Goal: Task Accomplishment & Management: Complete application form

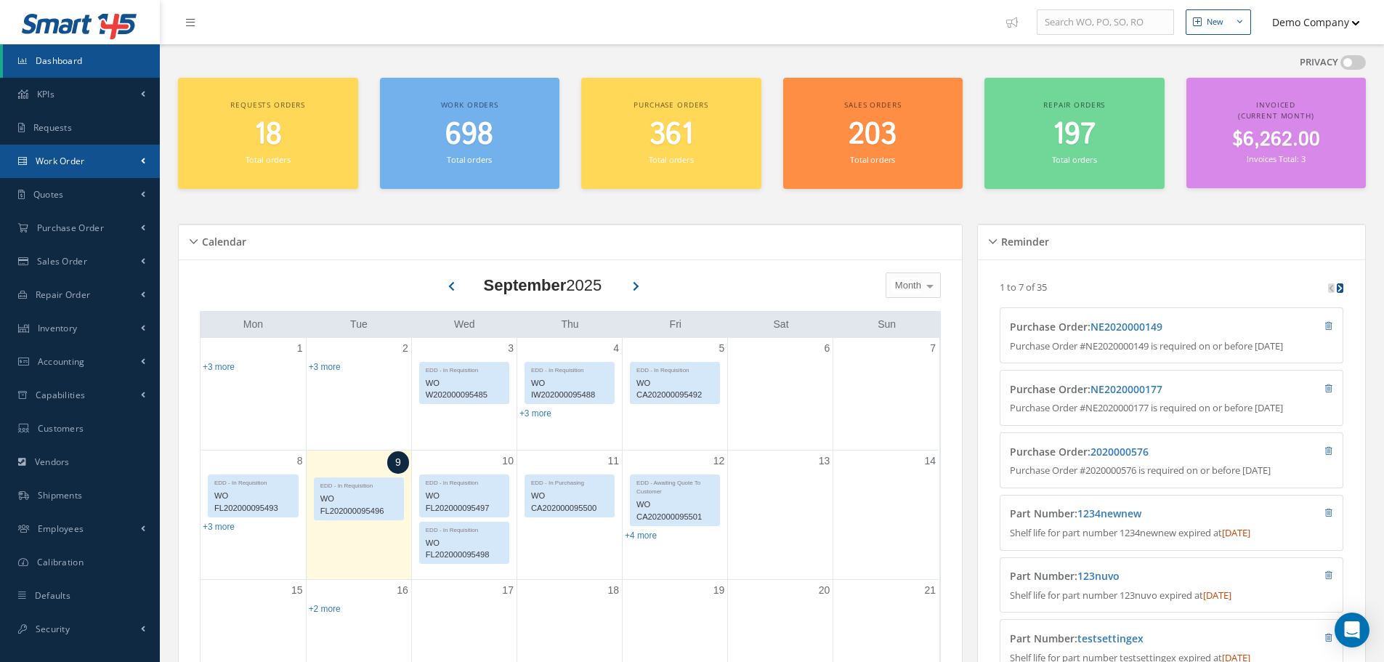
click at [81, 168] on link "Work Order" at bounding box center [80, 161] width 160 height 33
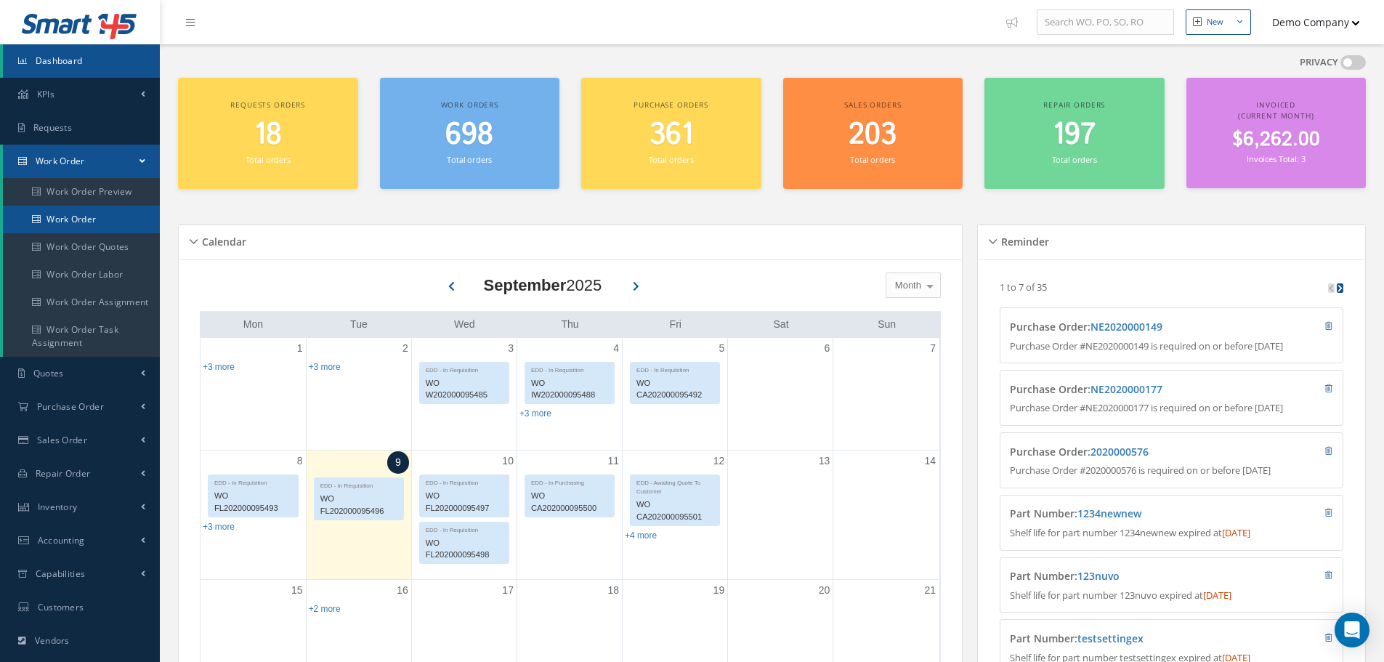
click at [92, 228] on link "Work Order" at bounding box center [81, 220] width 157 height 28
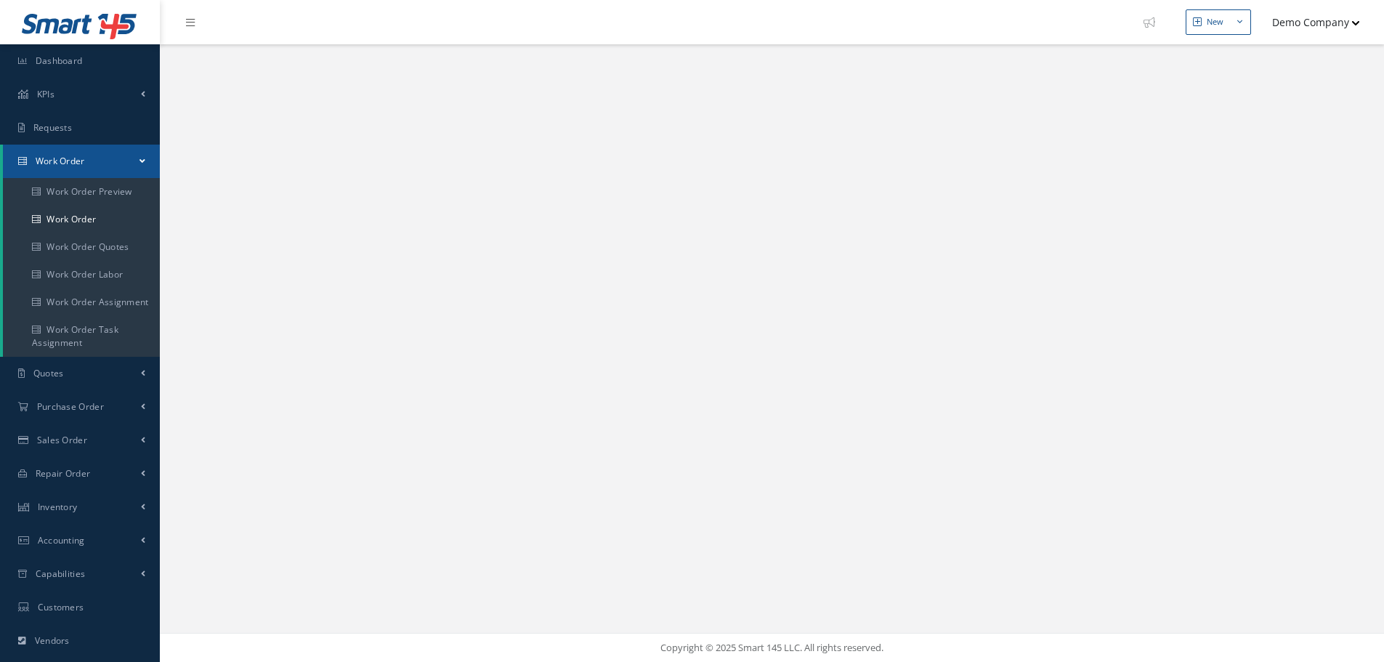
select select "25"
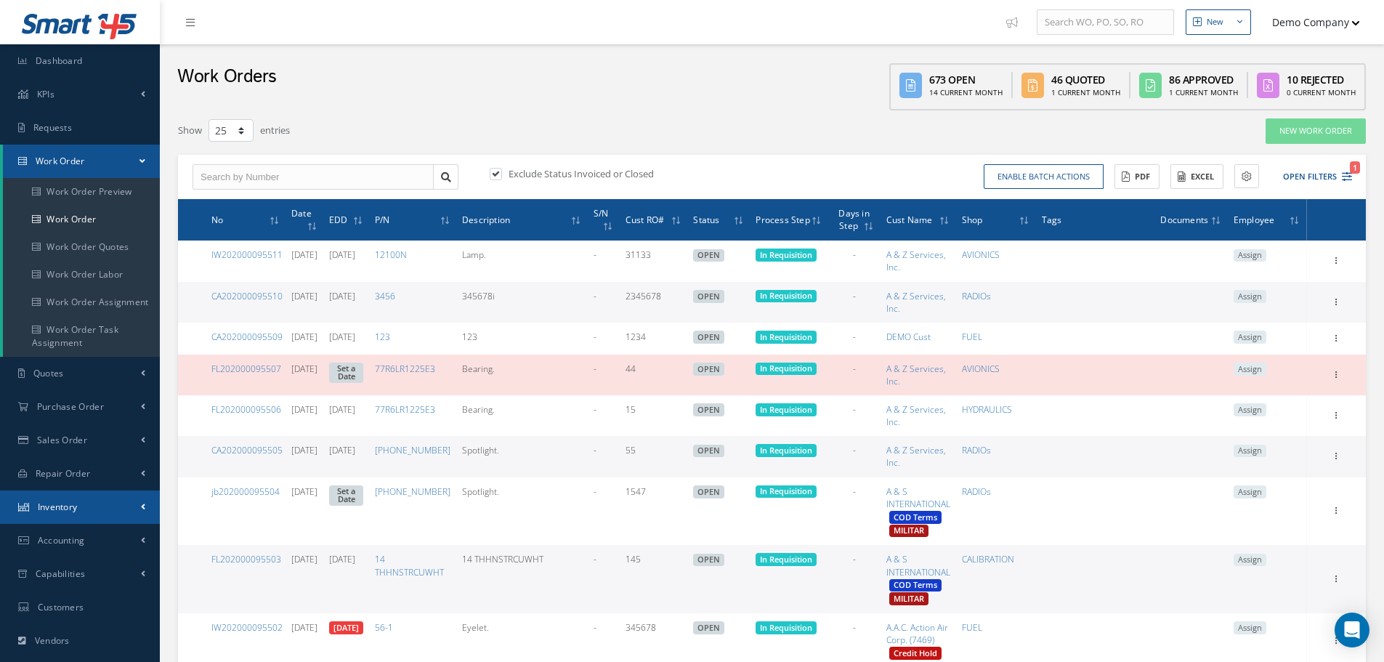
click at [88, 492] on link "Inventory" at bounding box center [80, 506] width 160 height 33
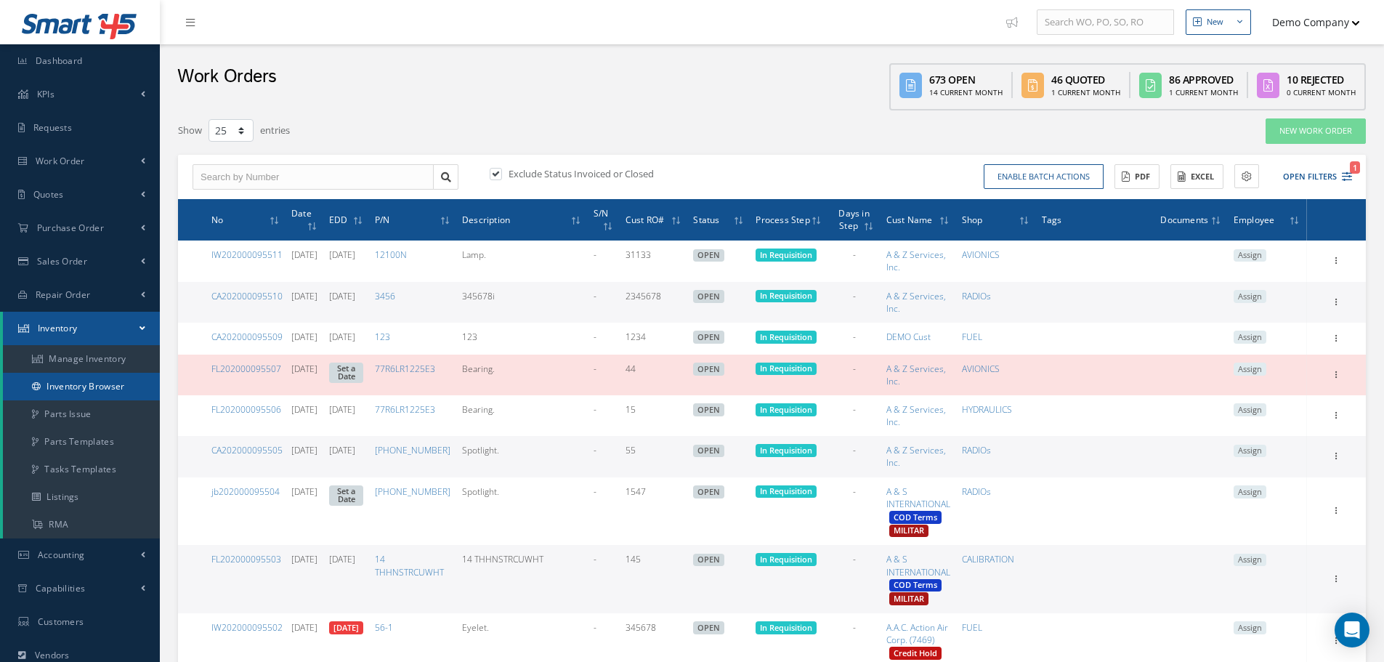
click at [91, 386] on link "Inventory Browser" at bounding box center [81, 387] width 157 height 28
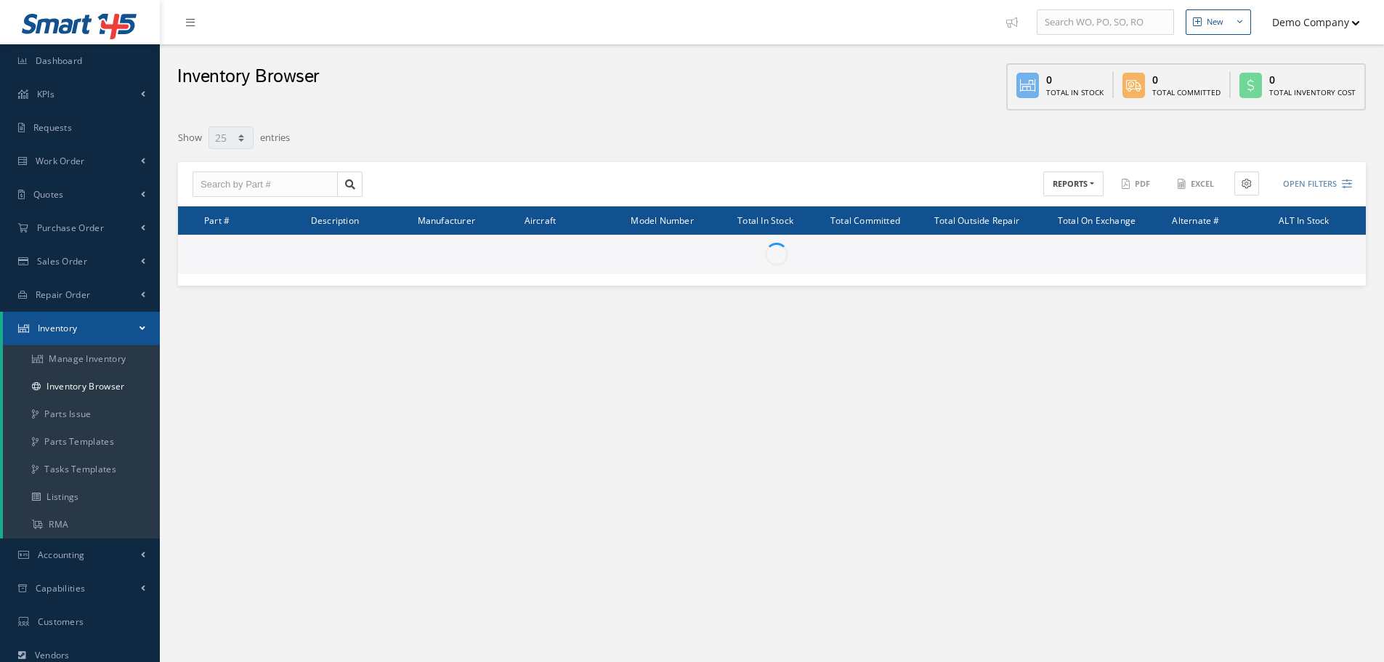
select select "25"
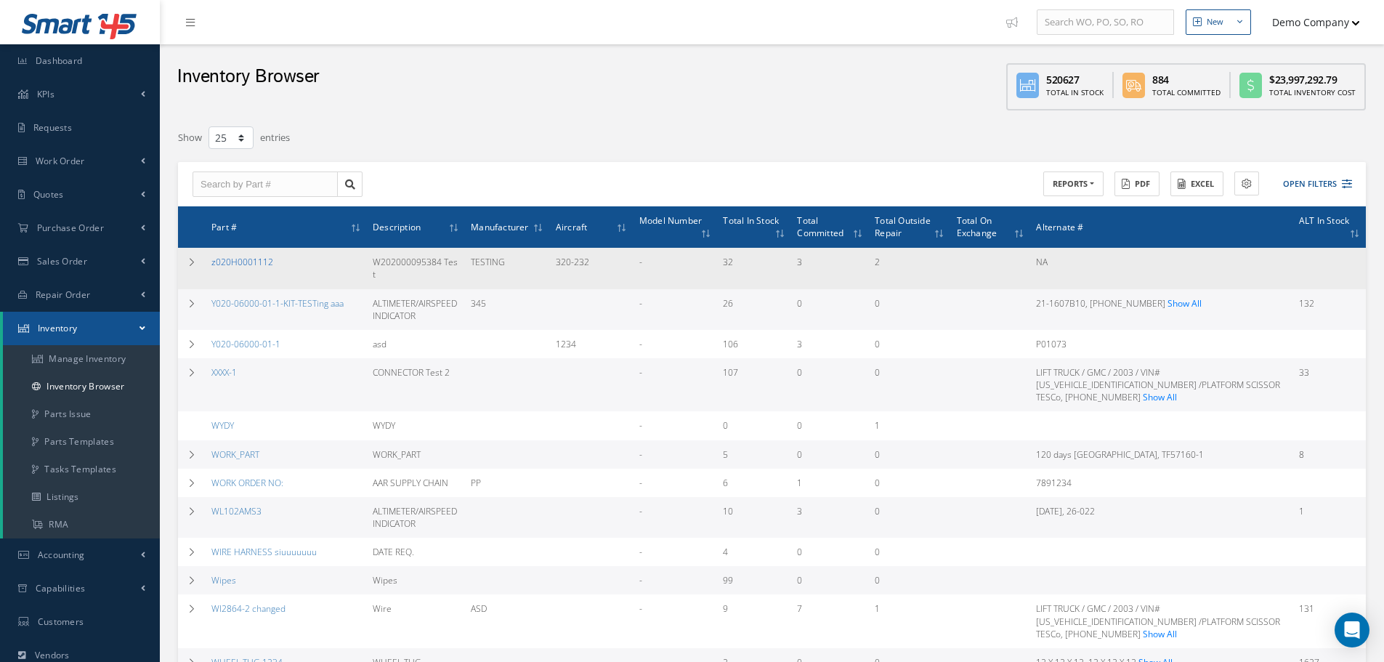
click at [244, 264] on link "z020H0001112" at bounding box center [242, 262] width 62 height 12
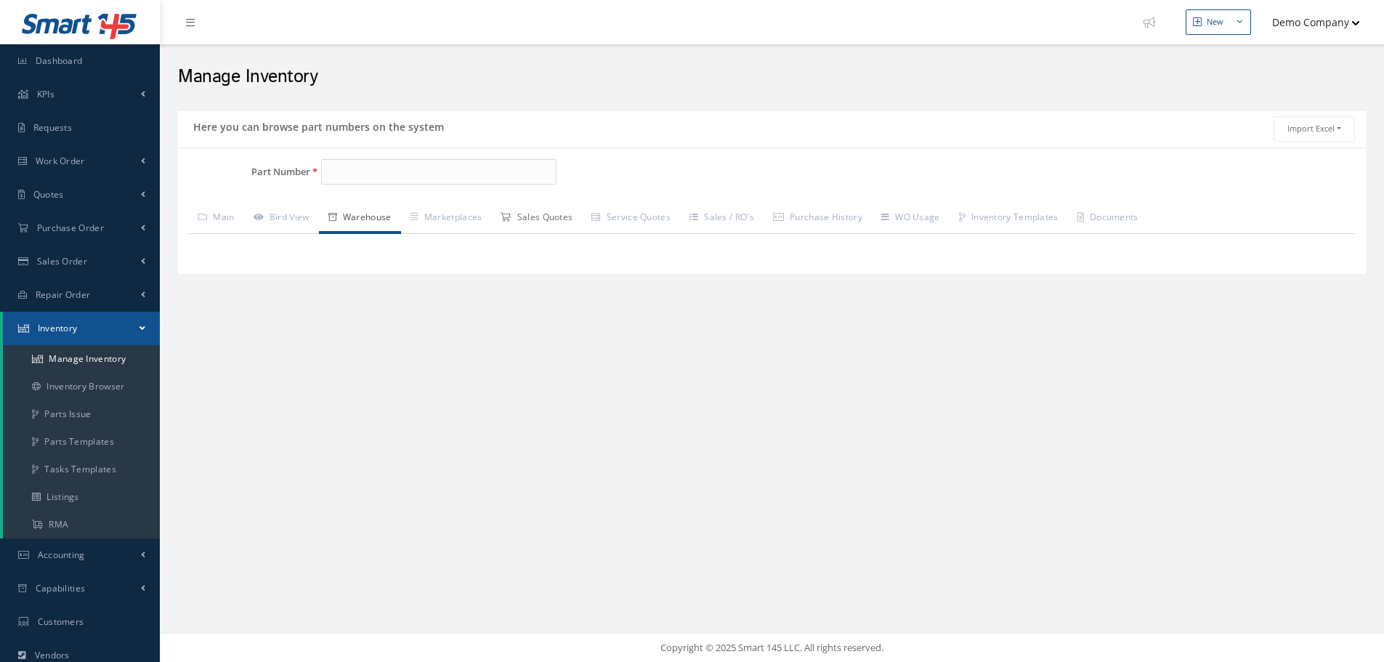
type input "z020H0001112"
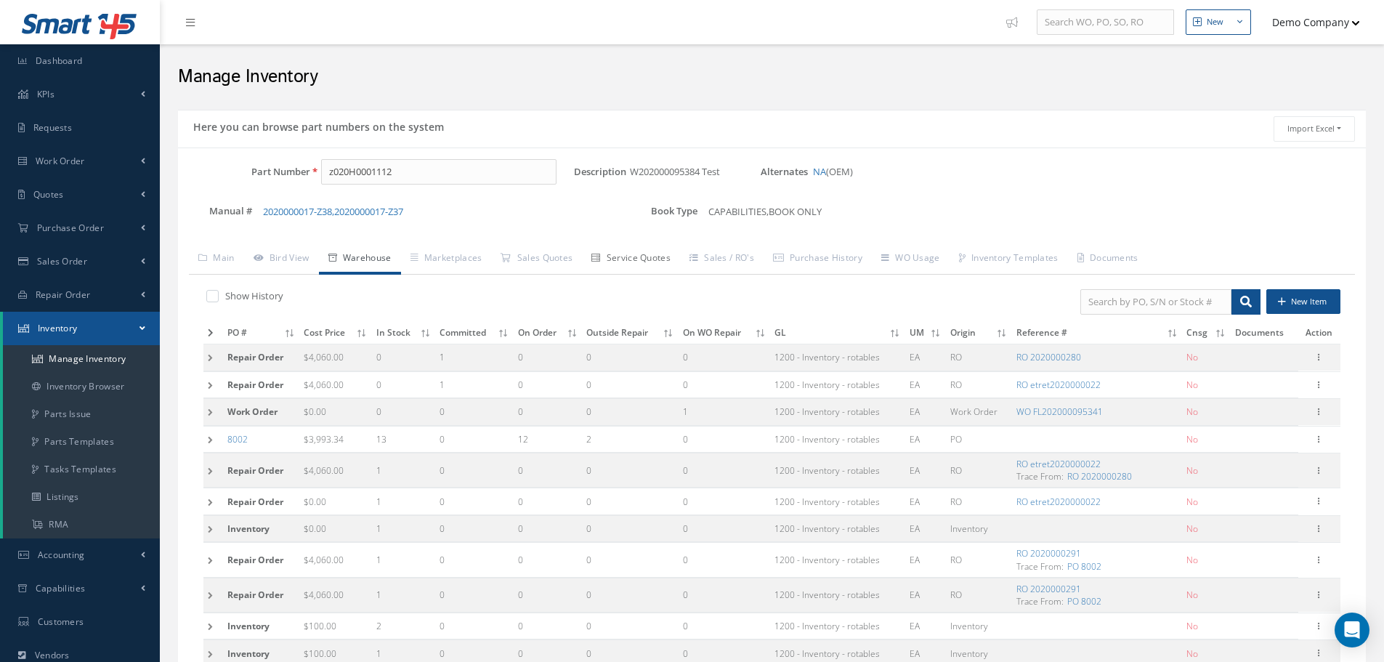
click at [642, 265] on link "Service Quotes" at bounding box center [631, 259] width 98 height 31
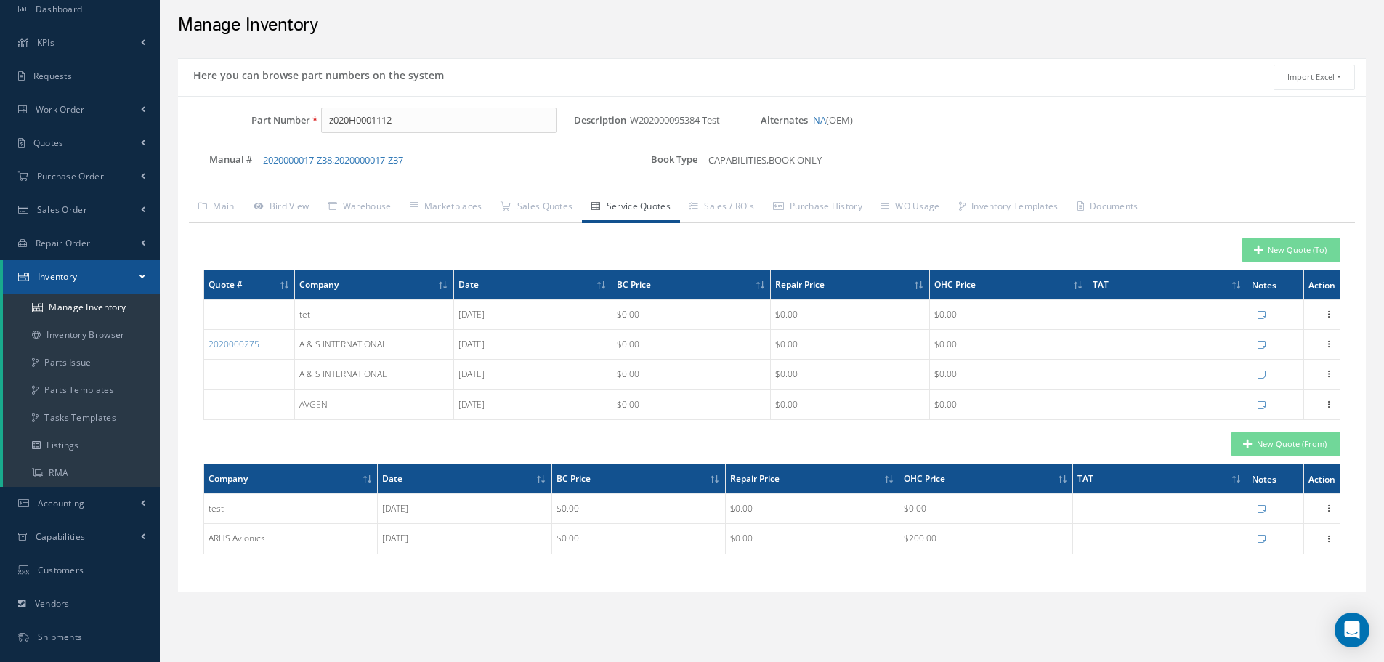
scroll to position [32, 0]
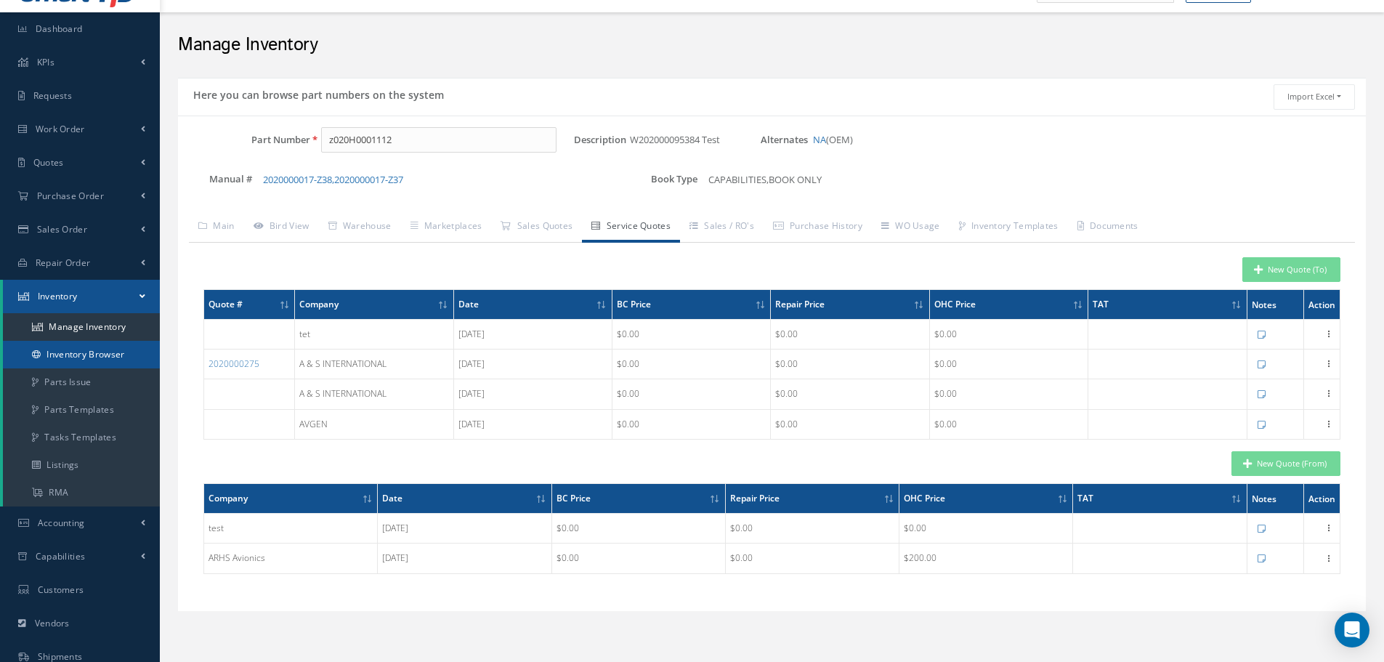
click at [97, 356] on link "Inventory Browser" at bounding box center [81, 355] width 157 height 28
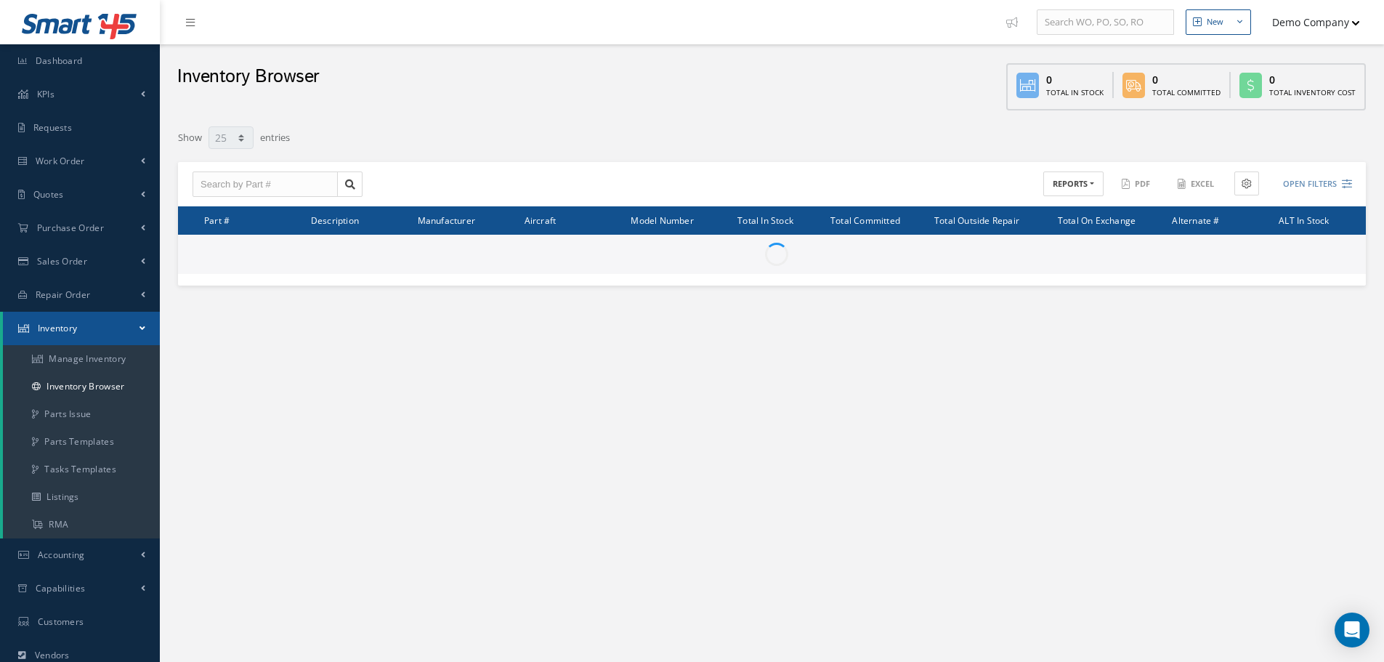
select select "25"
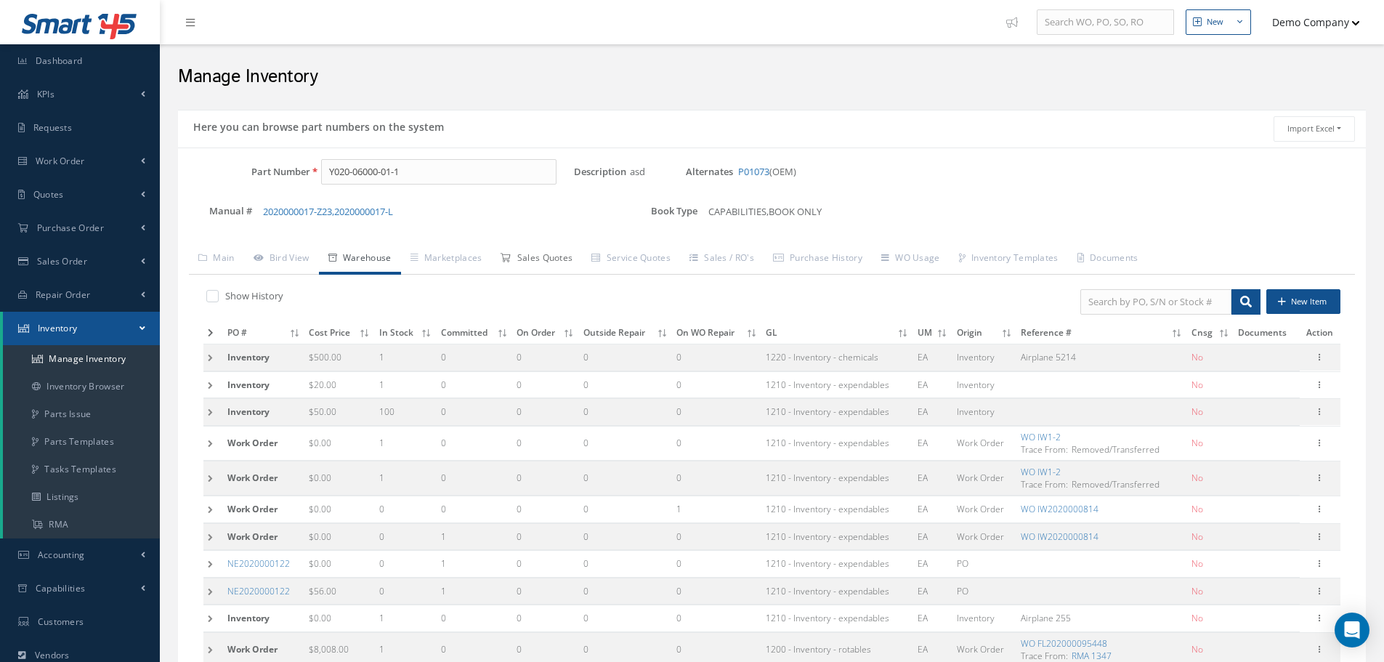
click at [540, 264] on link "Sales Quotes" at bounding box center [536, 259] width 91 height 31
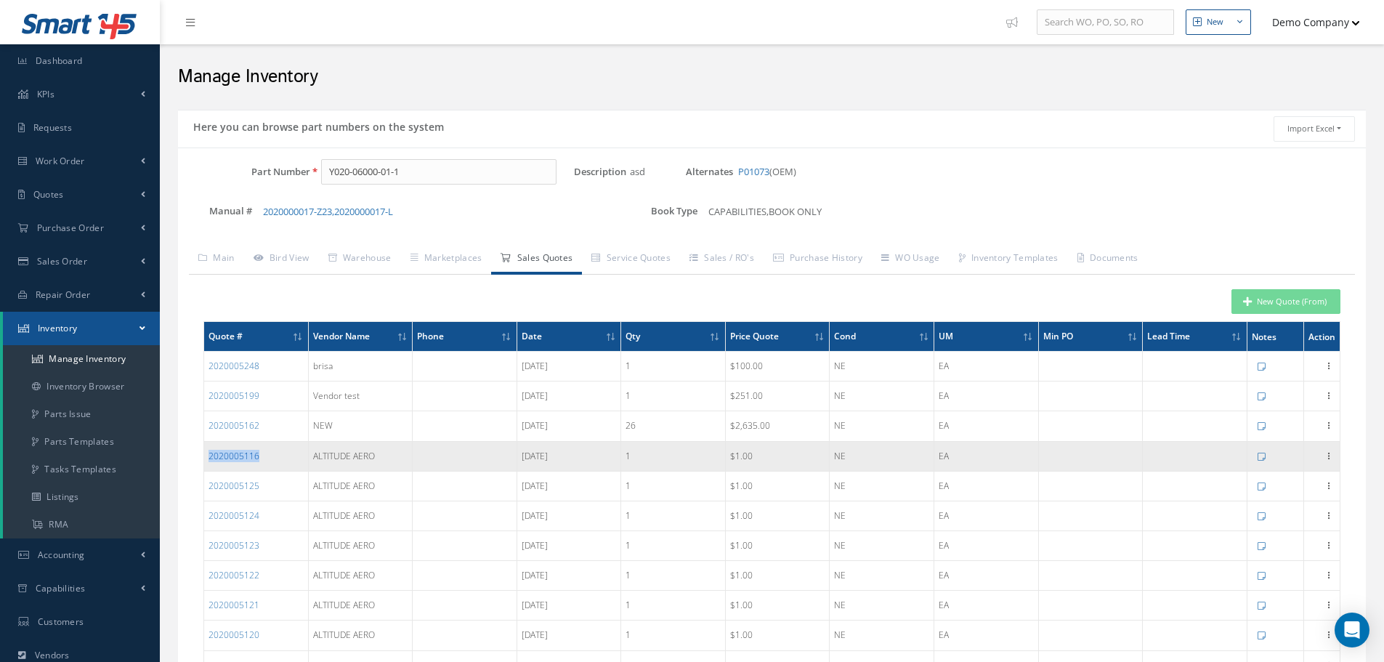
click at [209, 458] on div "2020005116" at bounding box center [255, 456] width 95 height 12
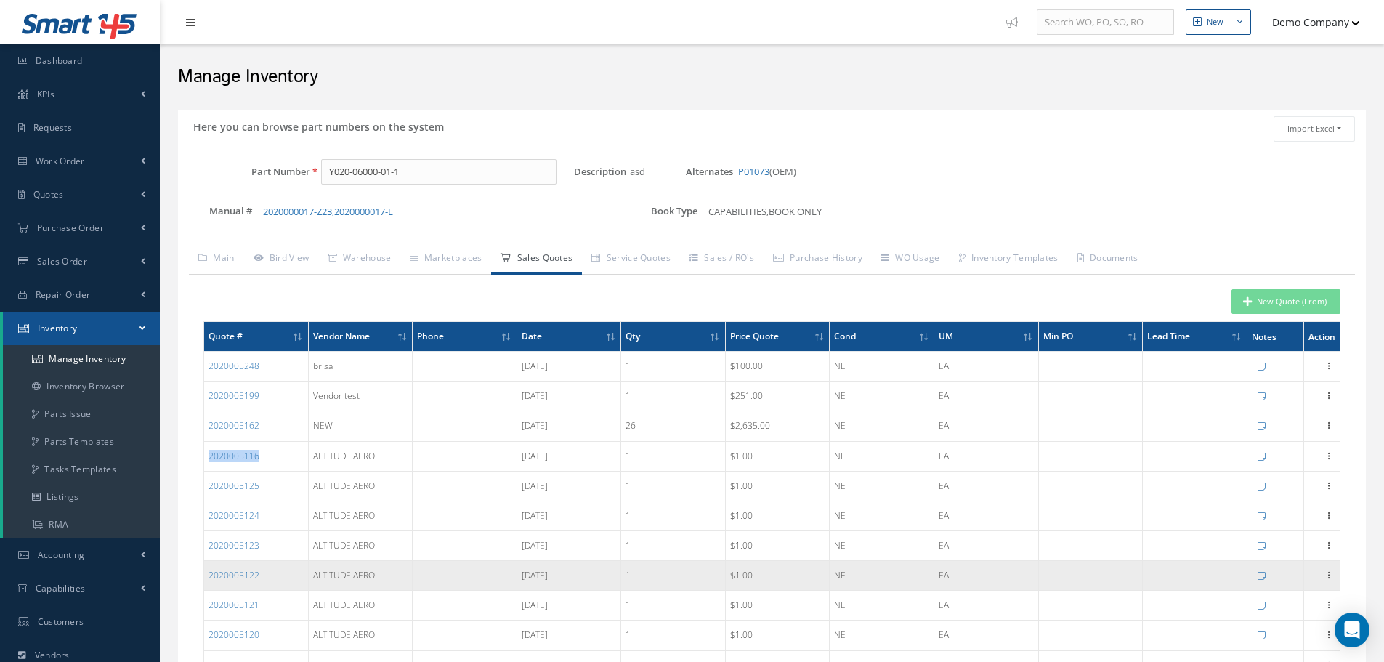
copy link "2020005116"
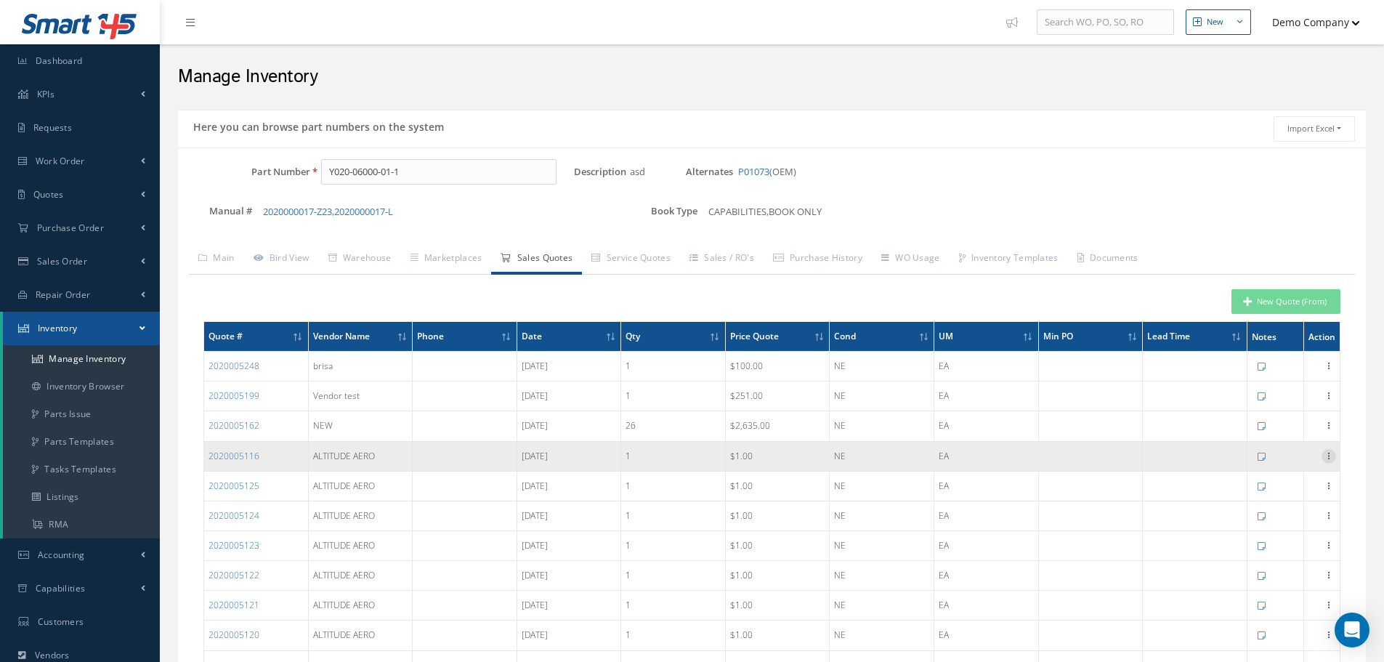
click at [1331, 455] on icon at bounding box center [1328, 455] width 15 height 12
click at [1295, 461] on link "Edit" at bounding box center [1261, 465] width 115 height 19
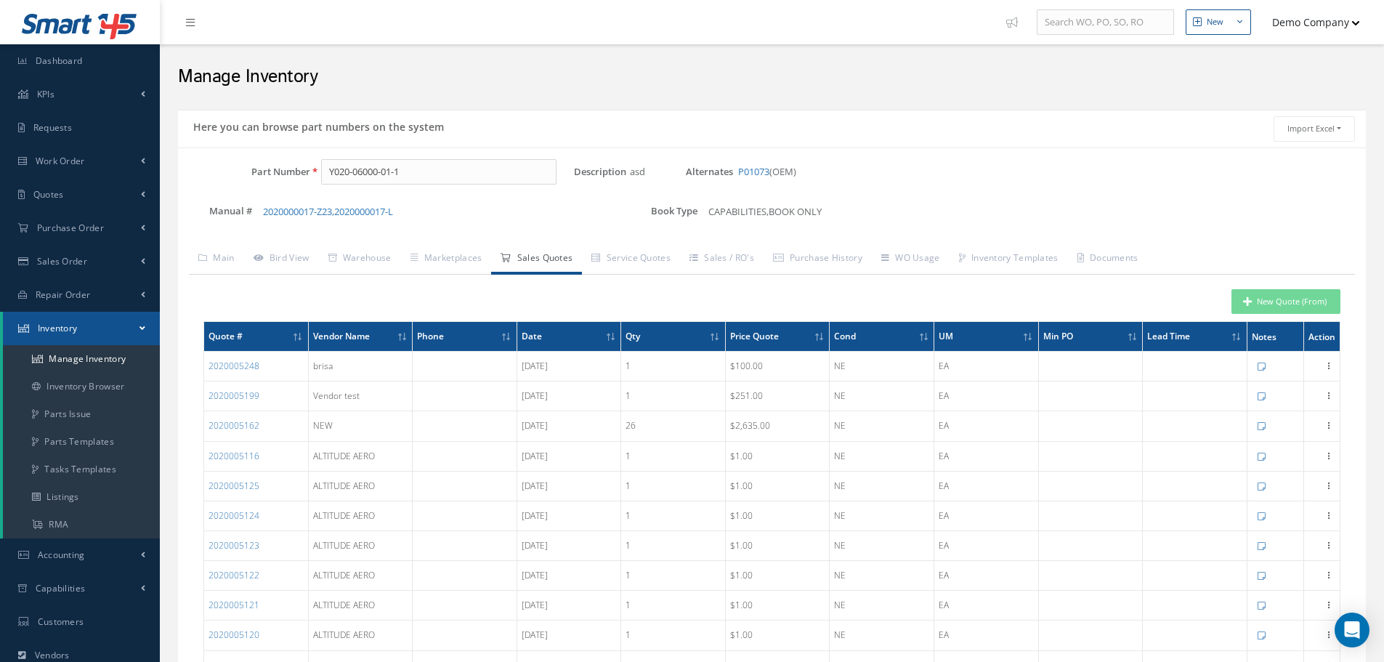
type input "ALTIMETER/AIRSPEED INDICATOR"
type input "1"
type input "12/09/2024"
type input "ALTITUDE AERO"
type input "1.0000"
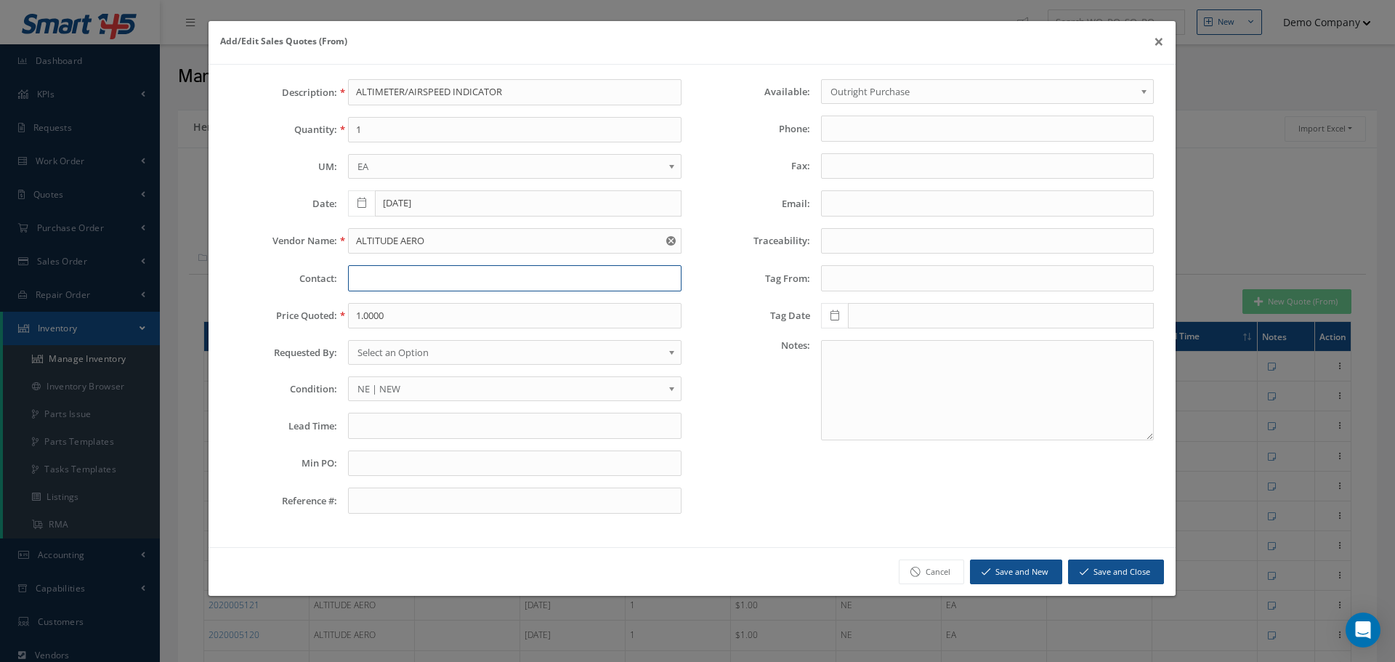
click at [407, 284] on input "text" at bounding box center [514, 278] width 333 height 26
type input "Juli"
click at [1044, 572] on button "Save and New" at bounding box center [1016, 571] width 92 height 25
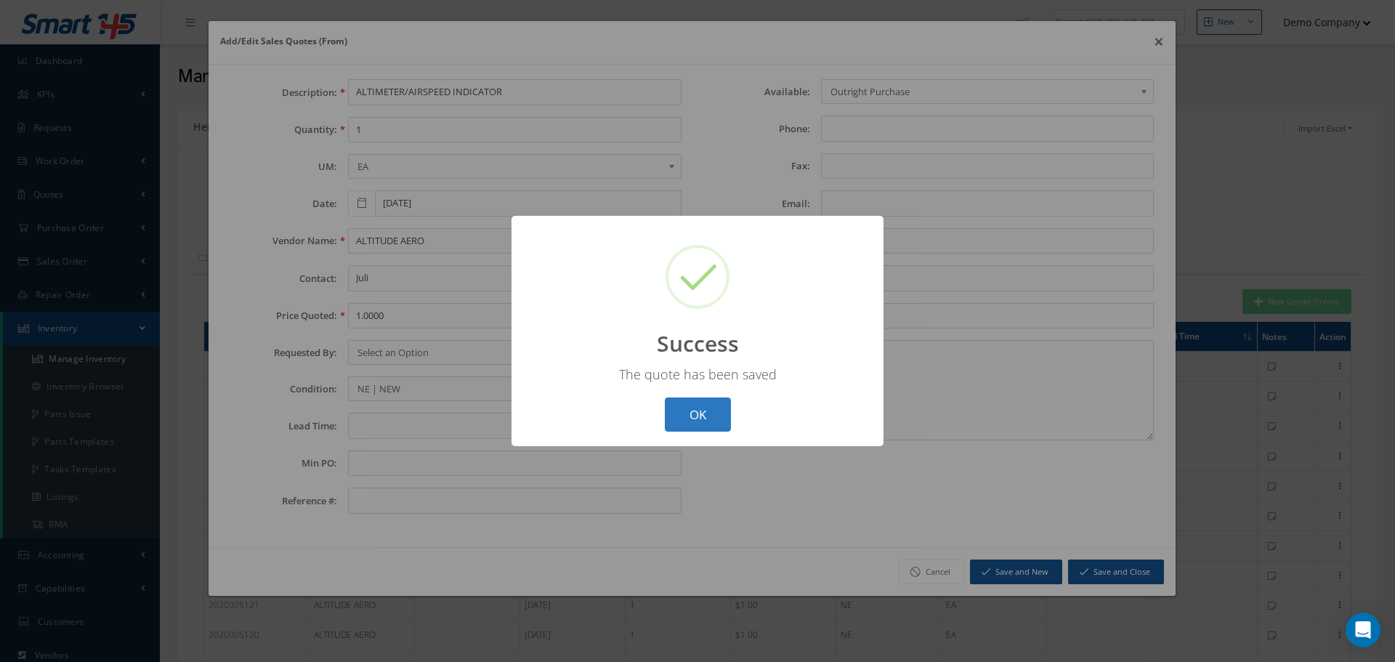
click at [705, 409] on button "OK" at bounding box center [698, 414] width 66 height 34
type input "asd"
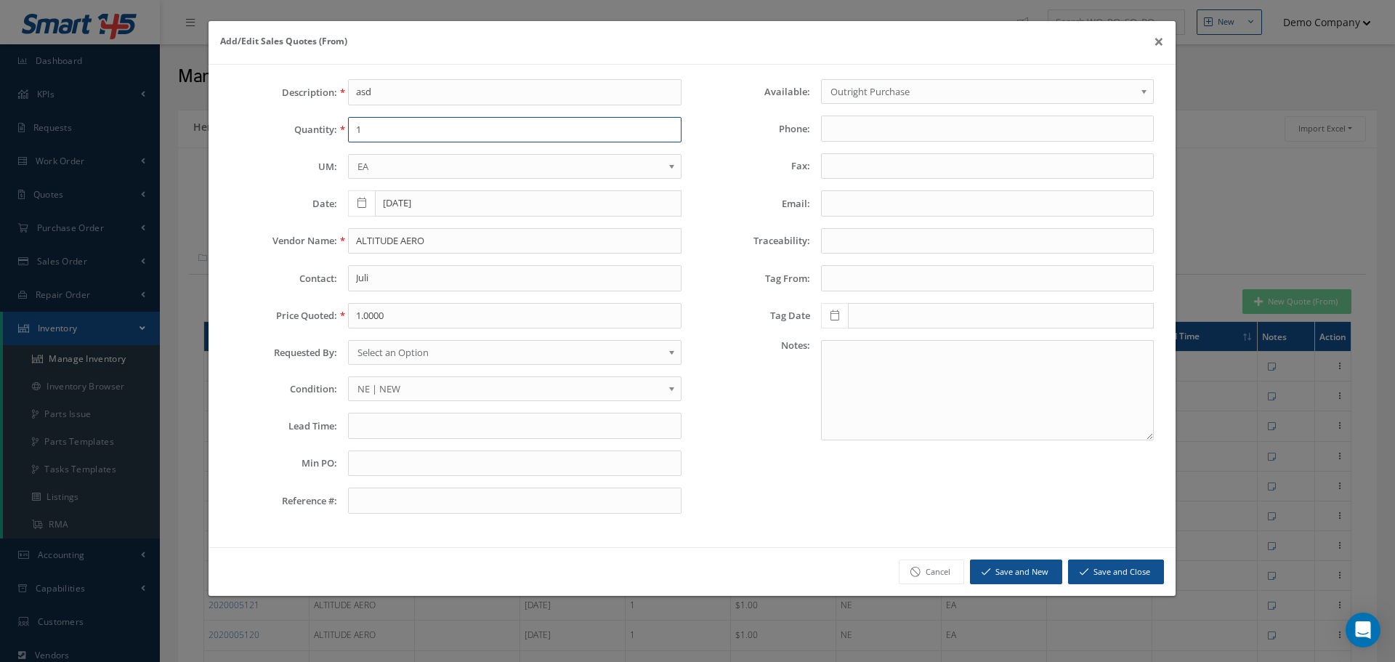
click at [379, 126] on input "1" at bounding box center [514, 130] width 333 height 26
type input "1666"
click at [397, 240] on input "ALTITUDE AERO" at bounding box center [514, 241] width 333 height 26
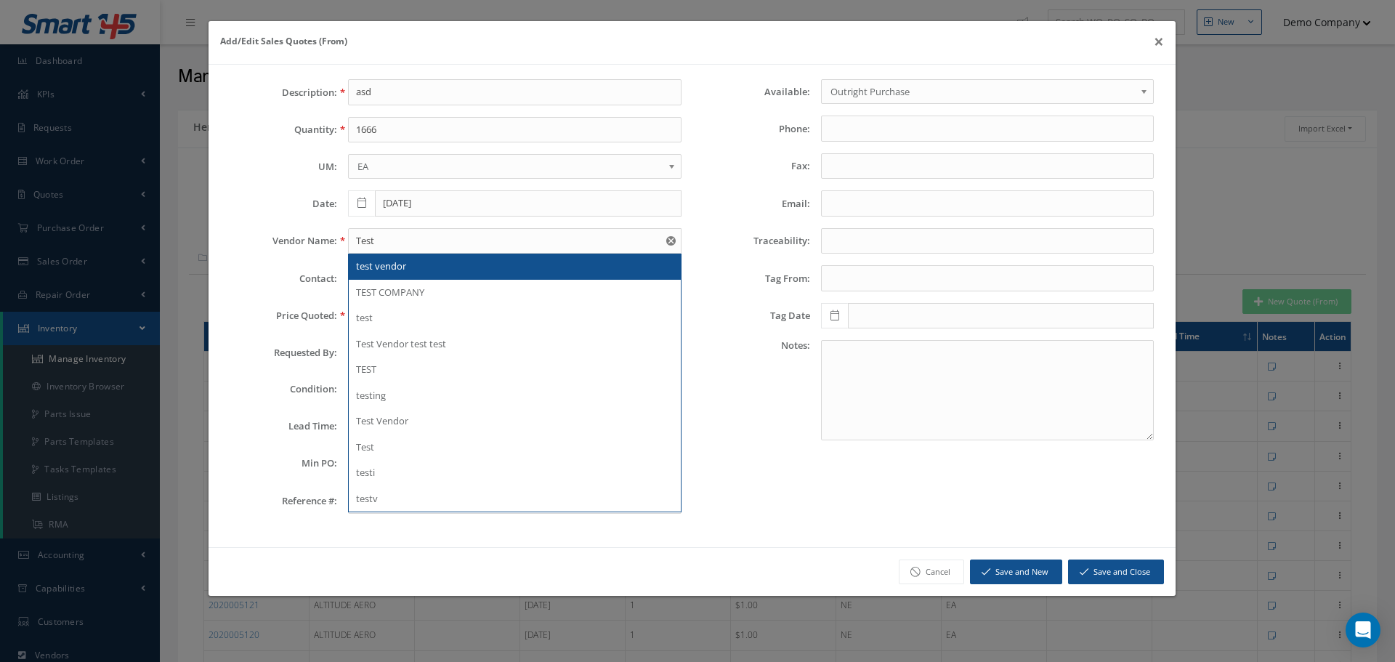
click at [381, 273] on div "test vendor" at bounding box center [514, 266] width 317 height 15
type input "test vendor"
type input "456233"
type input "145662664"
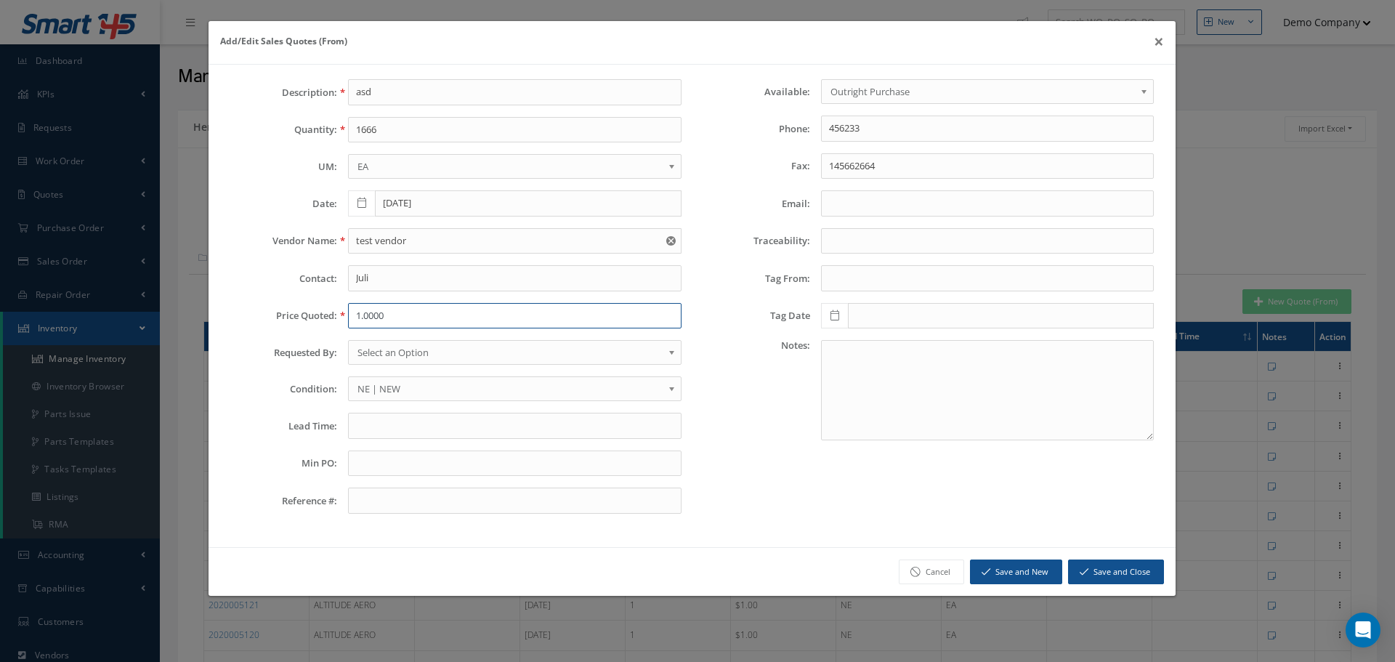
click at [384, 315] on input "1.0000" at bounding box center [514, 316] width 333 height 26
type input "789"
click at [1090, 578] on button "Save and Close" at bounding box center [1116, 571] width 96 height 25
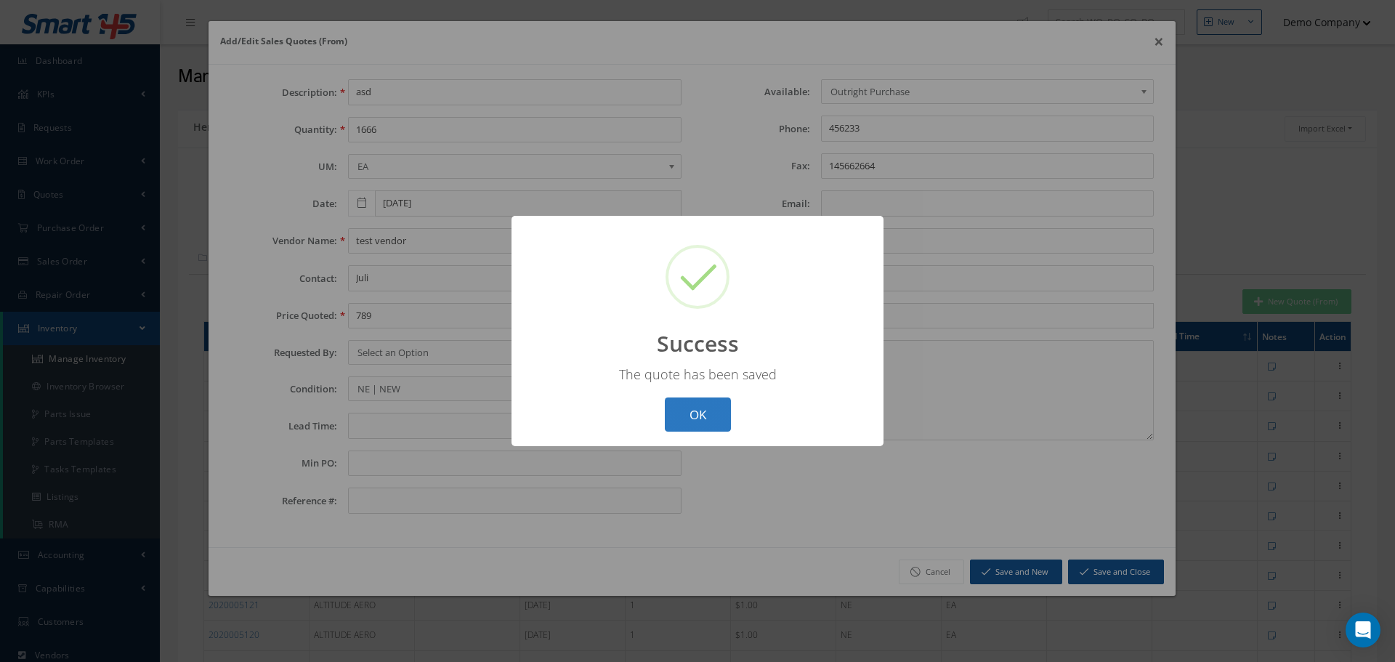
click at [721, 404] on button "OK" at bounding box center [698, 414] width 66 height 34
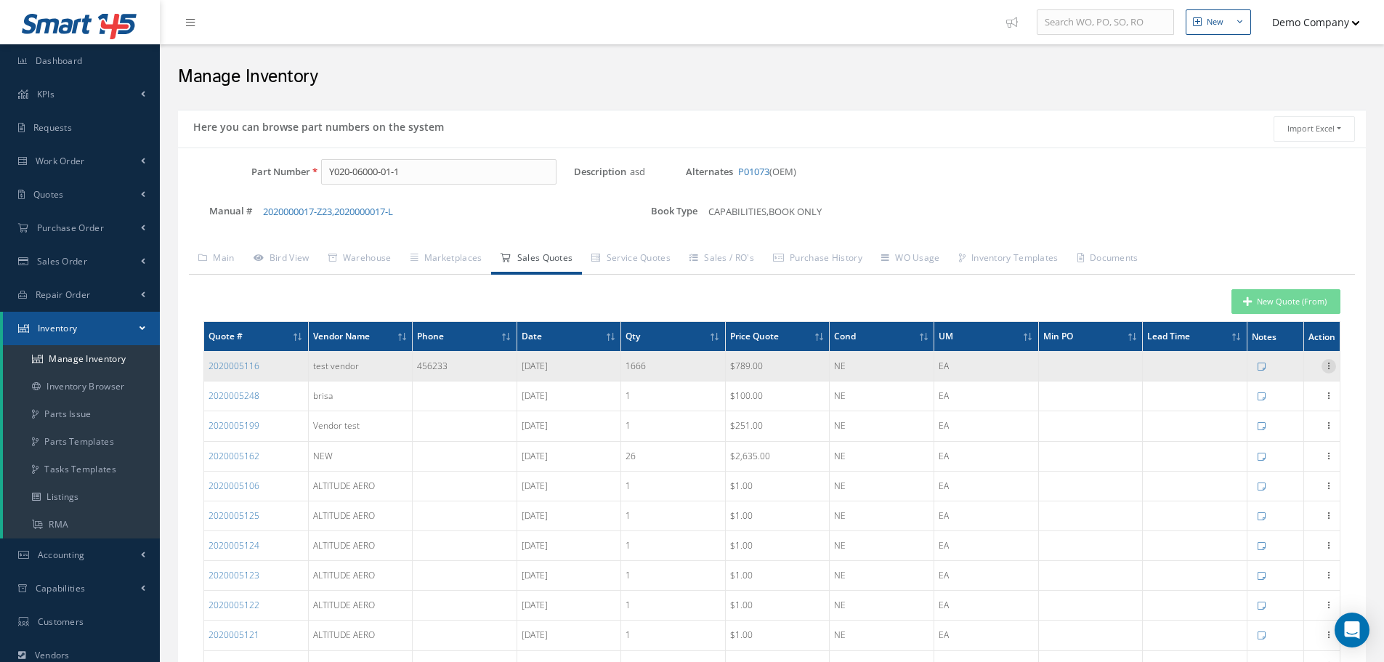
click at [1327, 364] on icon at bounding box center [1328, 365] width 15 height 12
click at [1291, 372] on link "Edit" at bounding box center [1261, 375] width 115 height 19
type input "[DATE]"
type input "789.0000"
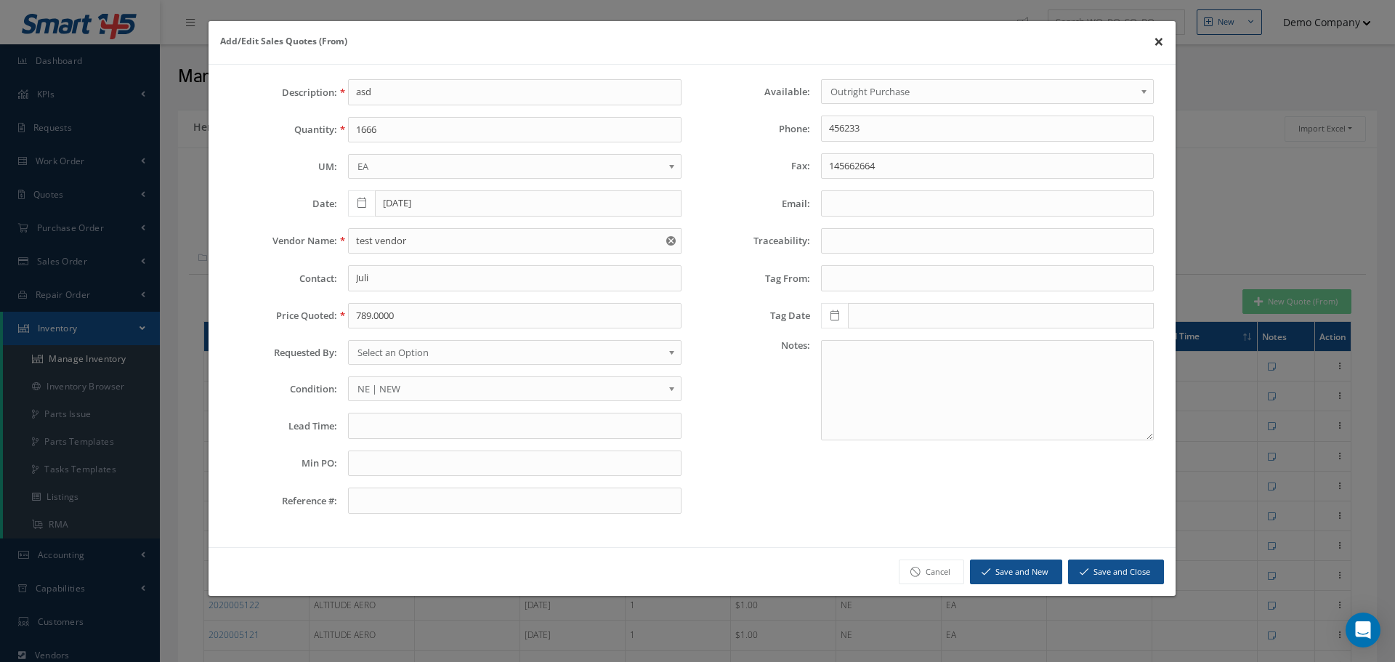
click at [1154, 47] on button "×" at bounding box center [1158, 41] width 33 height 41
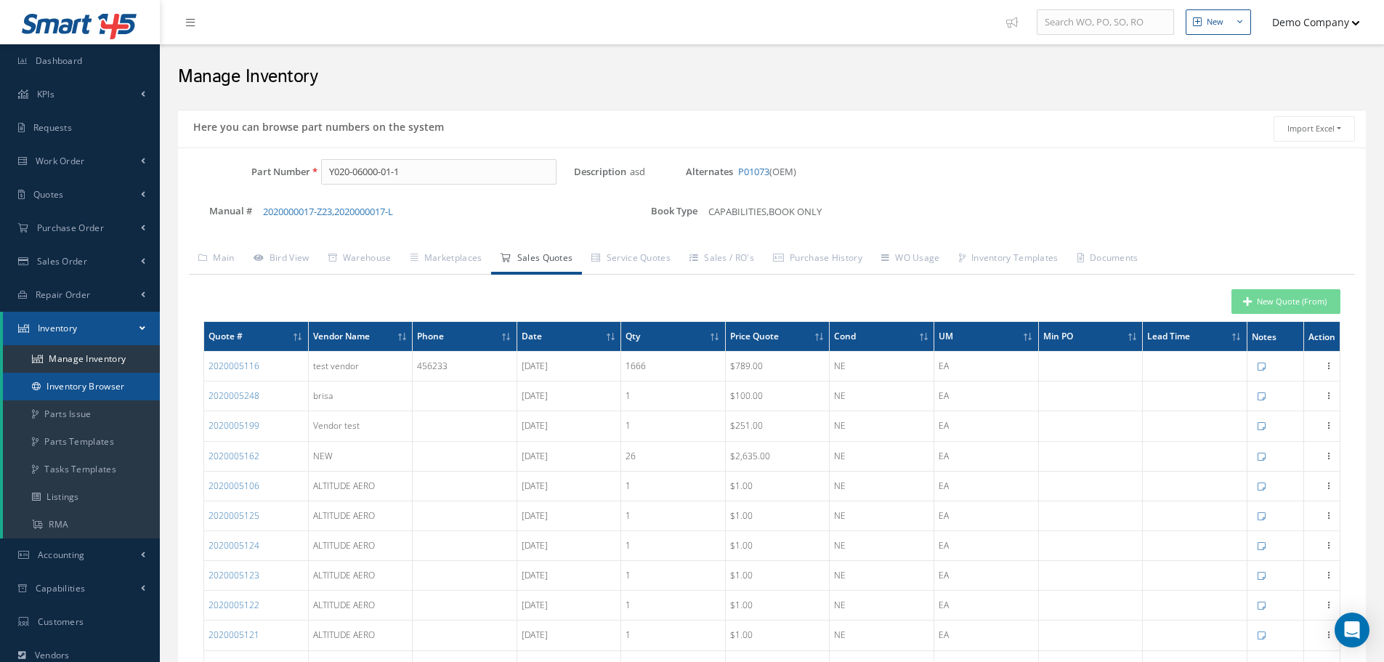
click at [98, 394] on link "Inventory Browser" at bounding box center [81, 387] width 157 height 28
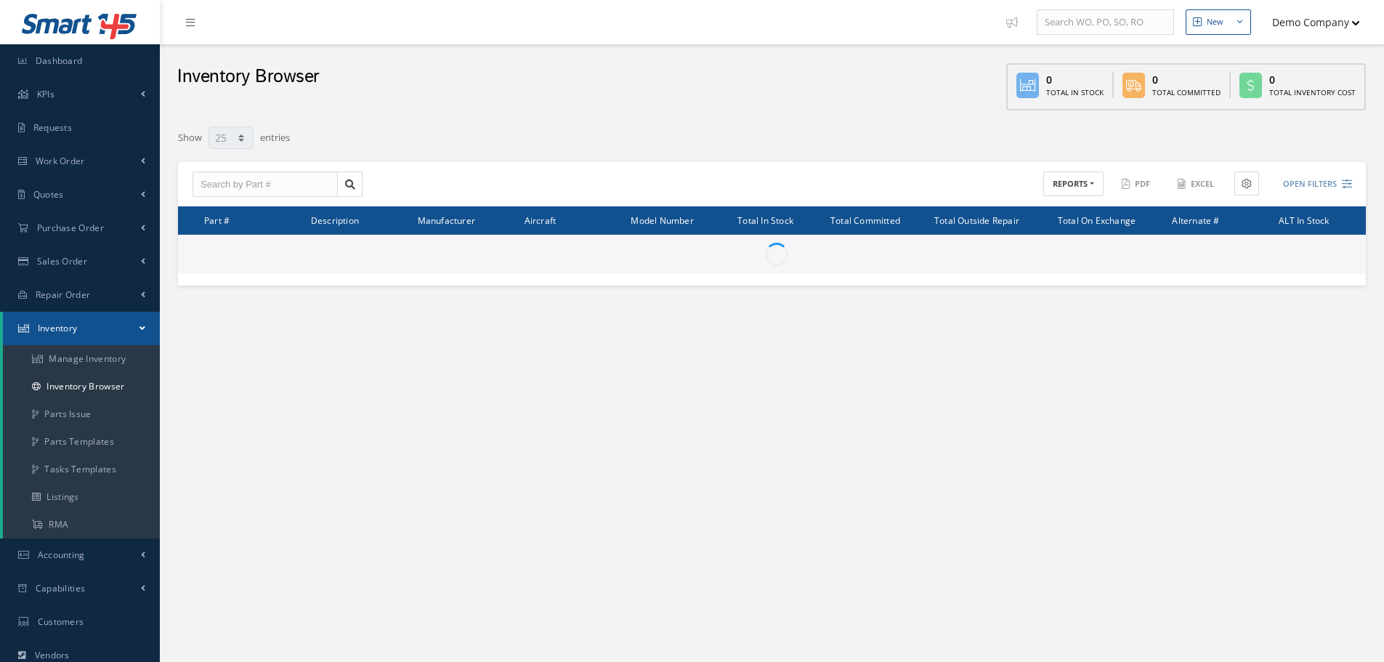
select select "25"
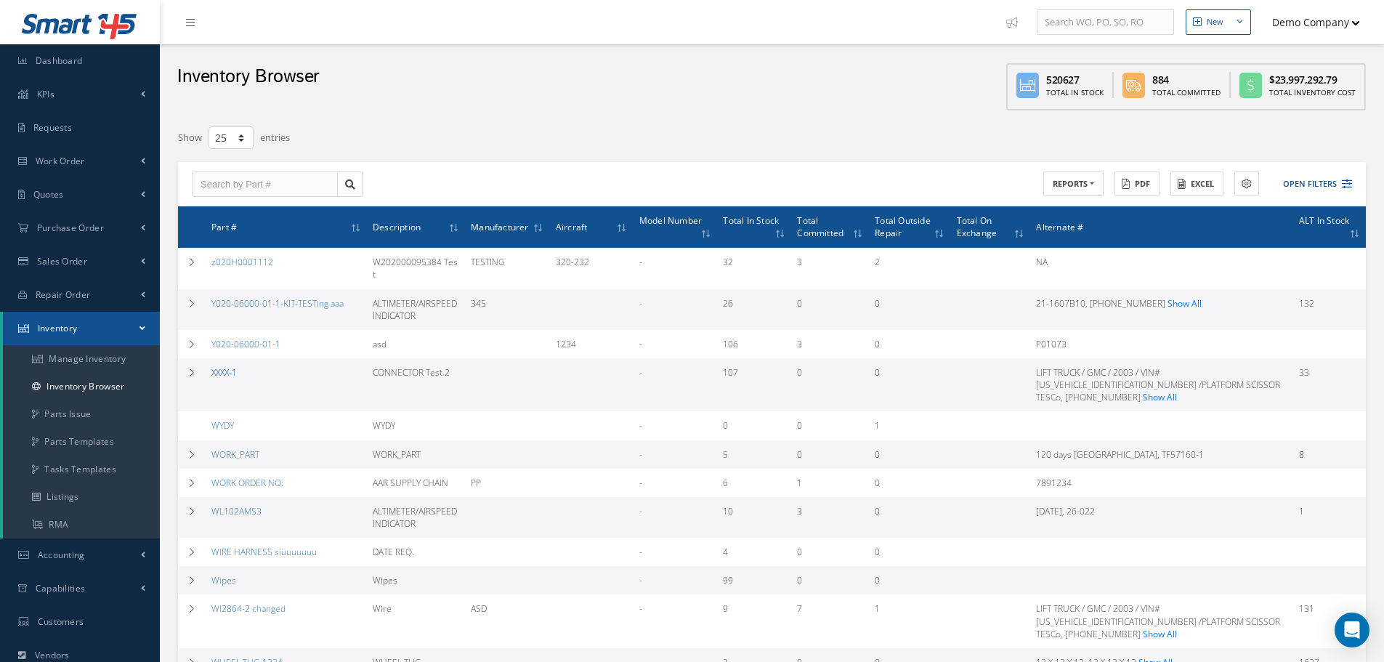
click at [228, 366] on link "XXXX-1" at bounding box center [223, 372] width 25 height 12
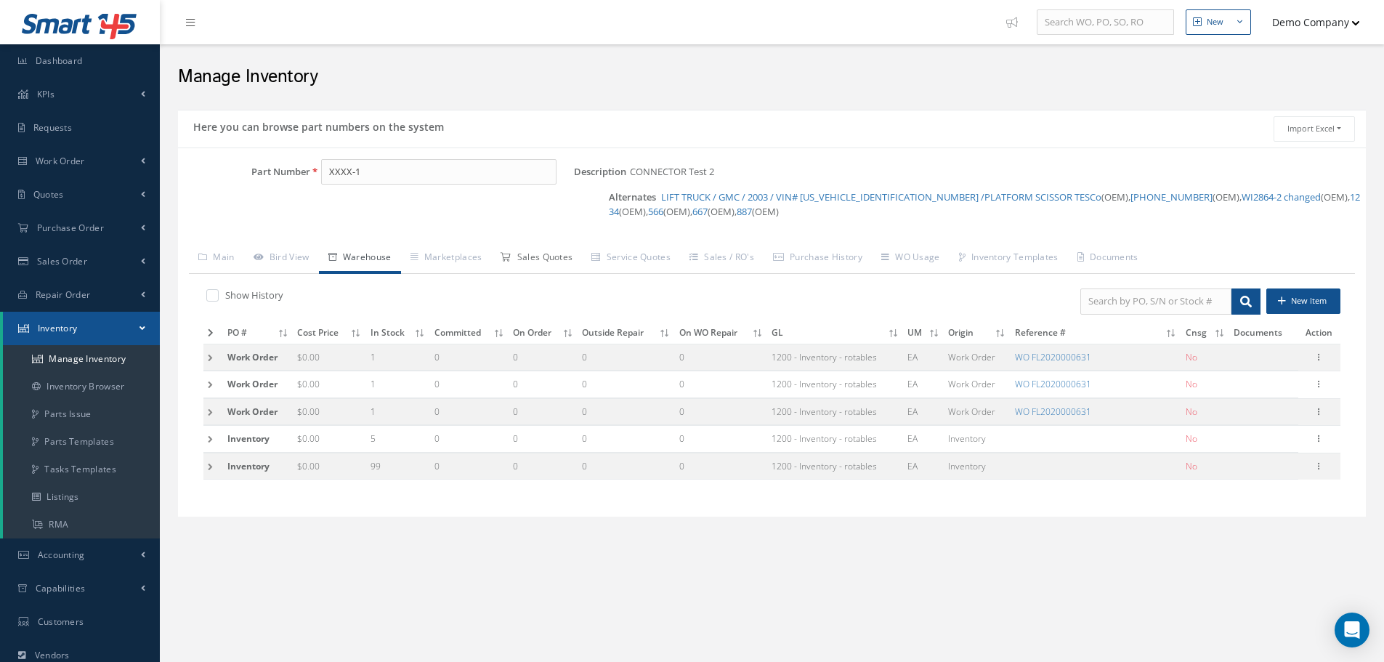
click at [556, 263] on link "Sales Quotes" at bounding box center [536, 258] width 91 height 31
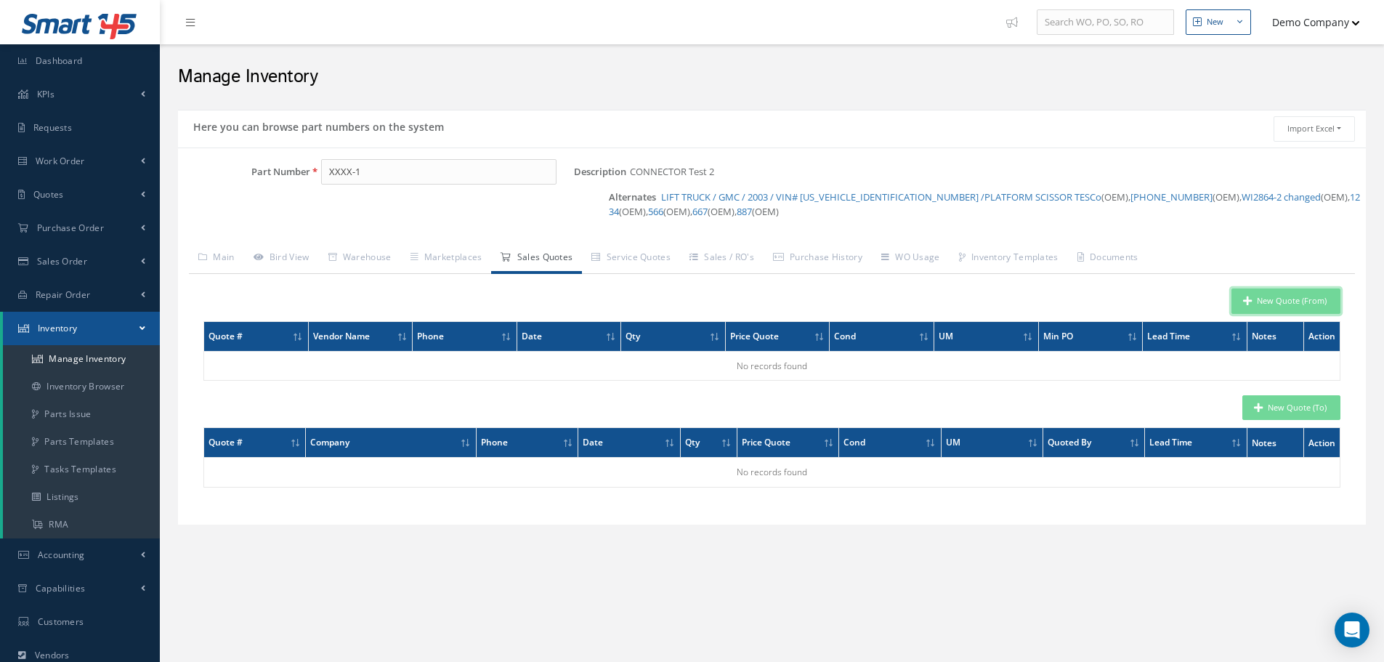
click at [1310, 301] on button "New Quote (From)" at bounding box center [1285, 300] width 109 height 25
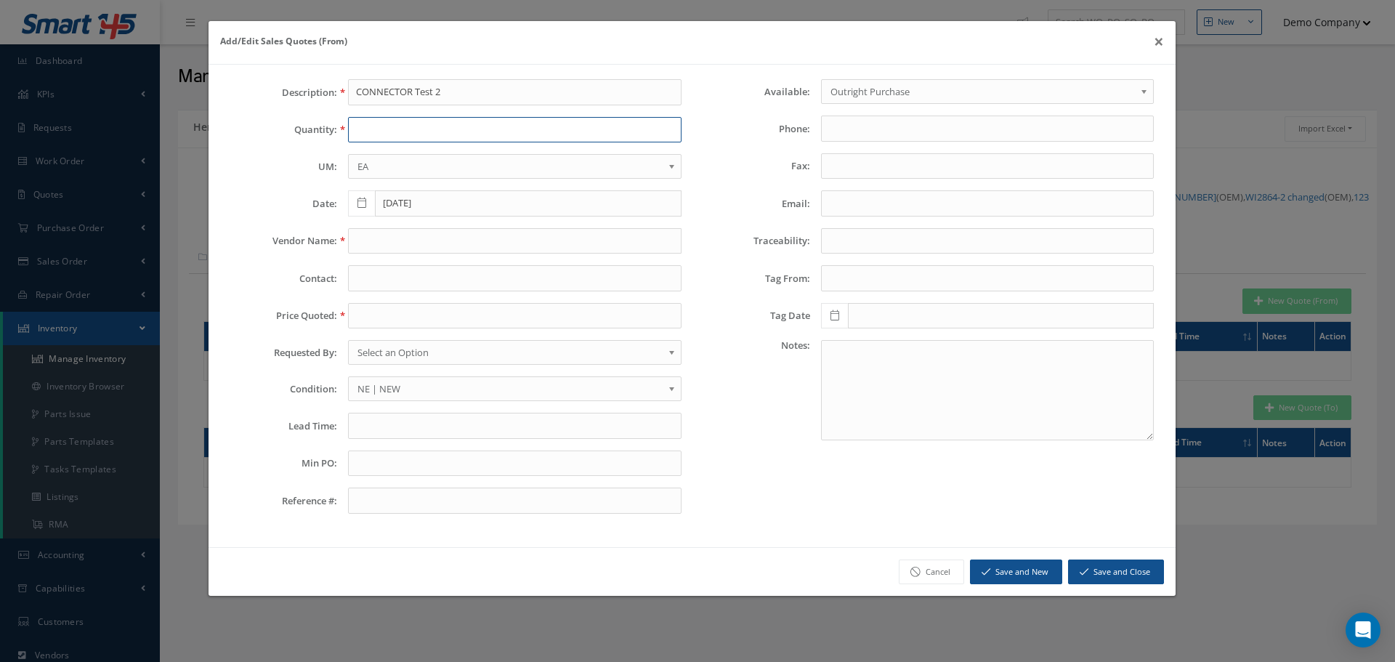
click at [382, 140] on input "text" at bounding box center [514, 130] width 333 height 26
type input "1"
click at [368, 246] on input "text" at bounding box center [514, 241] width 333 height 26
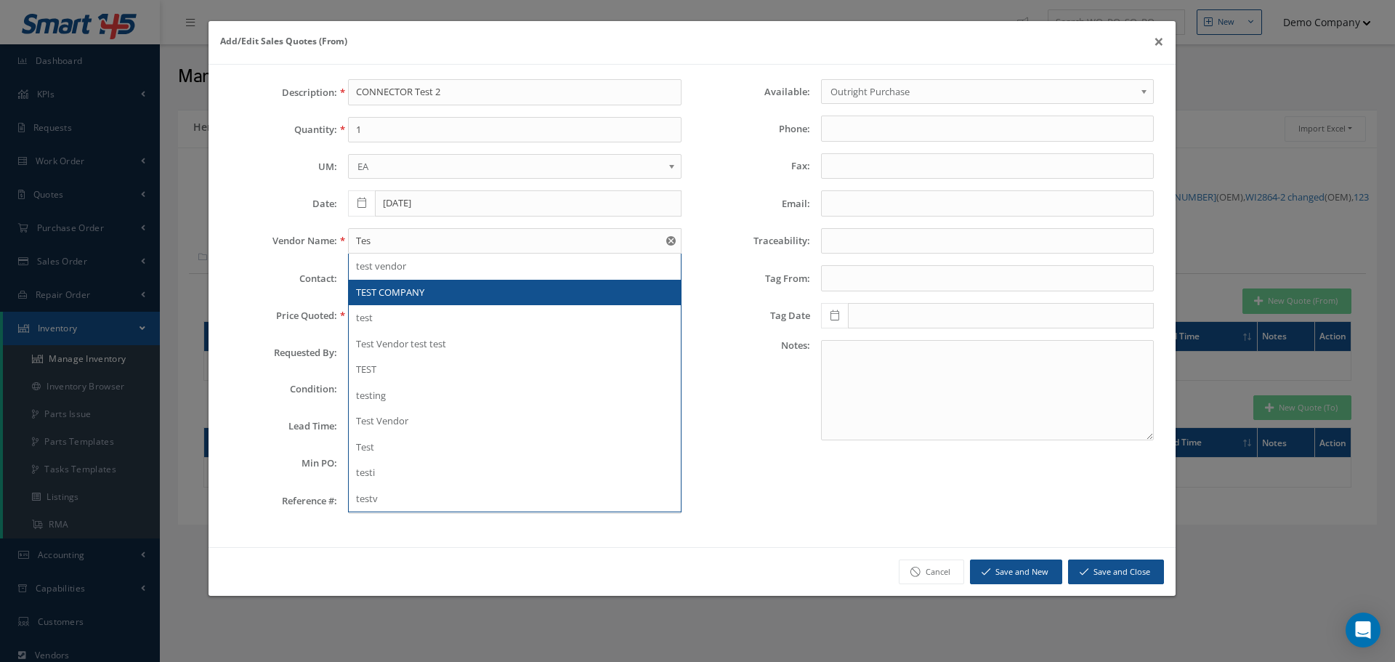
click at [384, 292] on span "TEST COMPANY" at bounding box center [390, 291] width 68 height 13
type input "TEST COMPANY"
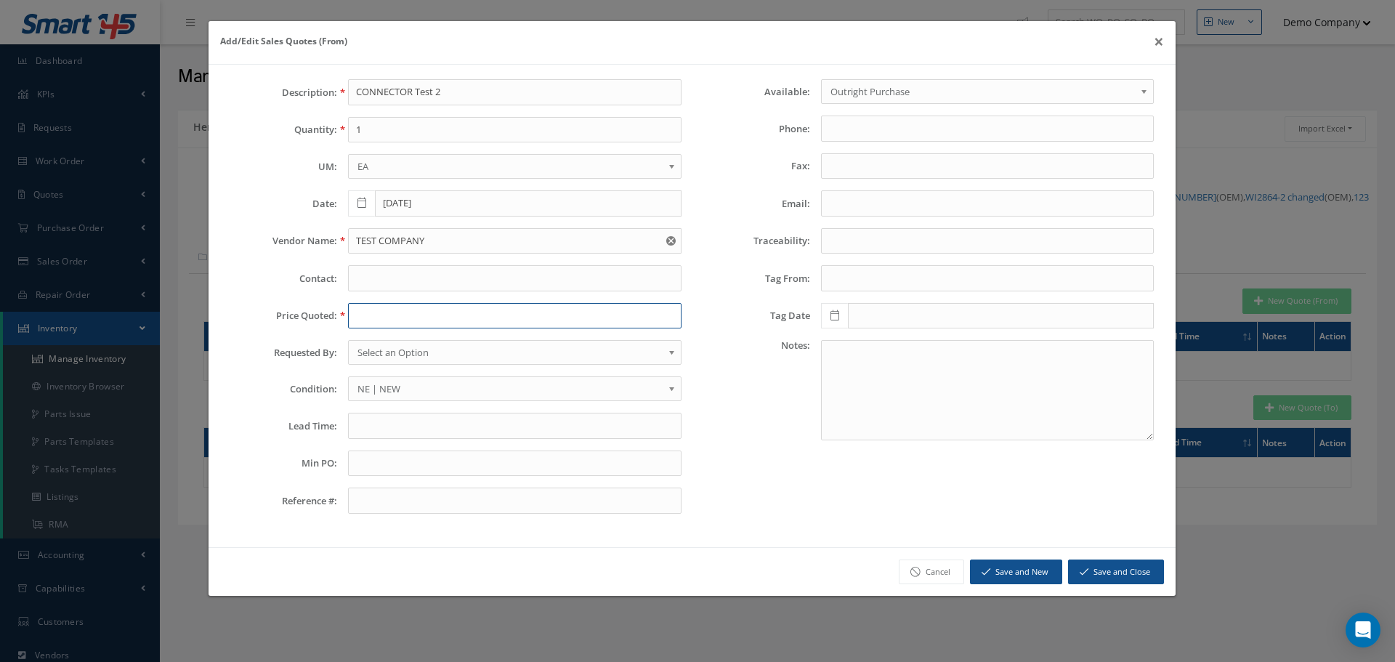
click at [363, 322] on input "text" at bounding box center [514, 316] width 333 height 26
click at [1126, 578] on button "Save and Close" at bounding box center [1116, 571] width 96 height 25
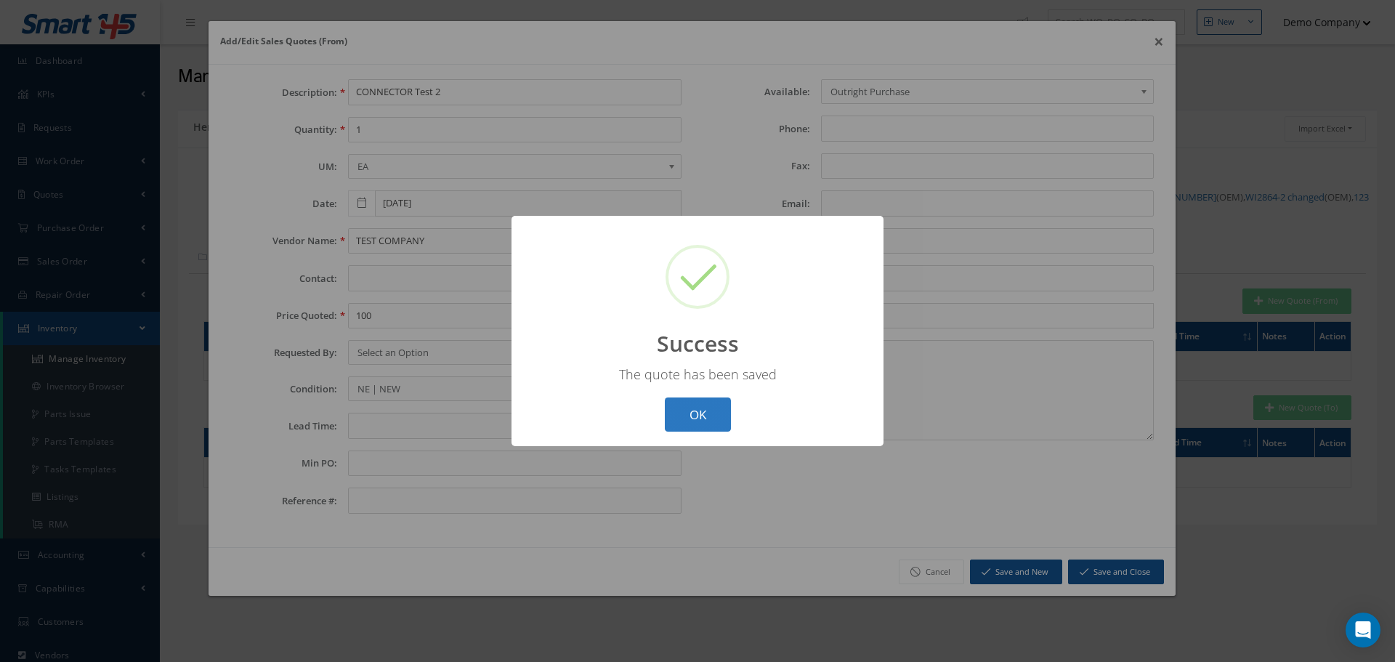
click at [713, 413] on button "OK" at bounding box center [698, 414] width 66 height 34
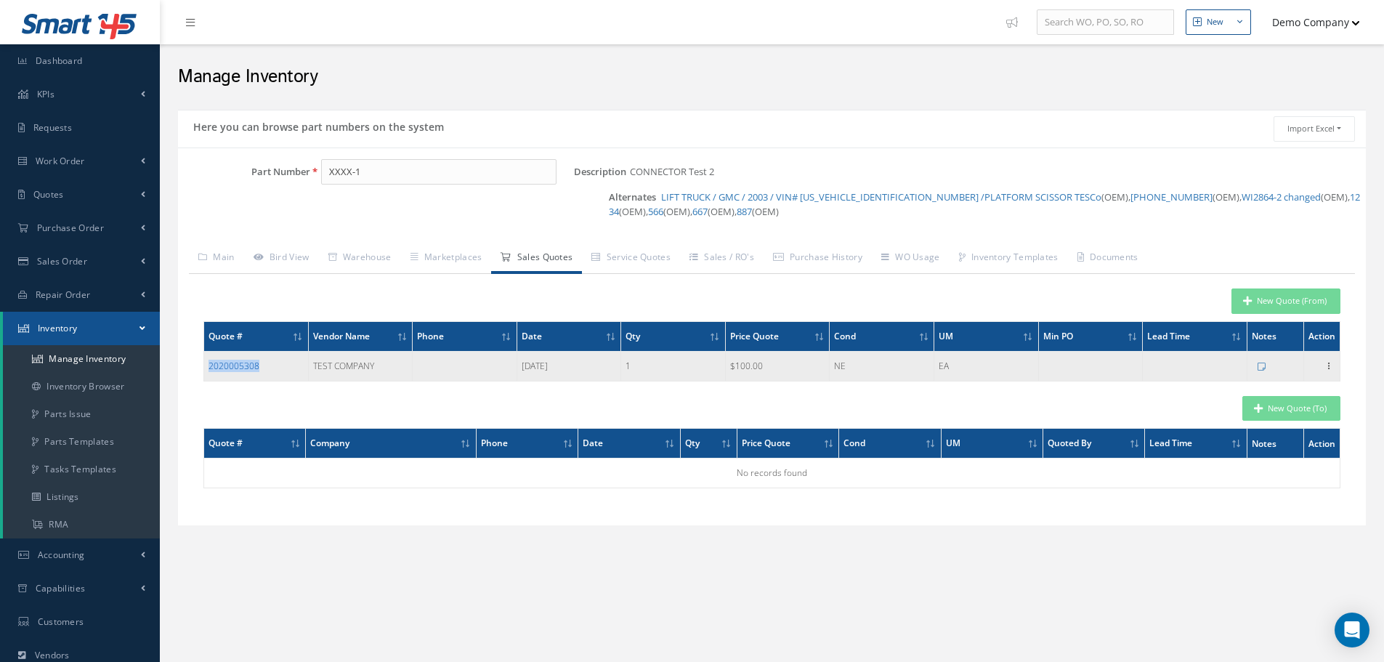
drag, startPoint x: 277, startPoint y: 366, endPoint x: 209, endPoint y: 370, distance: 67.7
click at [209, 370] on div "2020005308" at bounding box center [255, 366] width 95 height 12
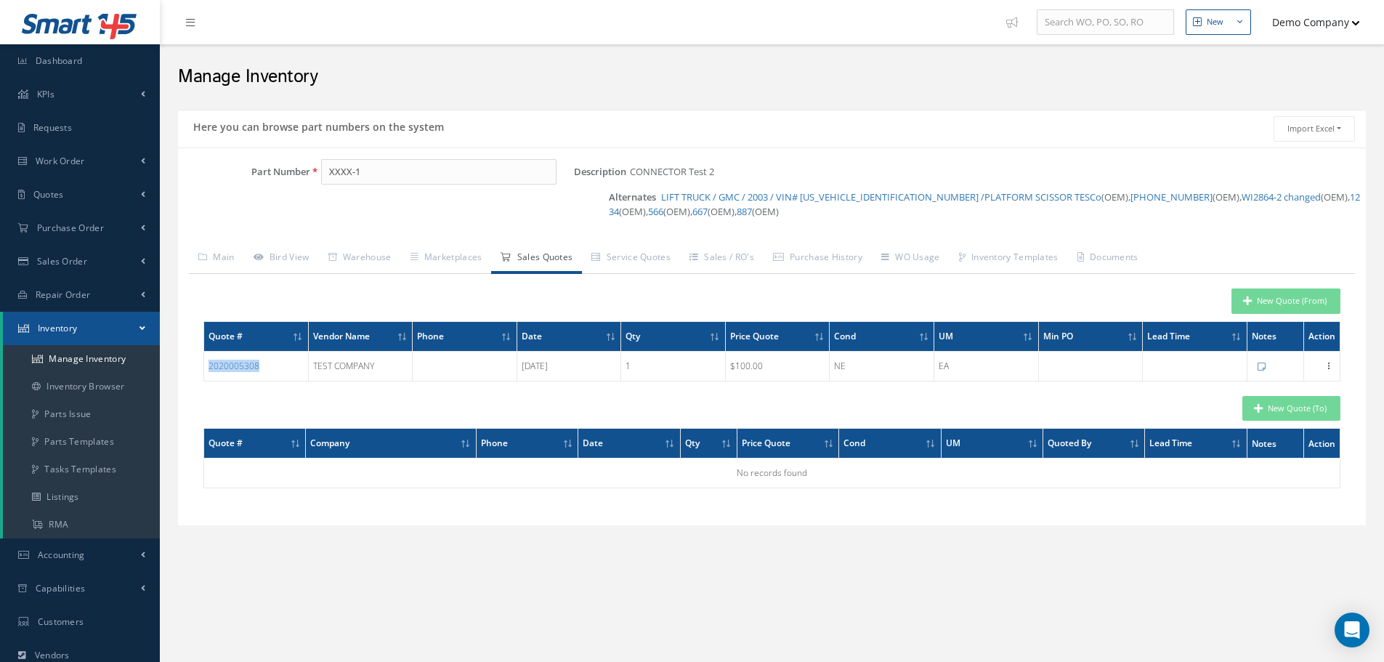
copy link "2020005308"
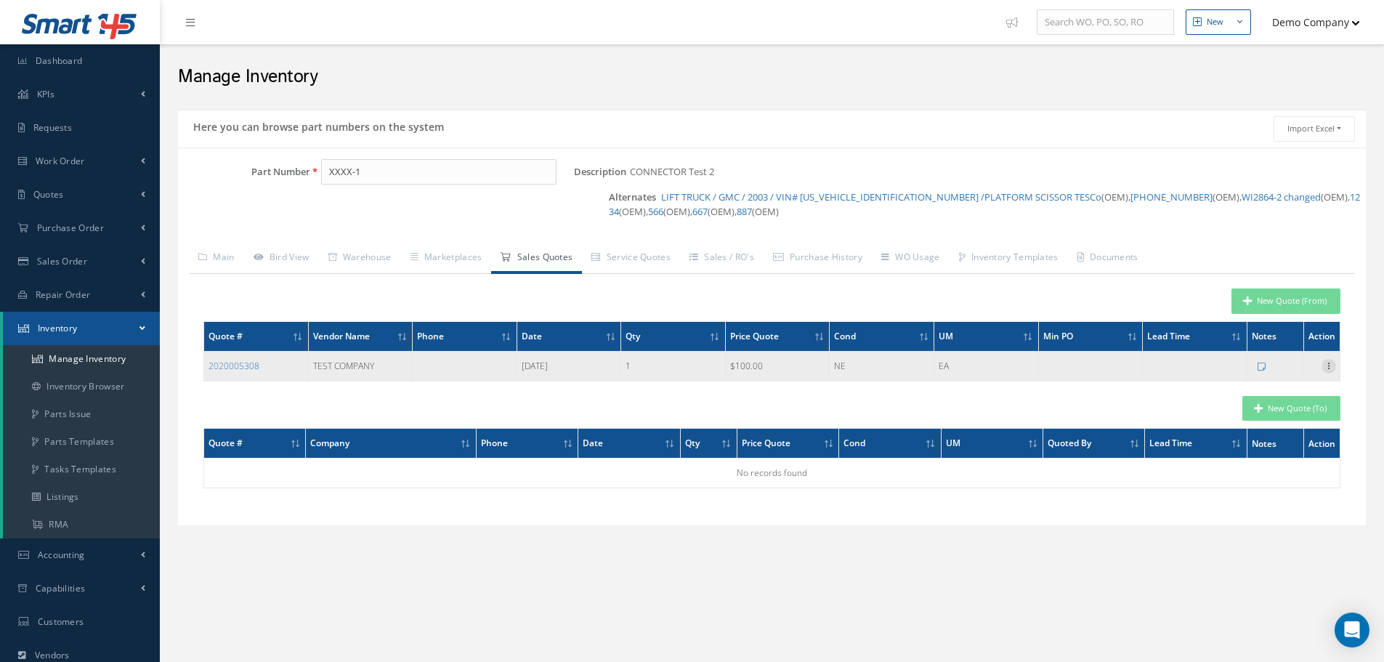
click at [1329, 360] on icon at bounding box center [1328, 365] width 15 height 12
click at [1288, 377] on link "Edit" at bounding box center [1261, 375] width 115 height 19
type input "100.0000"
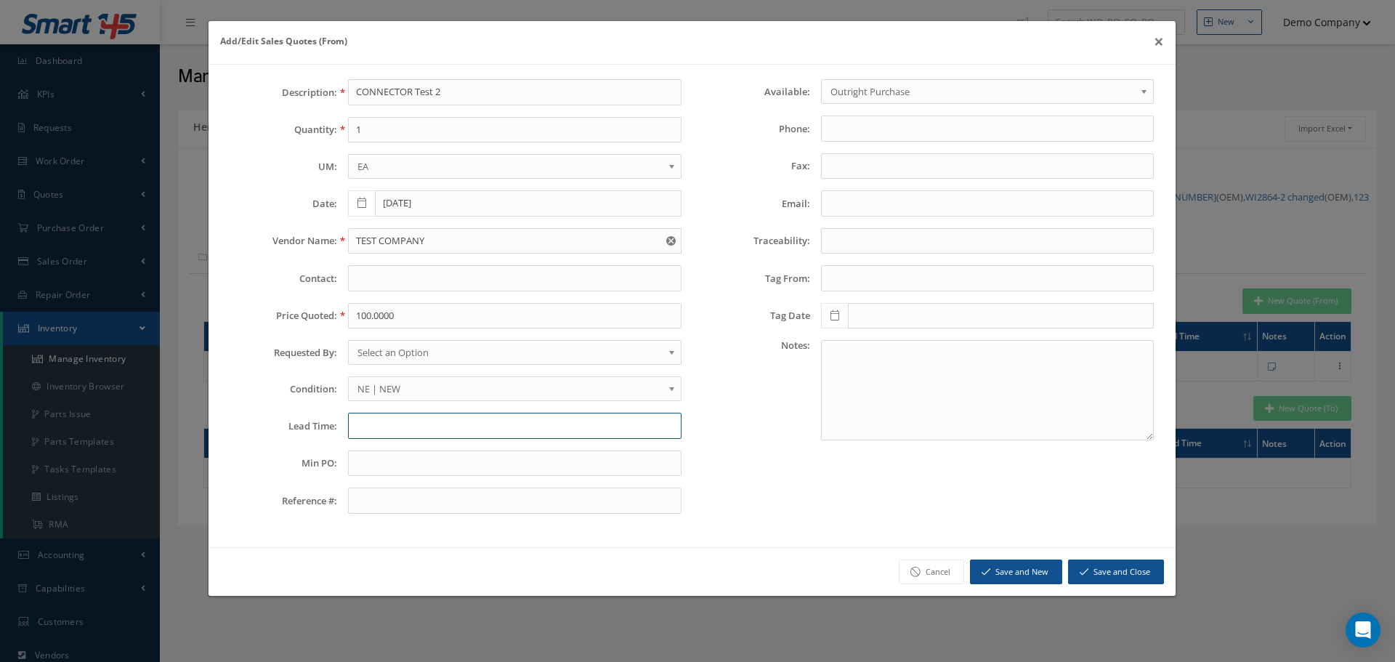
click at [358, 427] on input "text" at bounding box center [514, 426] width 333 height 26
type input "100"
click at [1040, 575] on button "Save and New" at bounding box center [1016, 571] width 92 height 25
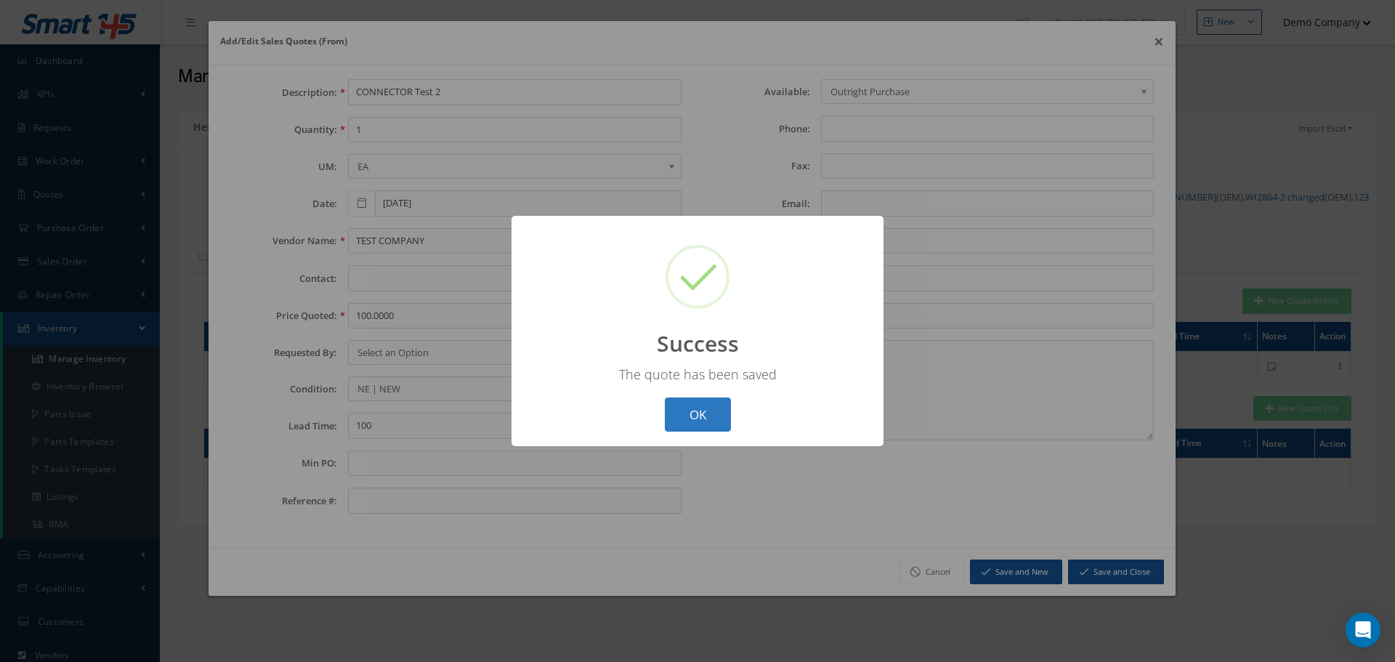
click at [705, 415] on button "OK" at bounding box center [698, 414] width 66 height 34
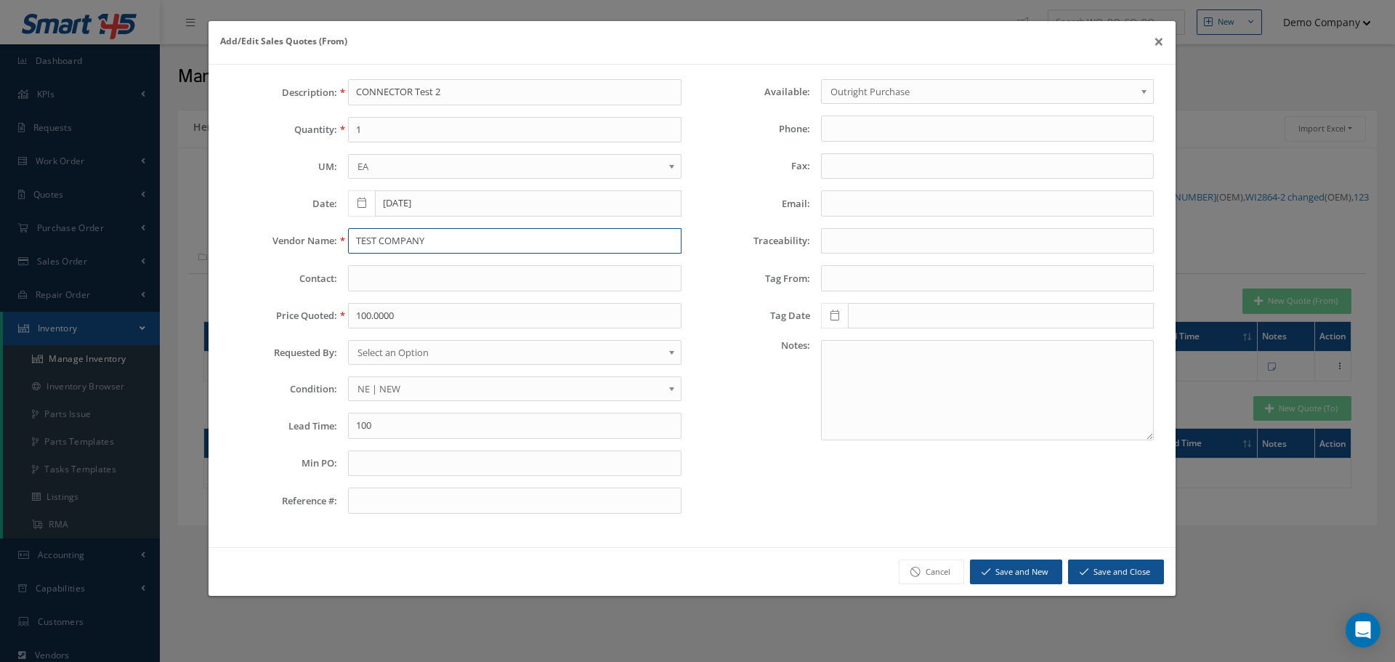
click at [432, 242] on input "TEST COMPANY" at bounding box center [514, 241] width 333 height 26
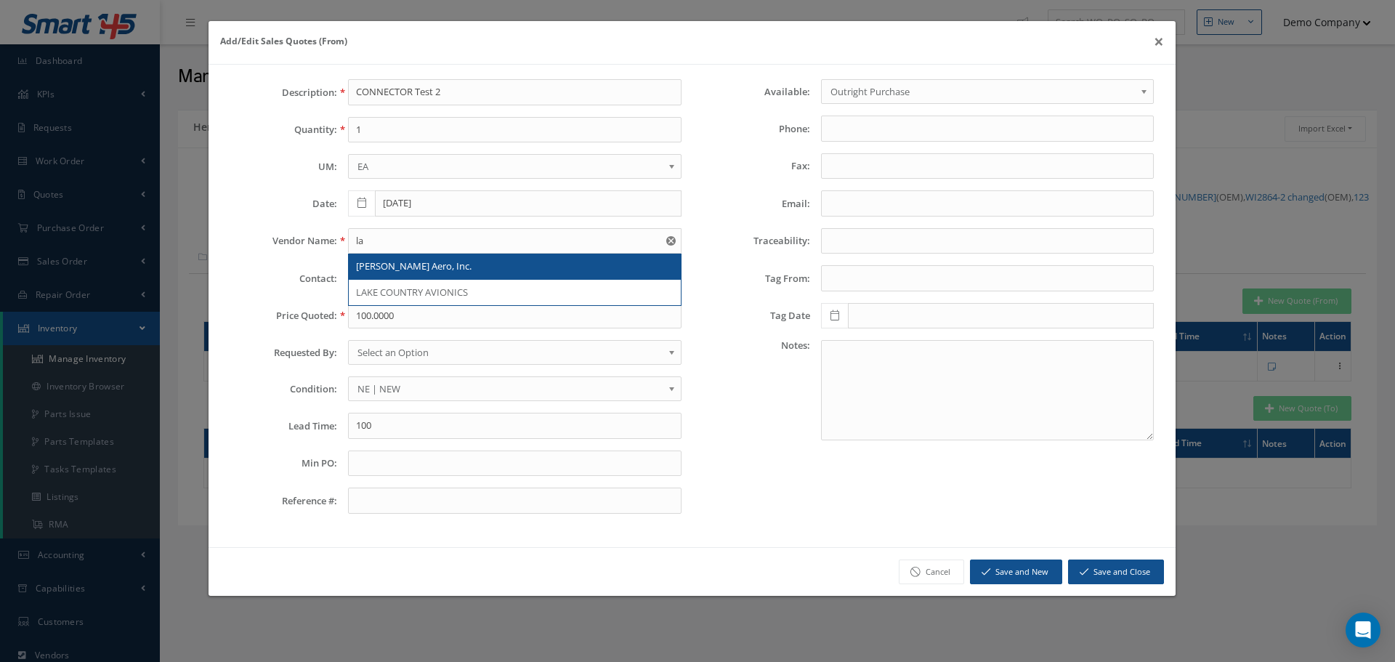
click at [442, 260] on div "[PERSON_NAME] Aero, Inc." at bounding box center [514, 266] width 317 height 15
type input "[PERSON_NAME] Aero, Inc."
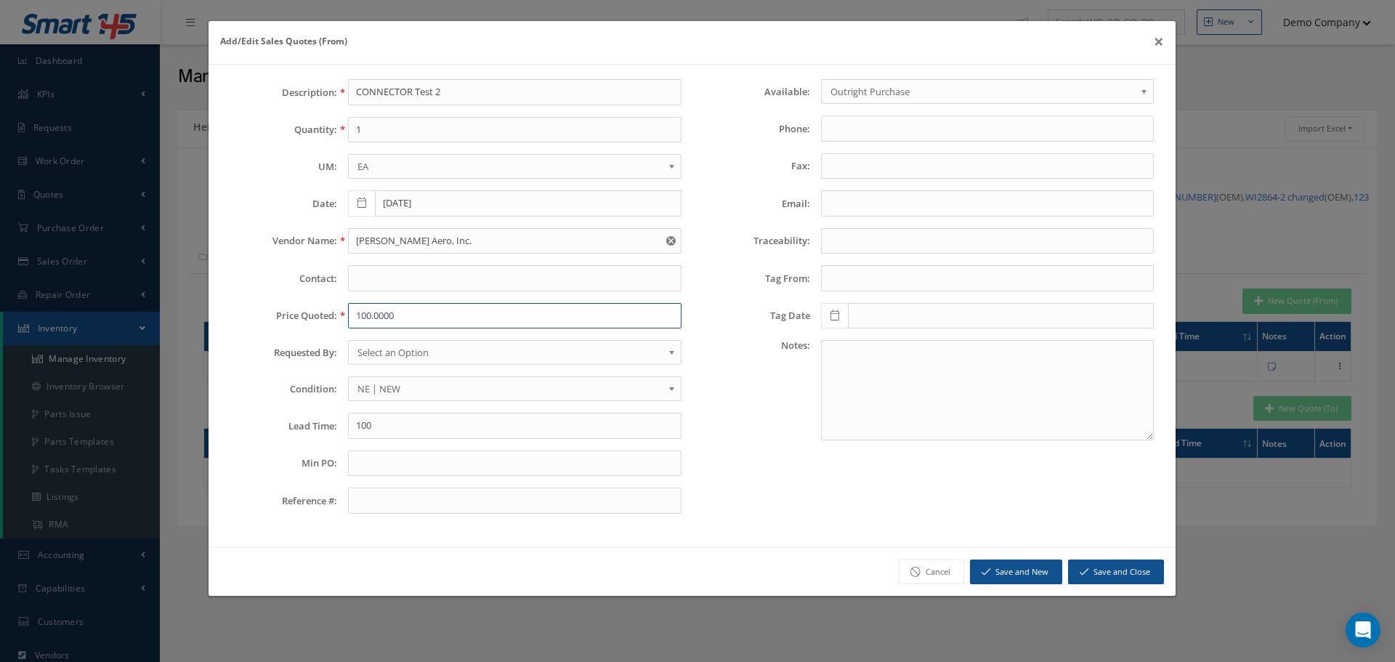
click at [381, 314] on input "100.0000" at bounding box center [514, 316] width 333 height 26
type input "600"
click at [351, 129] on input "1" at bounding box center [514, 130] width 333 height 26
type input "2"
click at [1099, 572] on button "Save and Close" at bounding box center [1116, 571] width 96 height 25
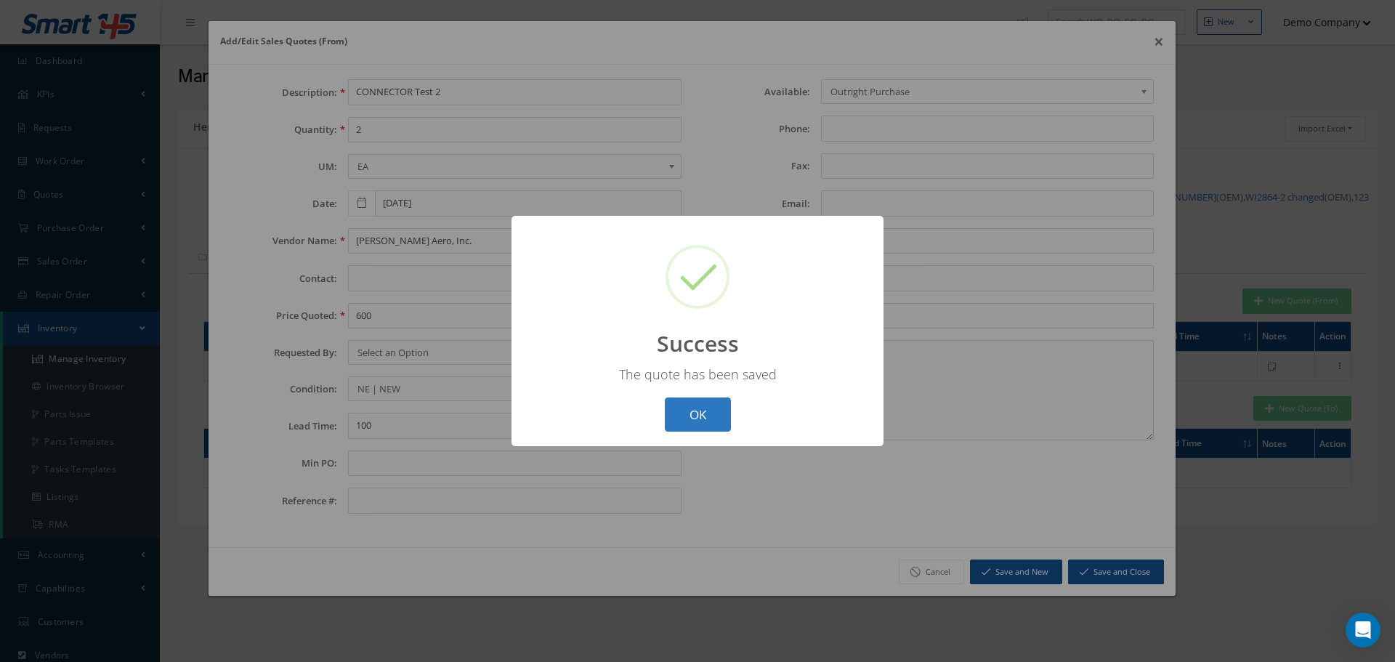
click at [707, 417] on button "OK" at bounding box center [698, 414] width 66 height 34
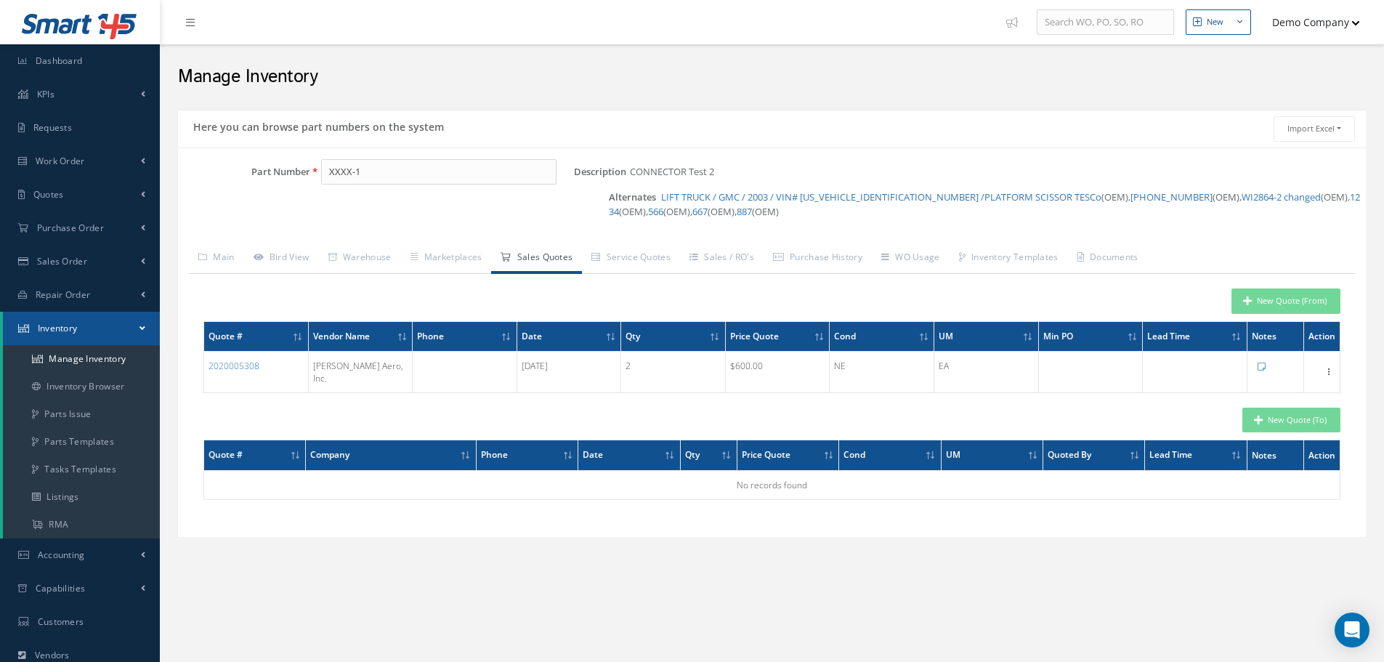
click at [530, 261] on link "Sales Quotes" at bounding box center [536, 258] width 91 height 31
click at [1285, 299] on button "New Quote (From)" at bounding box center [1285, 300] width 109 height 25
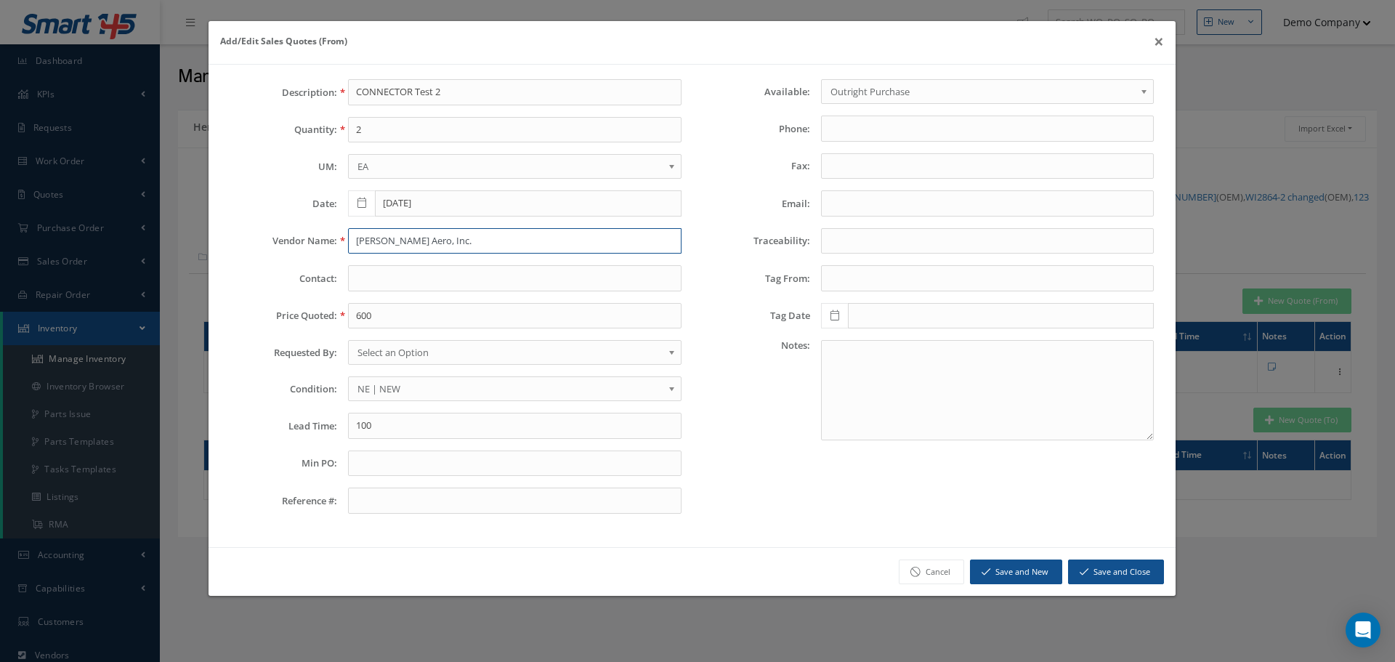
click at [463, 237] on input "[PERSON_NAME] Aero, Inc." at bounding box center [514, 241] width 333 height 26
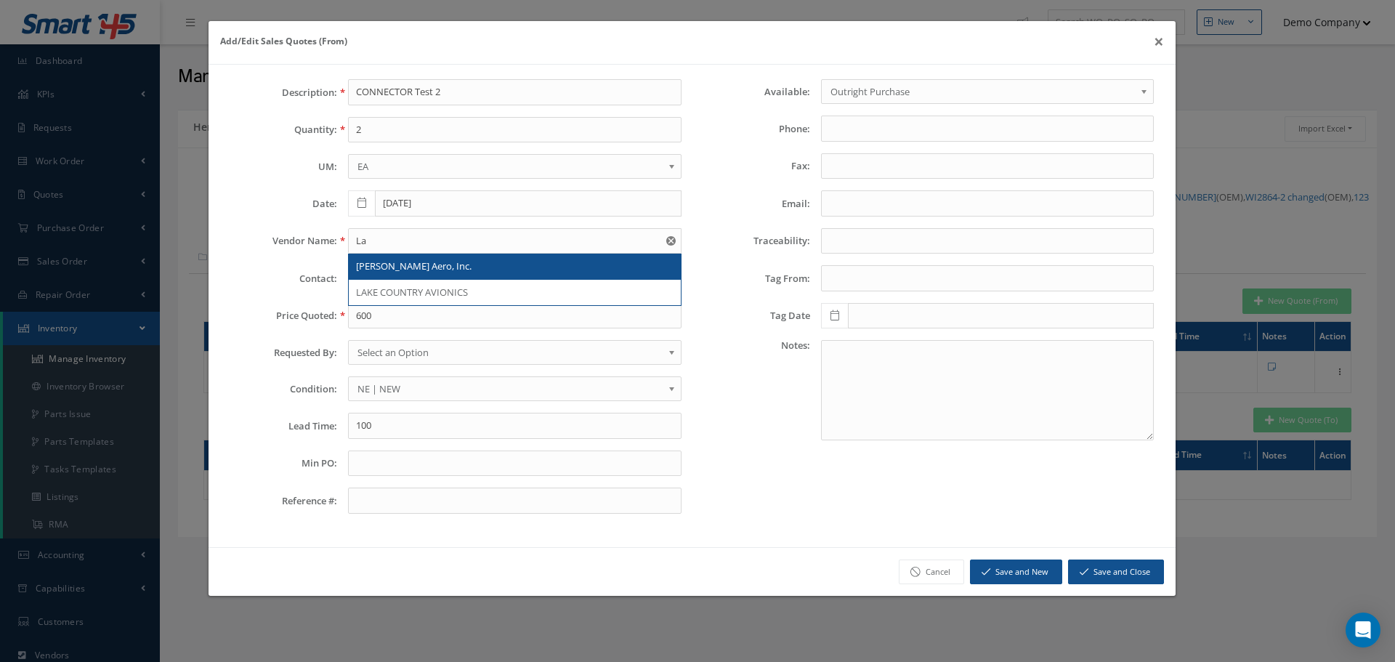
click at [384, 267] on span "[PERSON_NAME] Aero, Inc." at bounding box center [413, 265] width 115 height 13
type input "[PERSON_NAME] Aero, Inc."
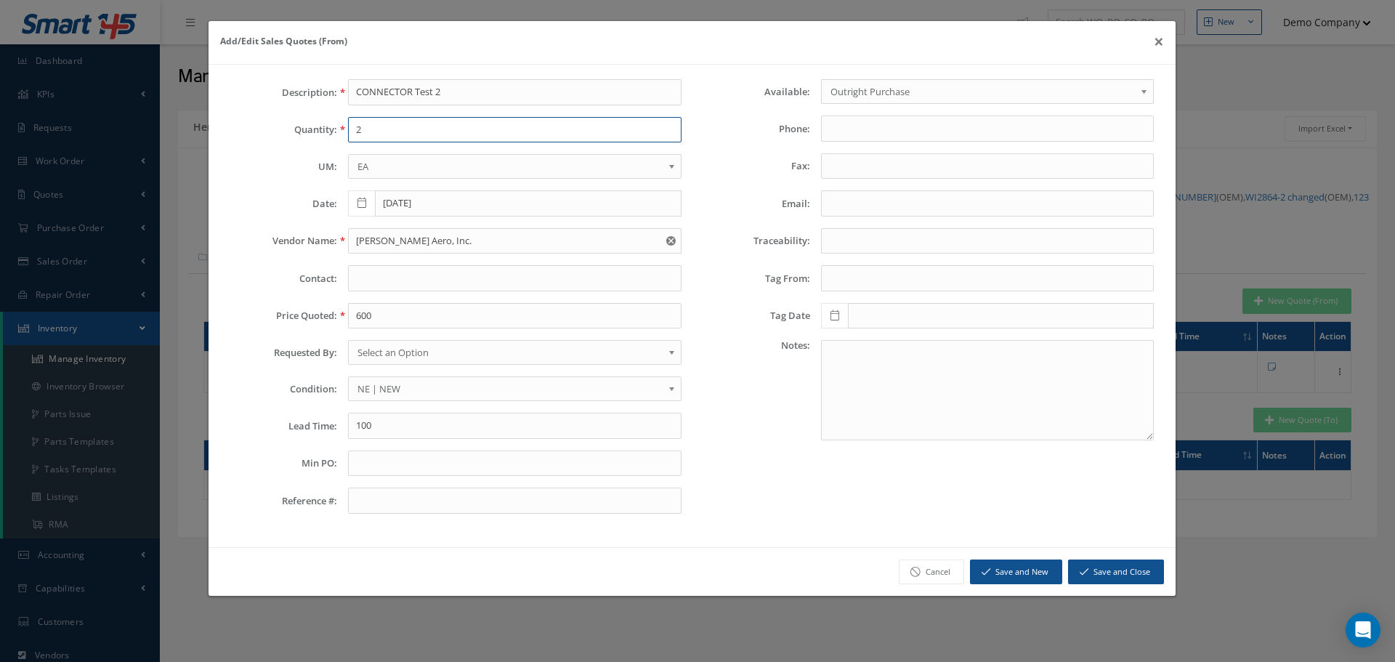
click at [360, 135] on input "2" at bounding box center [514, 130] width 333 height 26
type input "600"
click at [454, 320] on input "600" at bounding box center [514, 316] width 333 height 26
click at [1039, 574] on button "Save and New" at bounding box center [1016, 571] width 92 height 25
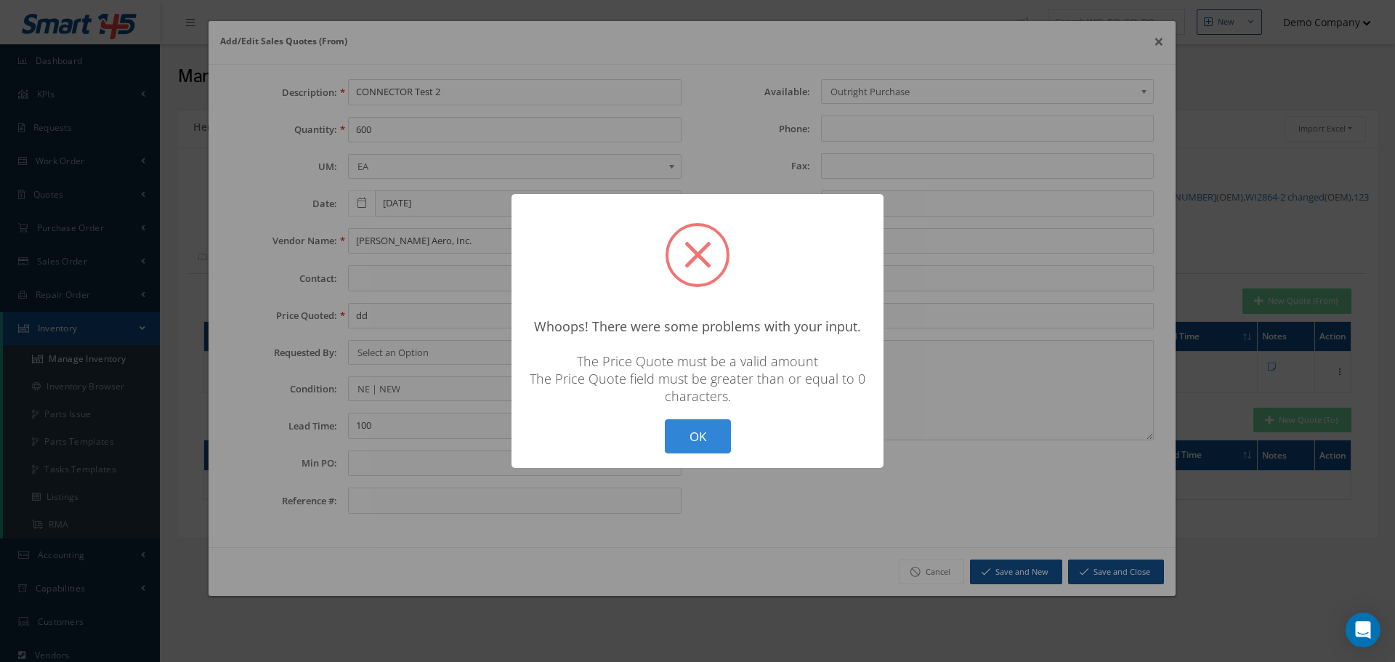
click at [699, 433] on button "OK" at bounding box center [698, 436] width 66 height 34
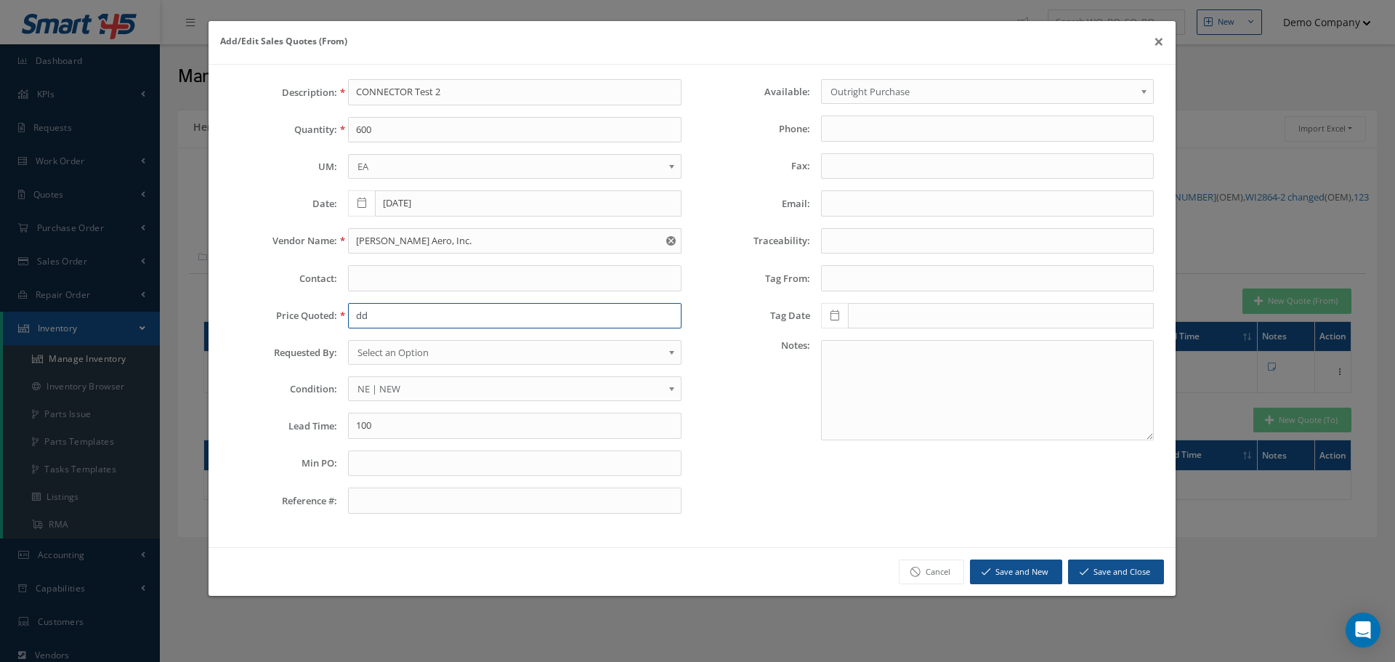
drag, startPoint x: 376, startPoint y: 321, endPoint x: 307, endPoint y: 313, distance: 70.2
click at [307, 313] on div "Price Quoted: dd" at bounding box center [455, 316] width 473 height 26
type input "1"
click at [1010, 569] on button "Save and New" at bounding box center [1016, 571] width 92 height 25
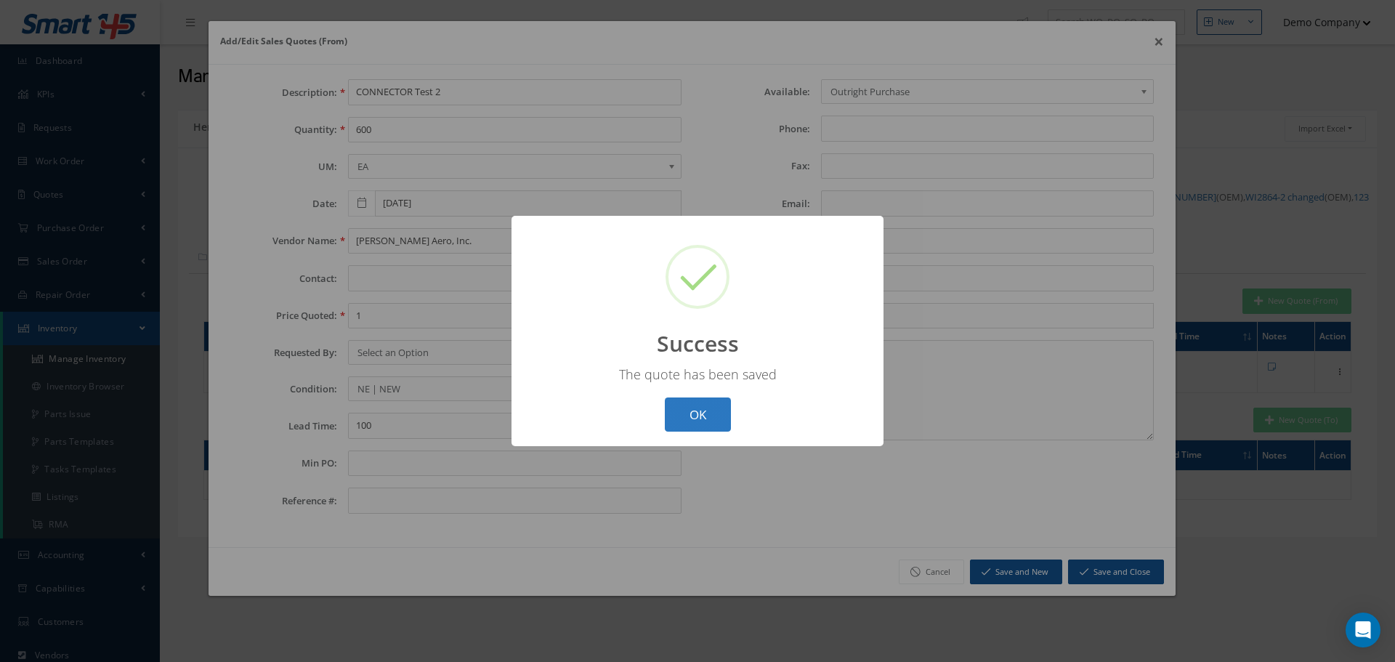
click at [700, 414] on button "OK" at bounding box center [698, 414] width 66 height 34
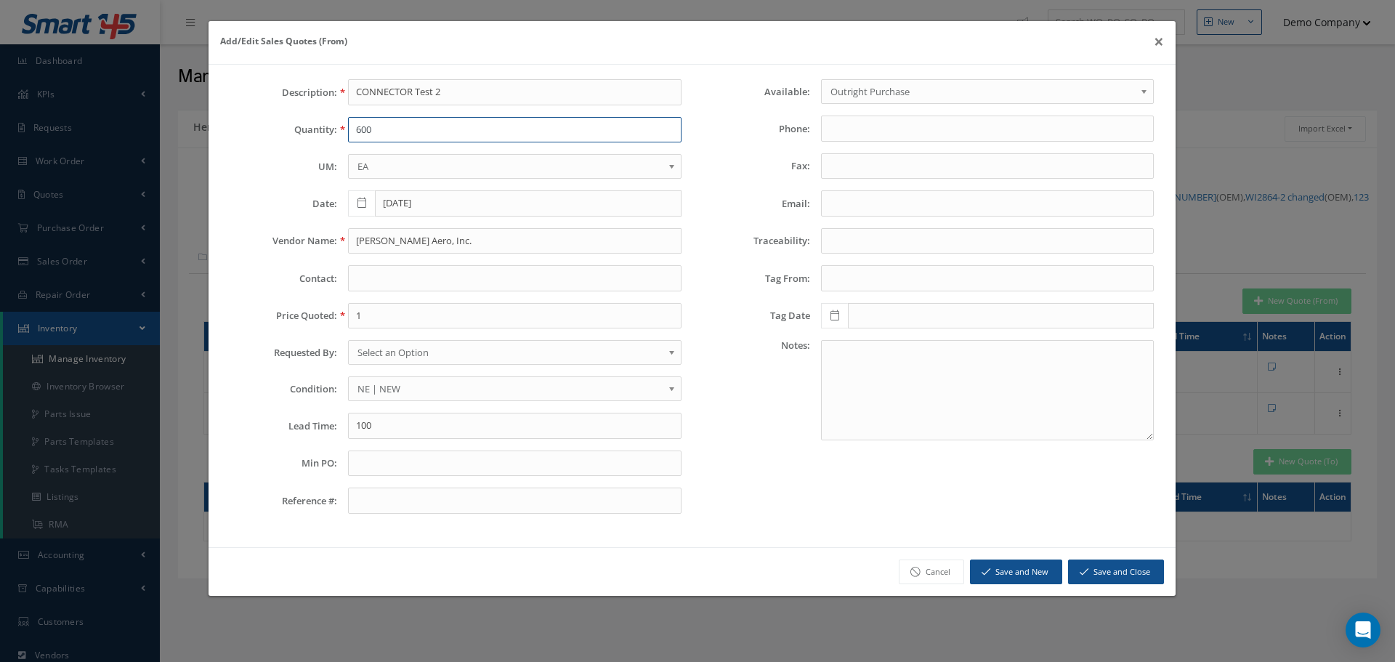
click at [362, 137] on input "600" at bounding box center [514, 130] width 333 height 26
type input "700"
click at [393, 312] on input "1" at bounding box center [514, 316] width 333 height 26
type input "700"
click at [1094, 579] on button "Save and Close" at bounding box center [1116, 571] width 96 height 25
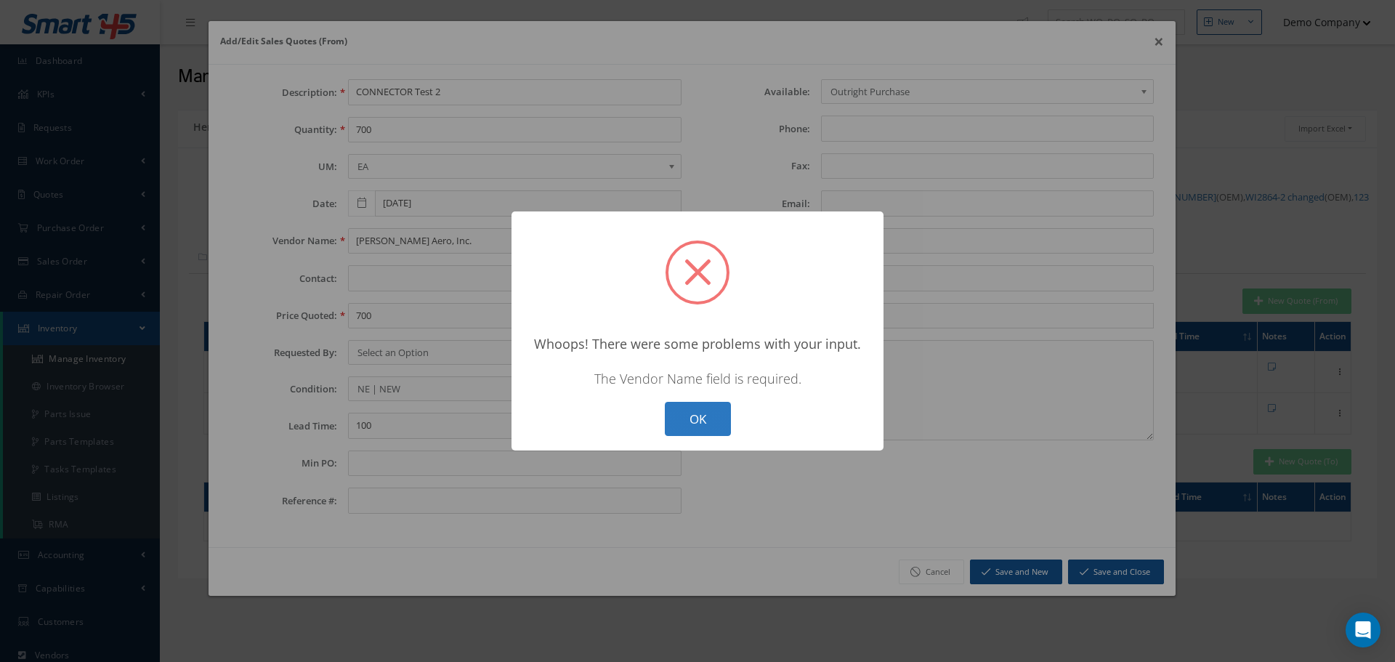
click at [705, 416] on button "OK" at bounding box center [698, 419] width 66 height 34
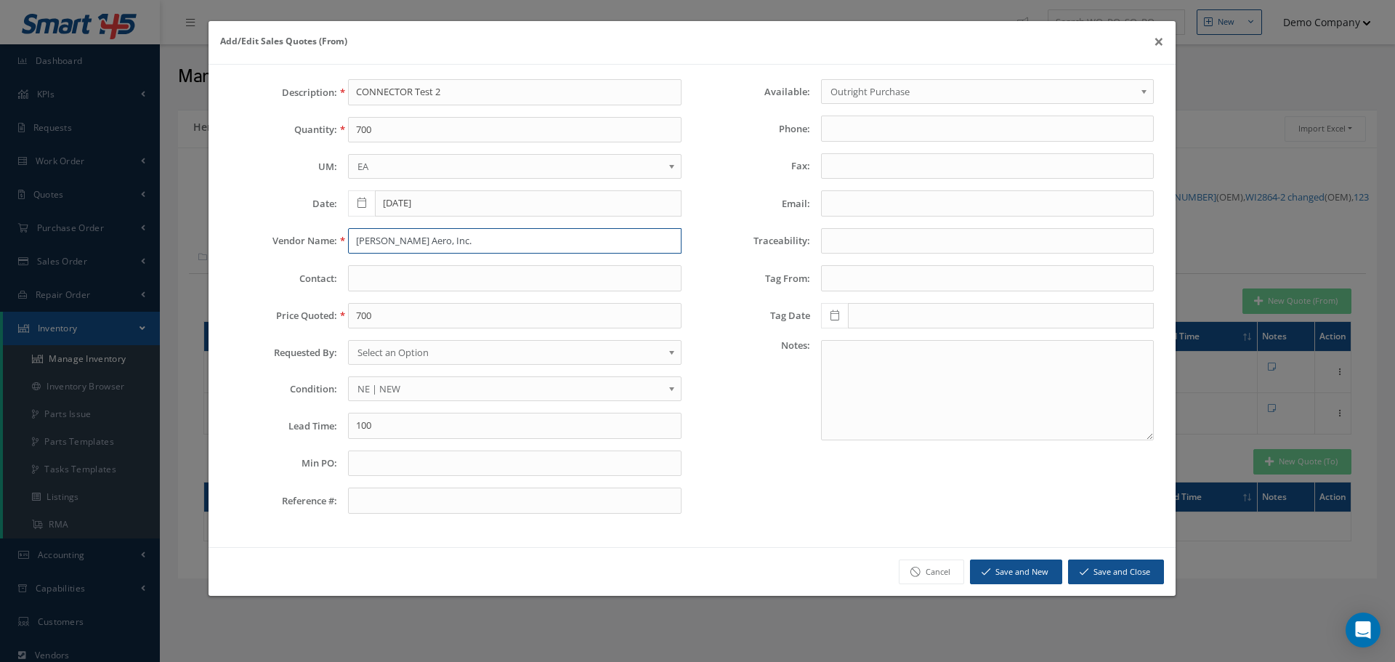
click at [390, 245] on input "[PERSON_NAME] Aero, Inc." at bounding box center [514, 241] width 333 height 26
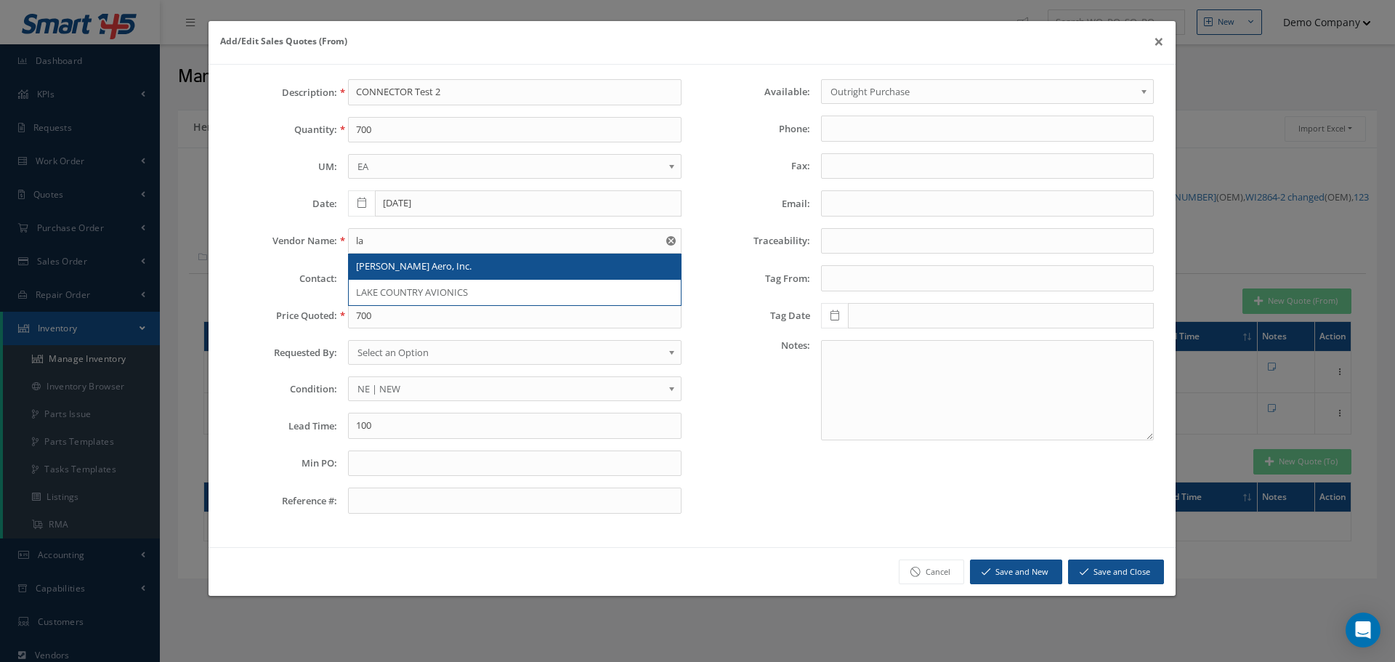
click at [385, 267] on span "[PERSON_NAME] Aero, Inc." at bounding box center [413, 265] width 115 height 13
type input "[PERSON_NAME] Aero, Inc."
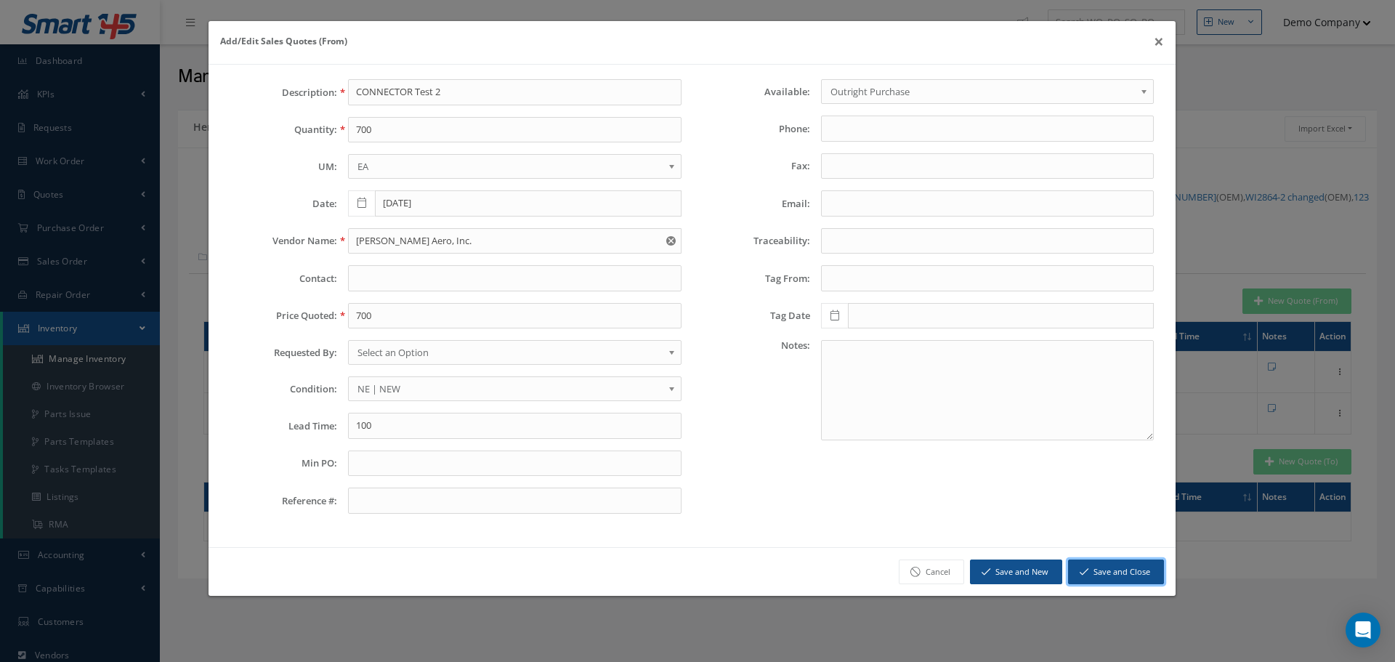
click at [1144, 577] on button "Save and Close" at bounding box center [1116, 571] width 96 height 25
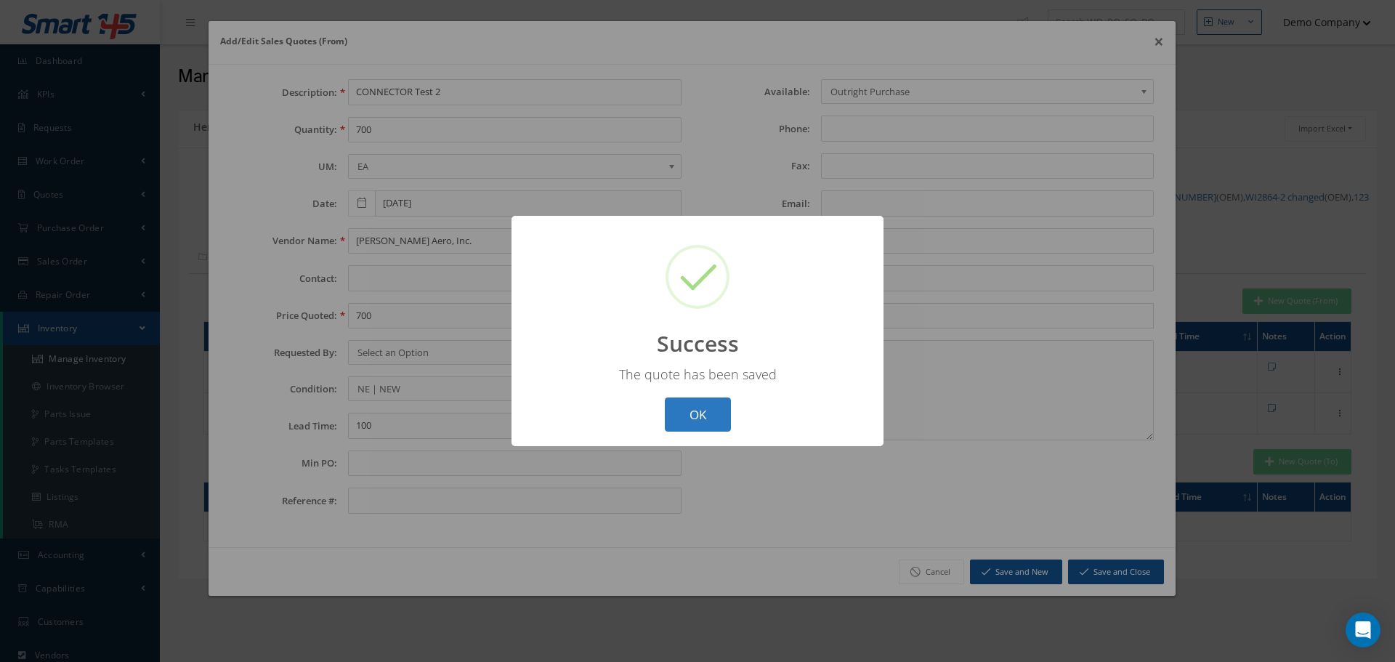
click at [691, 410] on button "OK" at bounding box center [698, 414] width 66 height 34
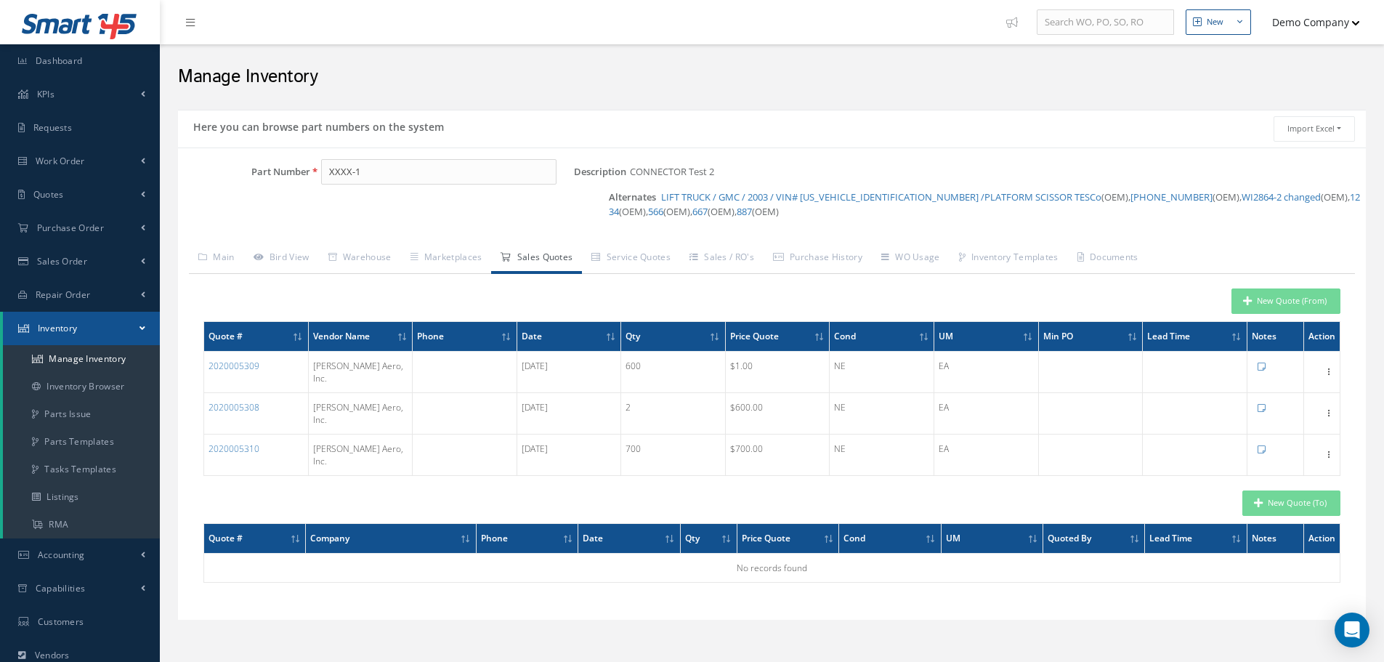
click at [295, 333] on icon at bounding box center [295, 337] width 4 height 9
click at [298, 333] on icon at bounding box center [295, 337] width 4 height 9
click at [297, 333] on span at bounding box center [298, 336] width 11 height 13
click at [297, 333] on icon at bounding box center [295, 337] width 4 height 9
click at [297, 333] on span at bounding box center [298, 336] width 11 height 13
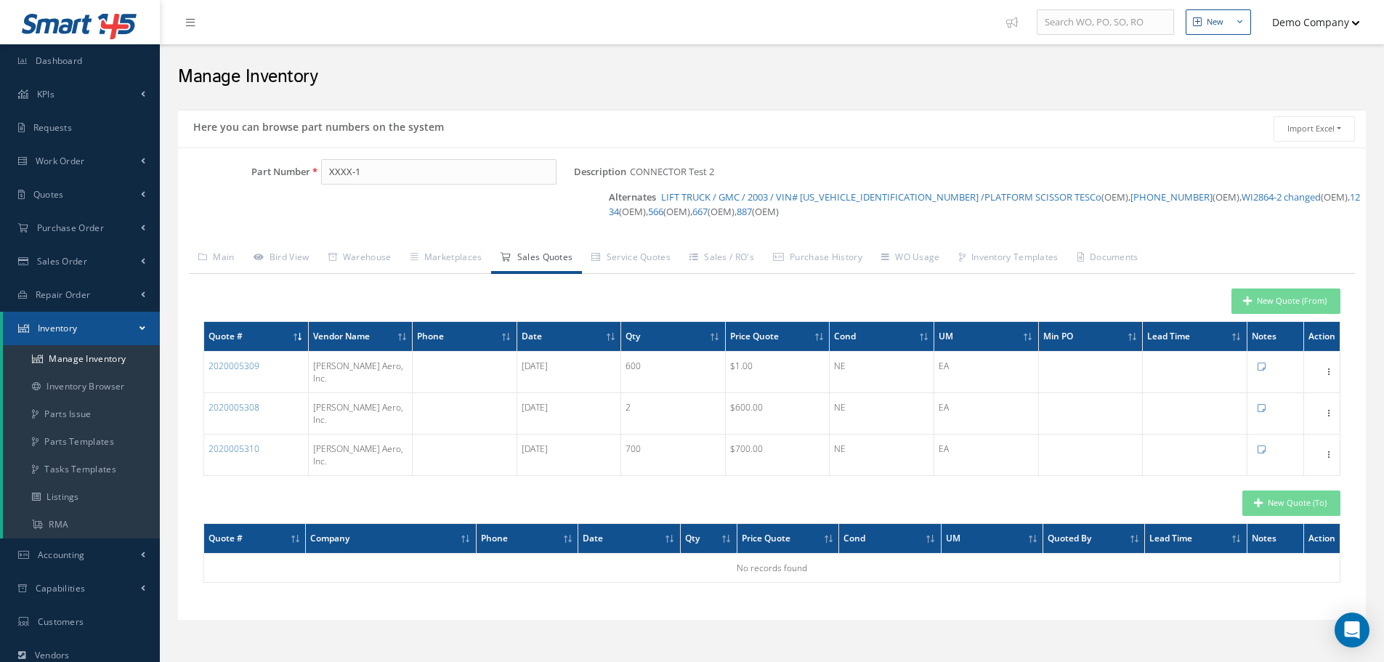
click at [297, 333] on icon at bounding box center [295, 337] width 4 height 9
click at [297, 333] on span at bounding box center [298, 336] width 11 height 13
click at [501, 332] on span at bounding box center [506, 336] width 11 height 13
click at [503, 331] on span at bounding box center [506, 336] width 11 height 13
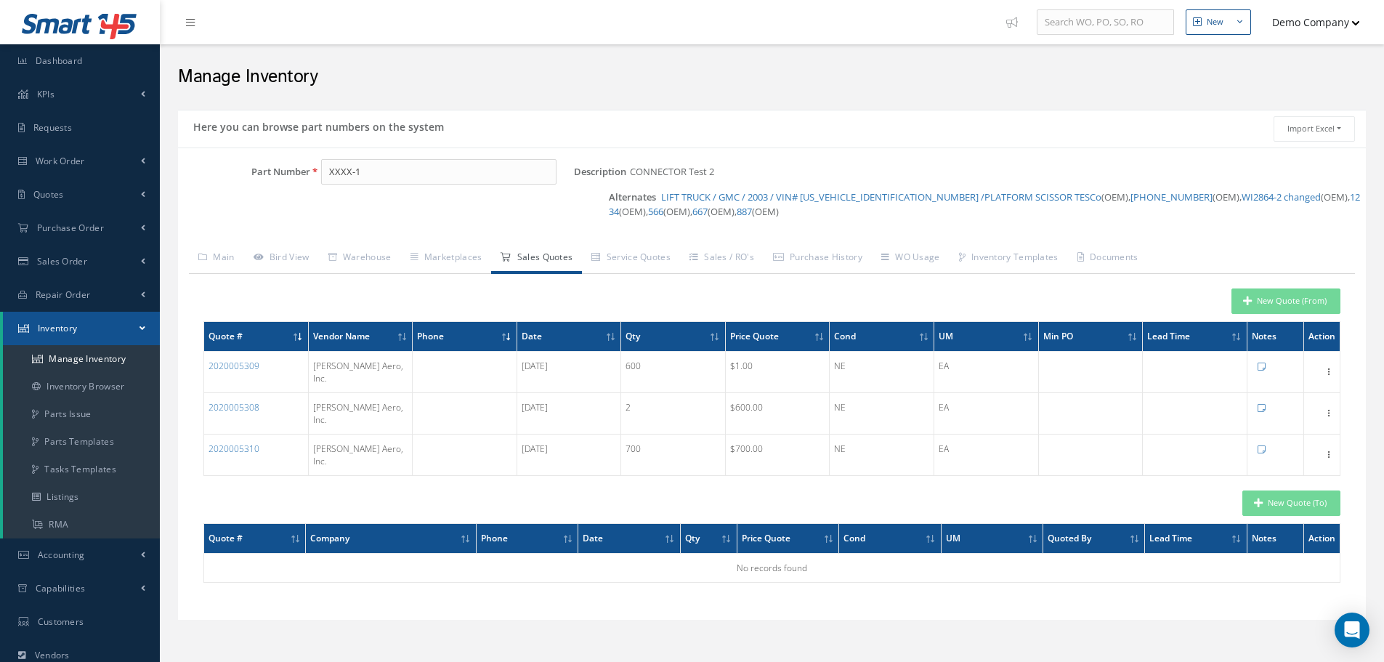
click at [503, 331] on span at bounding box center [506, 336] width 11 height 13
click at [712, 336] on icon at bounding box center [712, 337] width 4 height 9
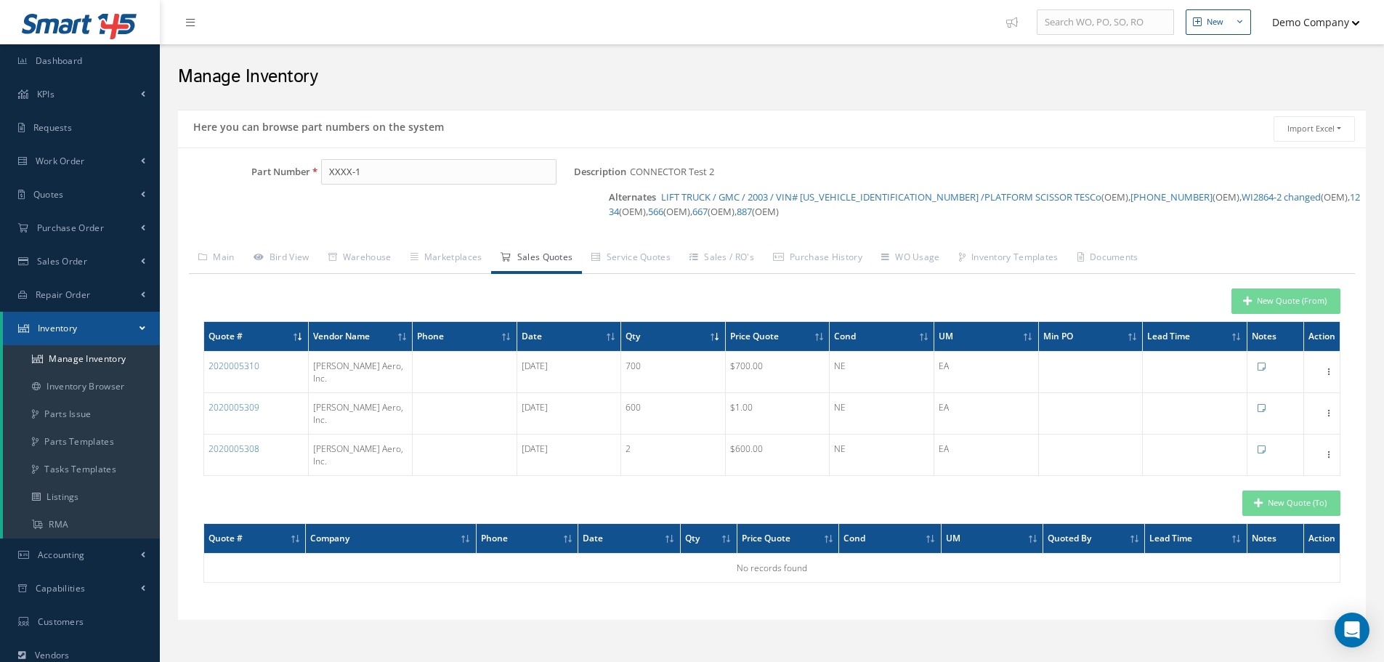
click at [712, 336] on icon at bounding box center [712, 337] width 4 height 9
click at [816, 333] on icon at bounding box center [817, 337] width 4 height 9
click at [1238, 334] on icon at bounding box center [1238, 337] width 4 height 9
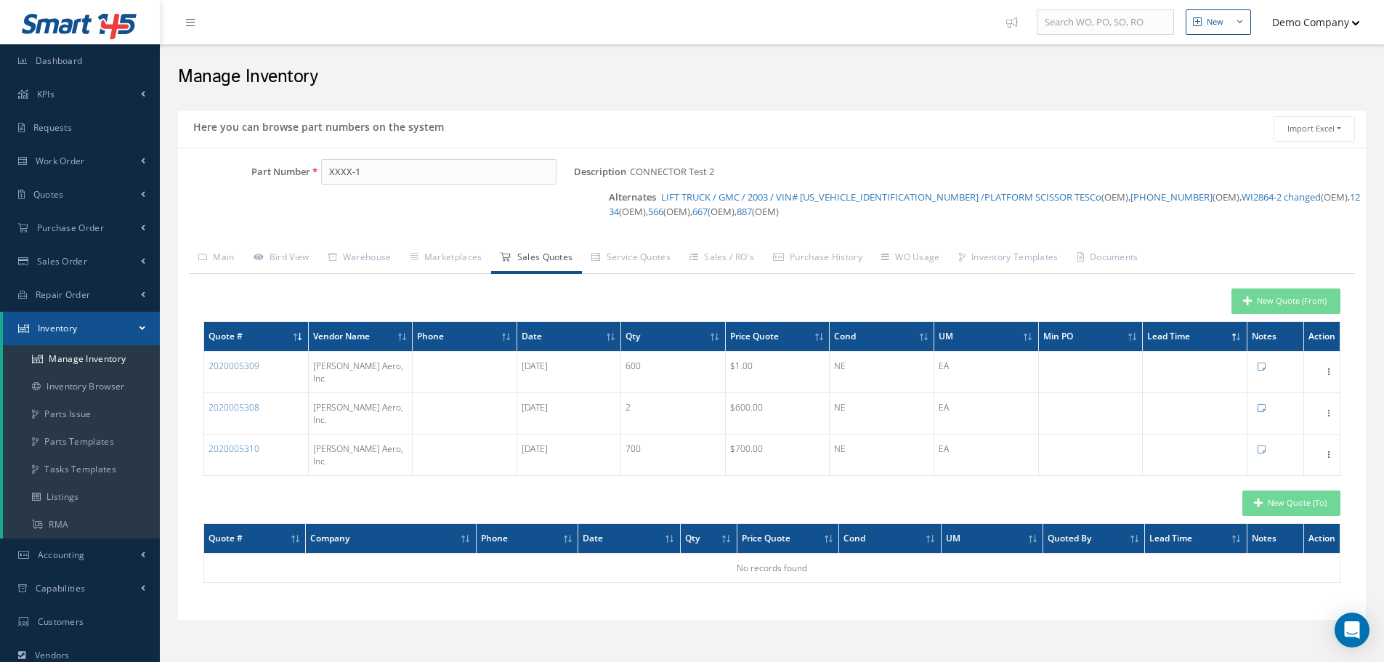
click at [1238, 334] on icon at bounding box center [1238, 337] width 4 height 9
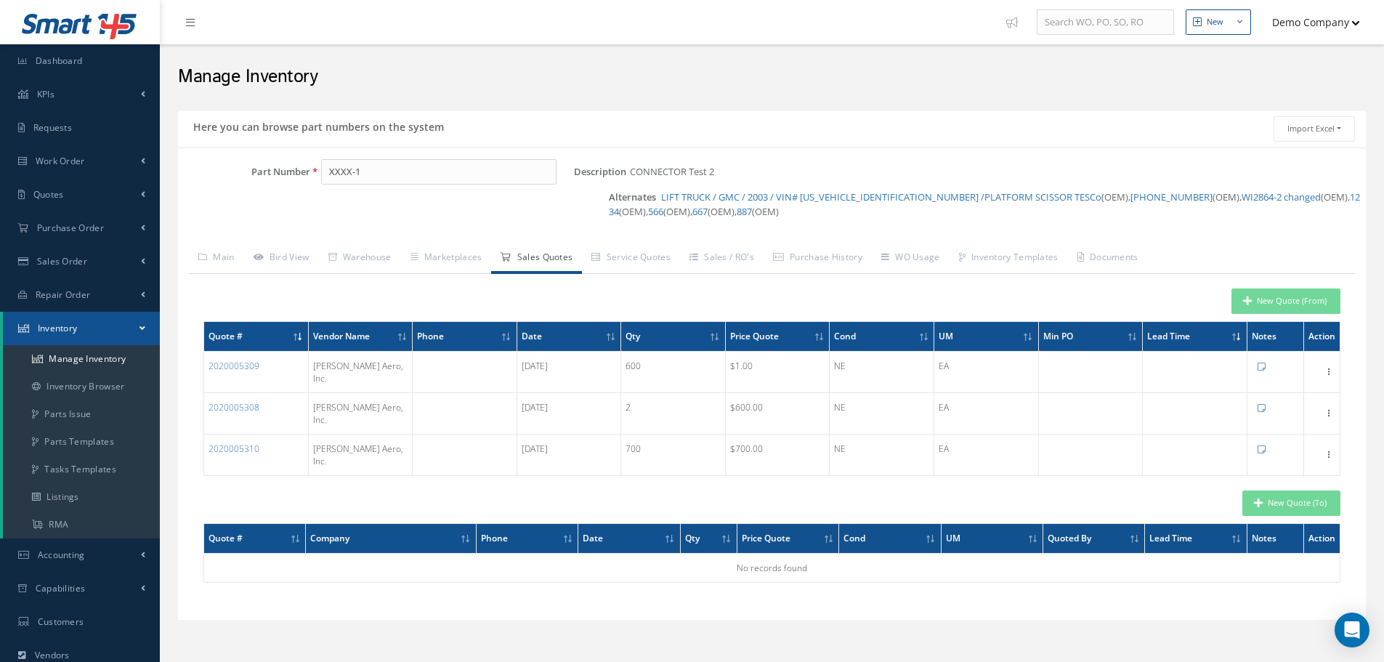
click at [1238, 334] on icon at bounding box center [1238, 337] width 4 height 9
click at [1132, 336] on icon at bounding box center [1134, 337] width 4 height 9
click at [1132, 336] on icon at bounding box center [1130, 337] width 4 height 9
click at [1132, 336] on icon at bounding box center [1134, 337] width 4 height 9
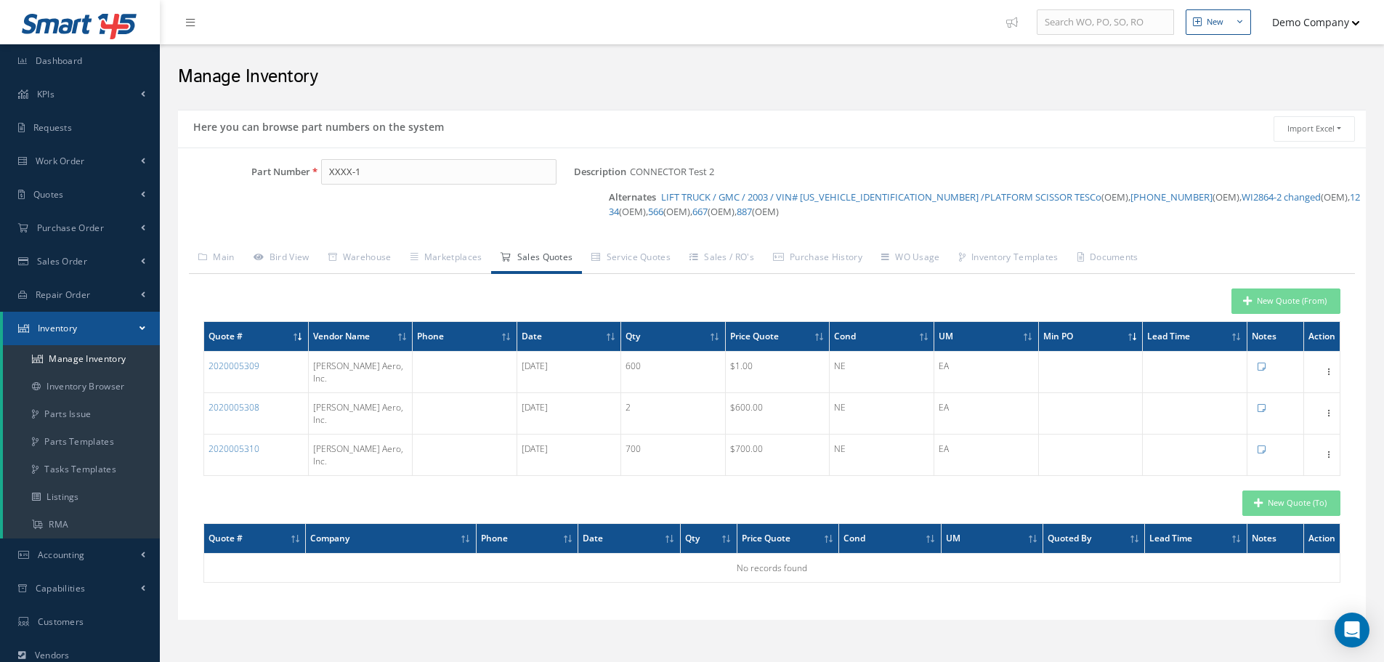
click at [504, 336] on icon at bounding box center [504, 337] width 4 height 9
click at [504, 336] on span at bounding box center [506, 336] width 11 height 13
click at [504, 336] on icon at bounding box center [504, 337] width 4 height 9
click at [504, 336] on span at bounding box center [506, 336] width 11 height 13
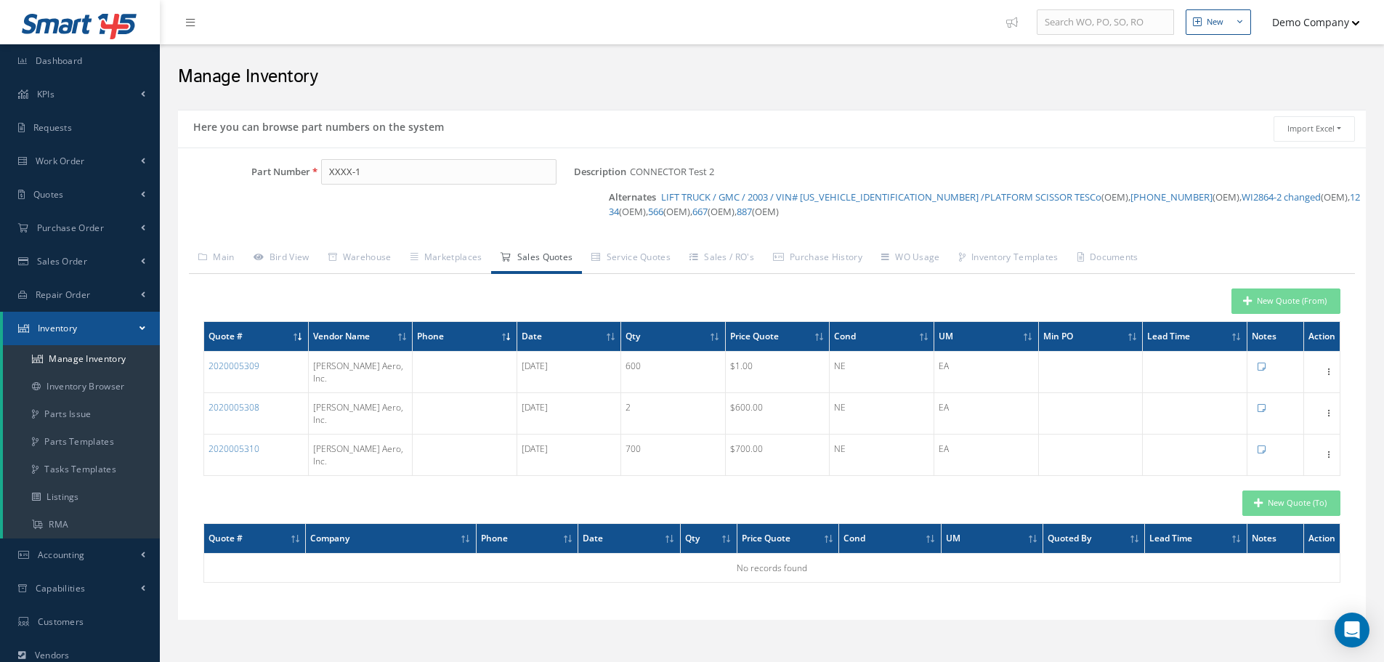
click at [504, 336] on icon at bounding box center [504, 337] width 4 height 9
click at [504, 336] on span at bounding box center [506, 336] width 11 height 13
click at [504, 336] on icon at bounding box center [504, 337] width 4 height 9
click at [399, 336] on icon at bounding box center [400, 337] width 4 height 9
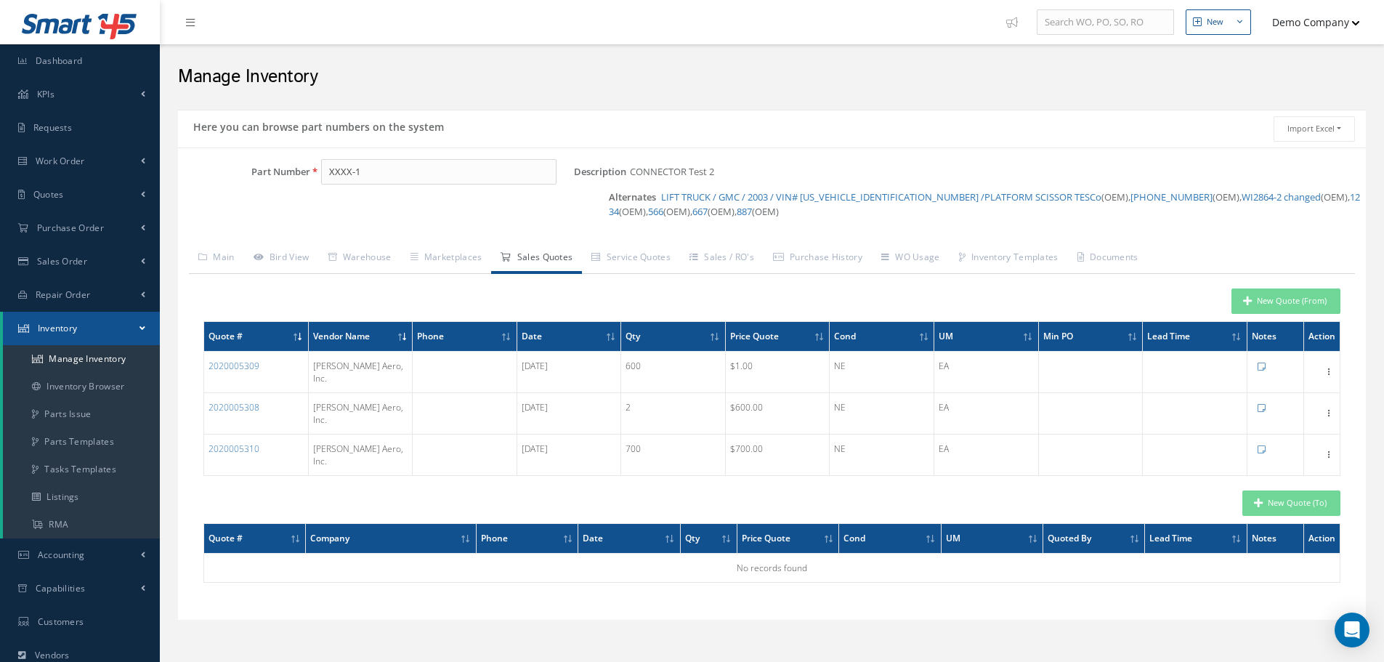
click at [399, 336] on icon at bounding box center [400, 337] width 4 height 9
click at [293, 336] on icon at bounding box center [295, 337] width 4 height 9
click at [298, 336] on span at bounding box center [298, 336] width 11 height 13
click at [298, 336] on icon at bounding box center [295, 337] width 4 height 9
click at [298, 336] on icon at bounding box center [300, 337] width 4 height 9
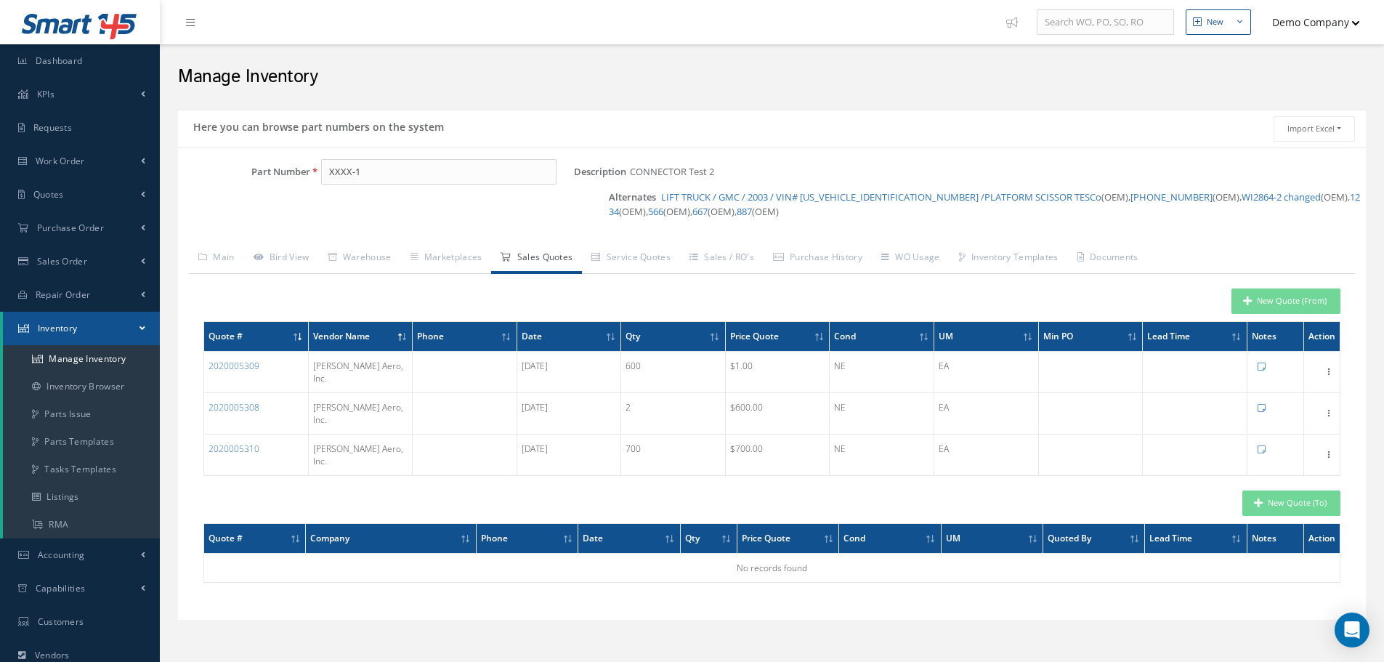
click at [294, 341] on span at bounding box center [298, 336] width 11 height 13
click at [296, 340] on icon at bounding box center [295, 337] width 4 height 9
click at [296, 340] on span at bounding box center [298, 336] width 11 height 13
click at [296, 340] on icon at bounding box center [295, 337] width 4 height 9
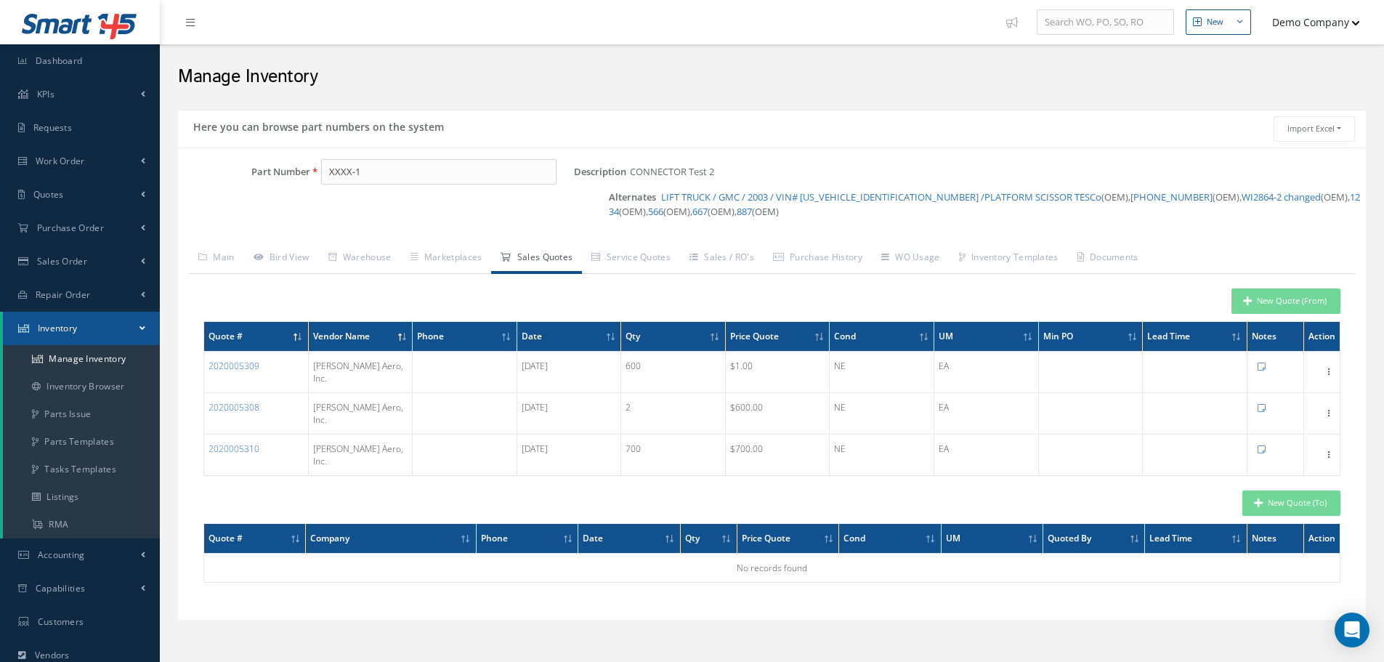
click at [296, 340] on span at bounding box center [298, 336] width 11 height 13
click at [296, 340] on icon at bounding box center [295, 337] width 4 height 9
click at [296, 340] on span at bounding box center [298, 336] width 11 height 13
click at [323, 293] on div "New Quote (From)" at bounding box center [771, 300] width 1159 height 25
click at [881, 298] on div "New Quote (From)" at bounding box center [771, 300] width 1159 height 25
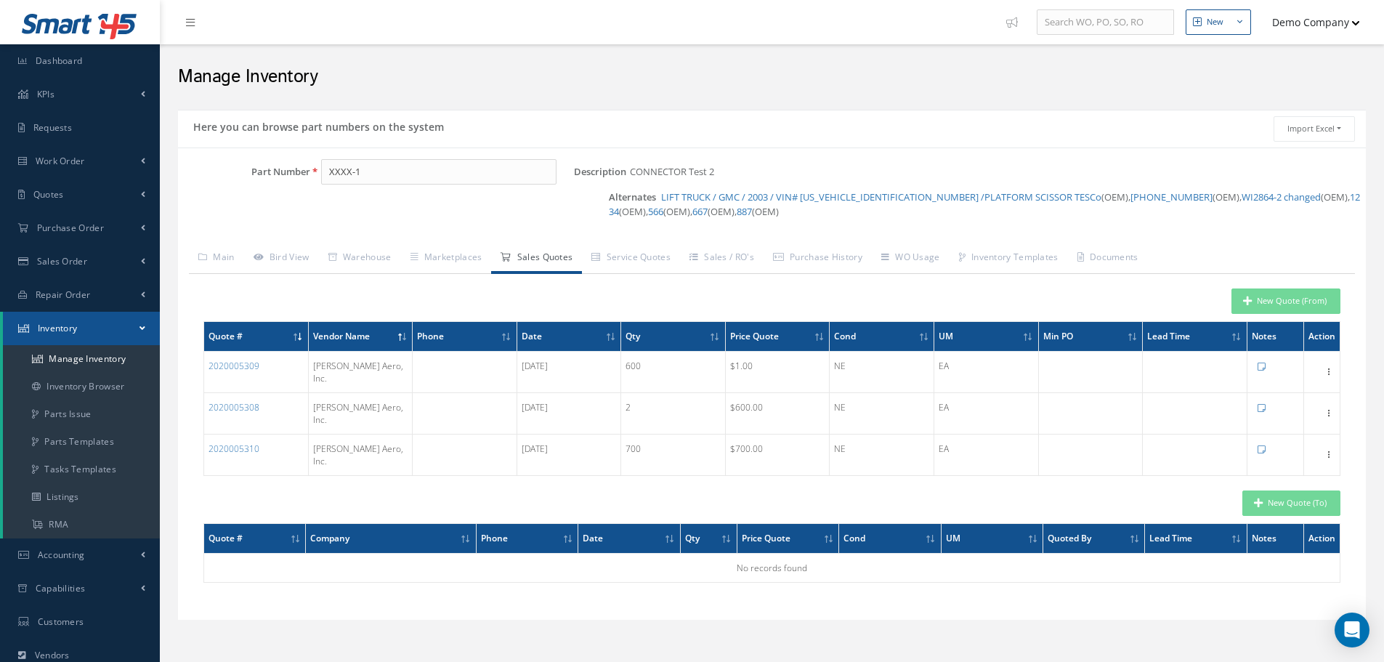
click at [766, 105] on div "Here you can browse part numbers on the system Import Excel to undefined Column…" at bounding box center [772, 384] width 1202 height 564
click at [857, 230] on div "Description CONNECTOR Test 2 Alternates LIFT TRUCK / GMC / 2003 / VIN# 1GTHC24U…" at bounding box center [970, 198] width 792 height 78
click at [1002, 312] on div "New Quote (From)" at bounding box center [771, 300] width 1159 height 25
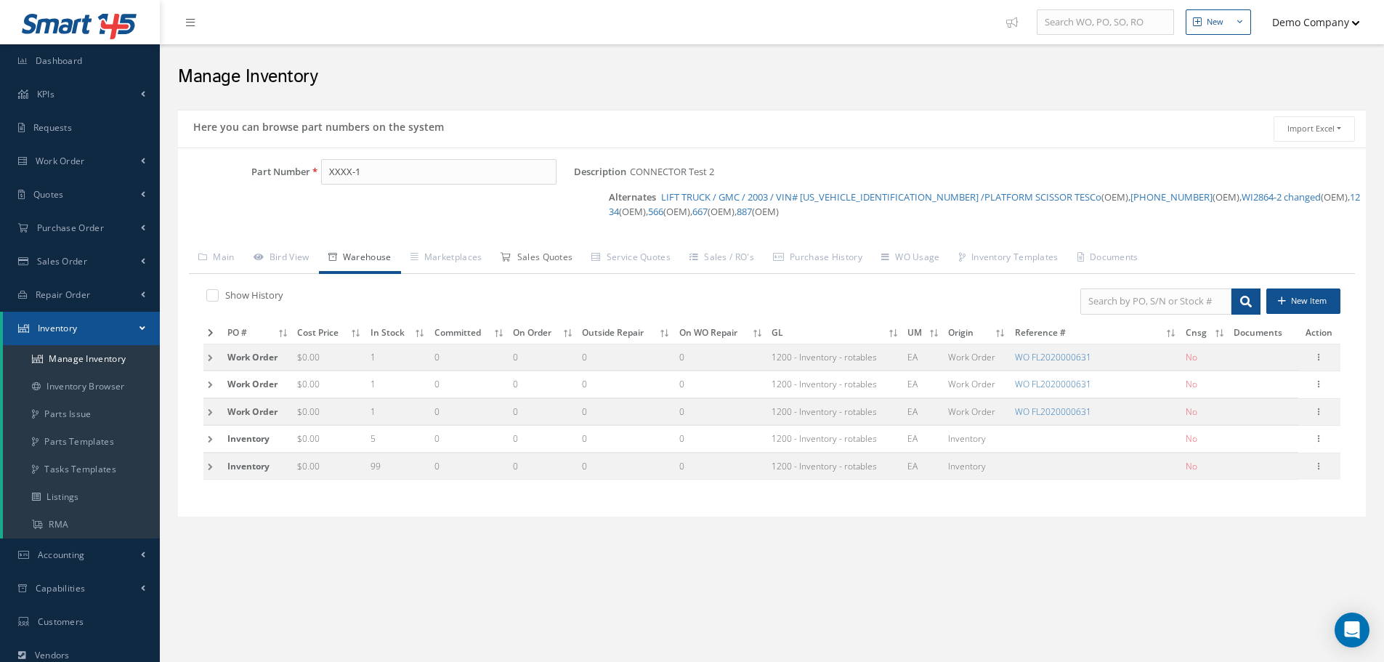
click at [550, 257] on link "Sales Quotes" at bounding box center [536, 258] width 91 height 31
click at [529, 256] on link "Sales Quotes" at bounding box center [536, 258] width 91 height 31
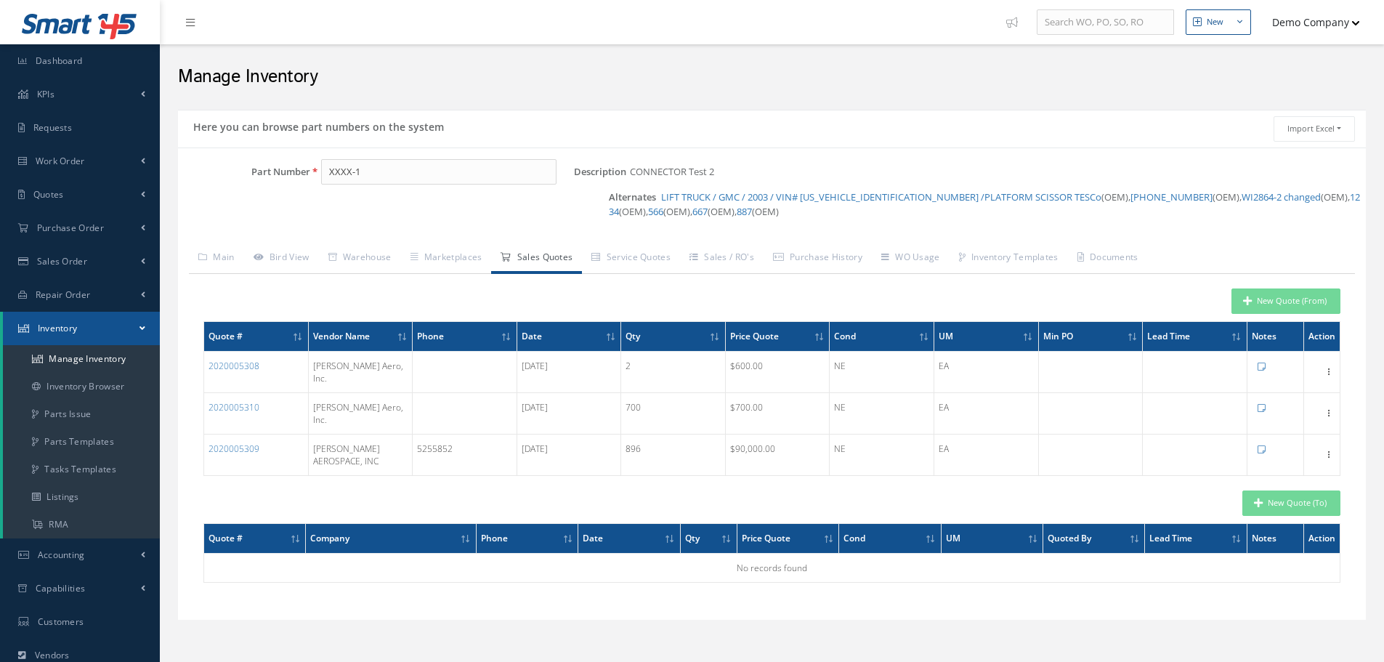
scroll to position [12, 0]
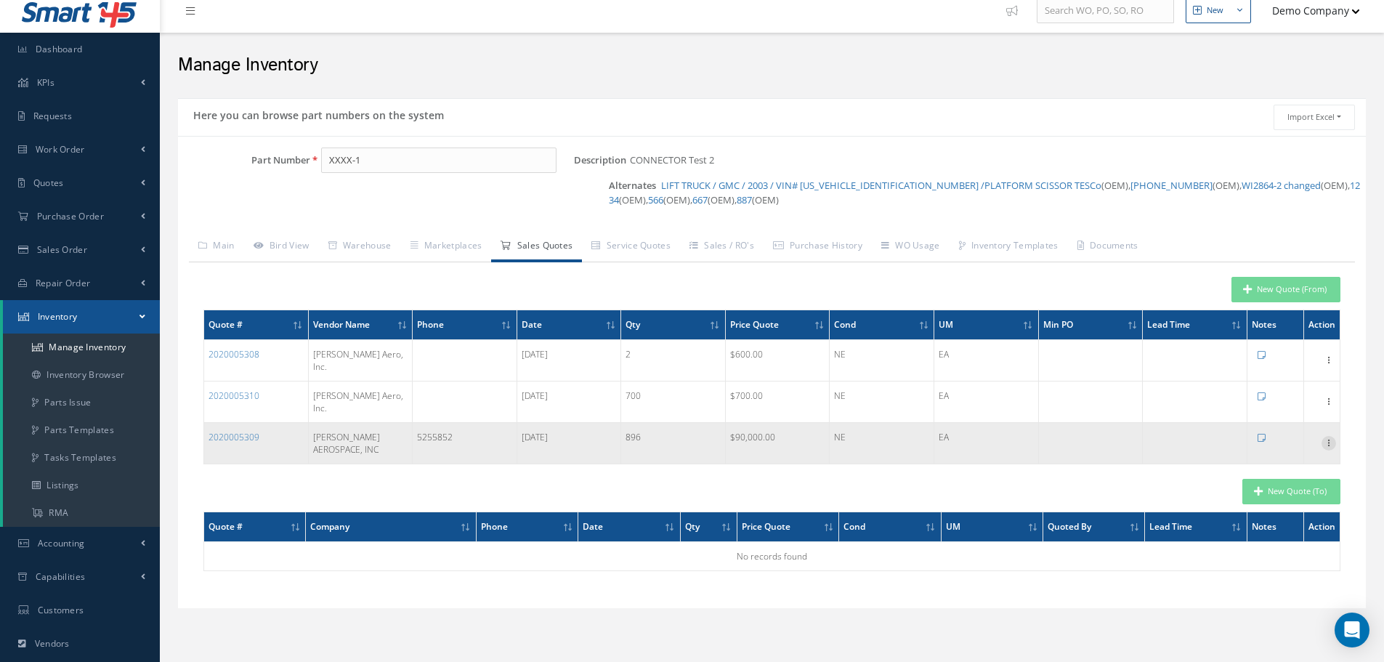
click at [1329, 436] on icon at bounding box center [1328, 442] width 15 height 12
click at [1252, 443] on link "Edit" at bounding box center [1261, 452] width 115 height 19
type input "CONNECTOR Test 2"
type input "896"
type input "[PERSON_NAME] AEROSPACE, INC"
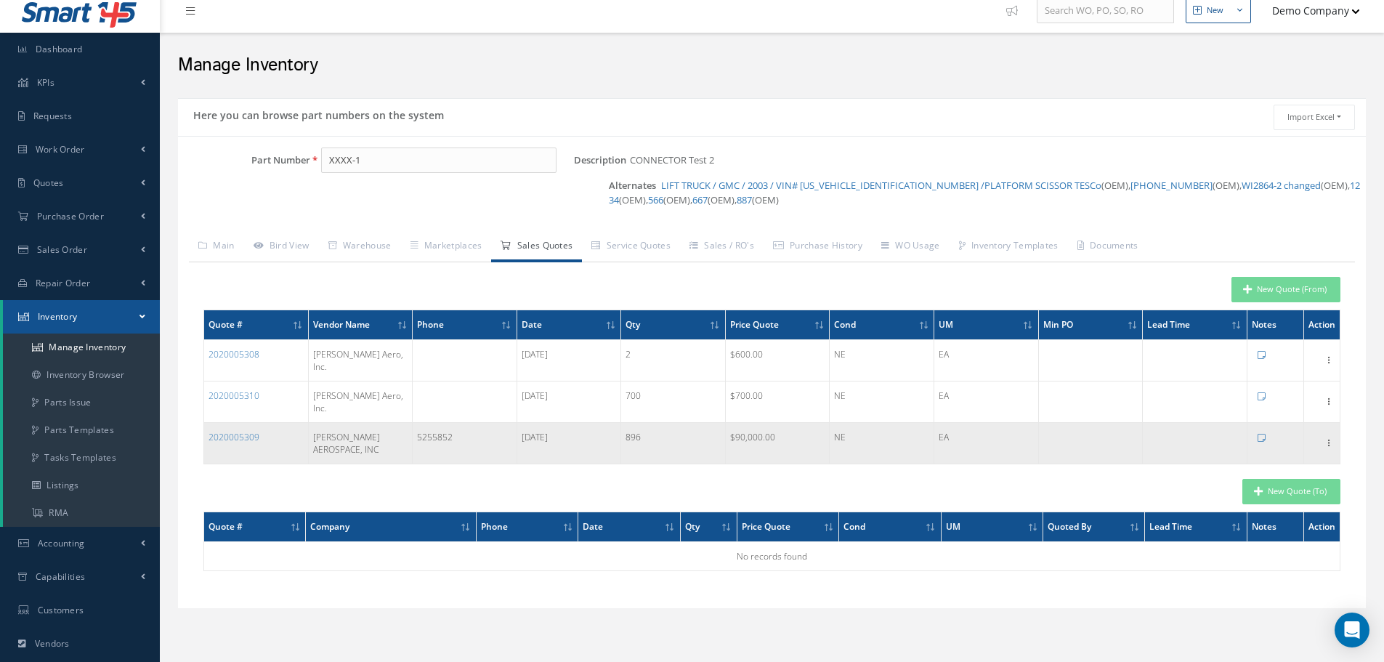
type input "90000.0000"
type input "5255852"
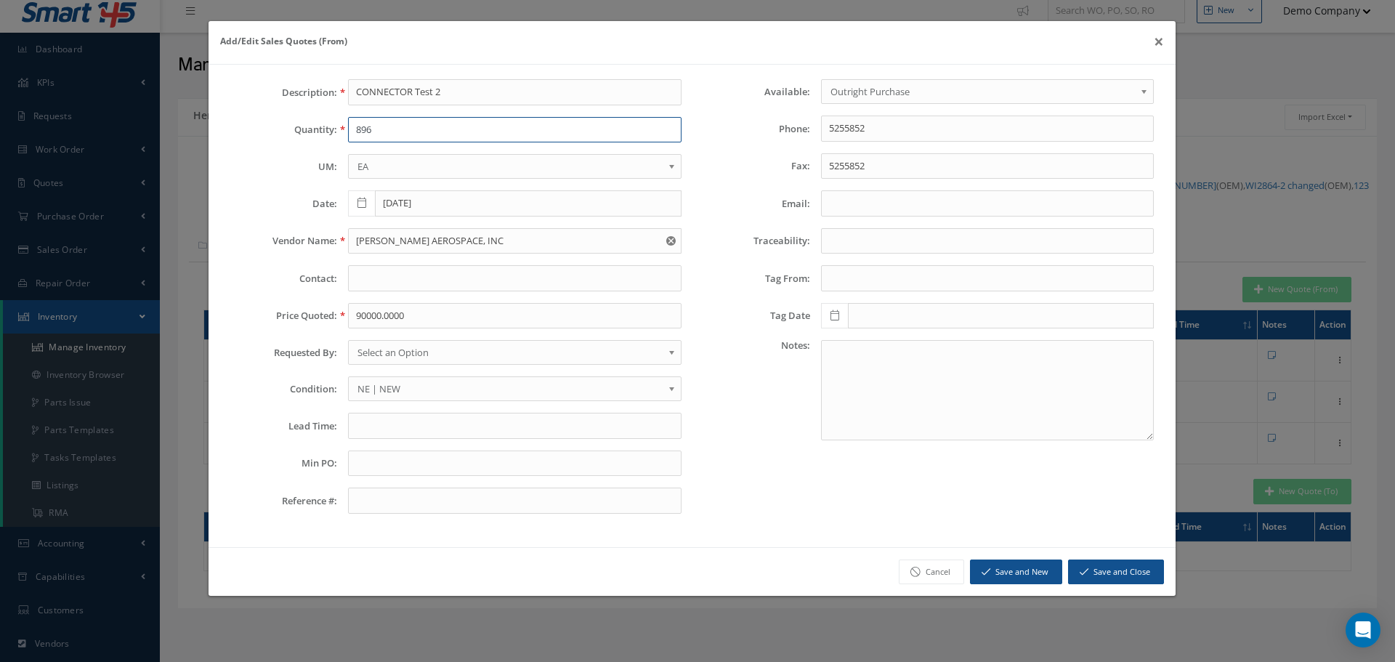
drag, startPoint x: 396, startPoint y: 135, endPoint x: 331, endPoint y: 130, distance: 64.8
click at [331, 130] on div "Quantity: 896" at bounding box center [455, 130] width 473 height 26
click at [1004, 567] on button "Save and New" at bounding box center [1016, 571] width 92 height 25
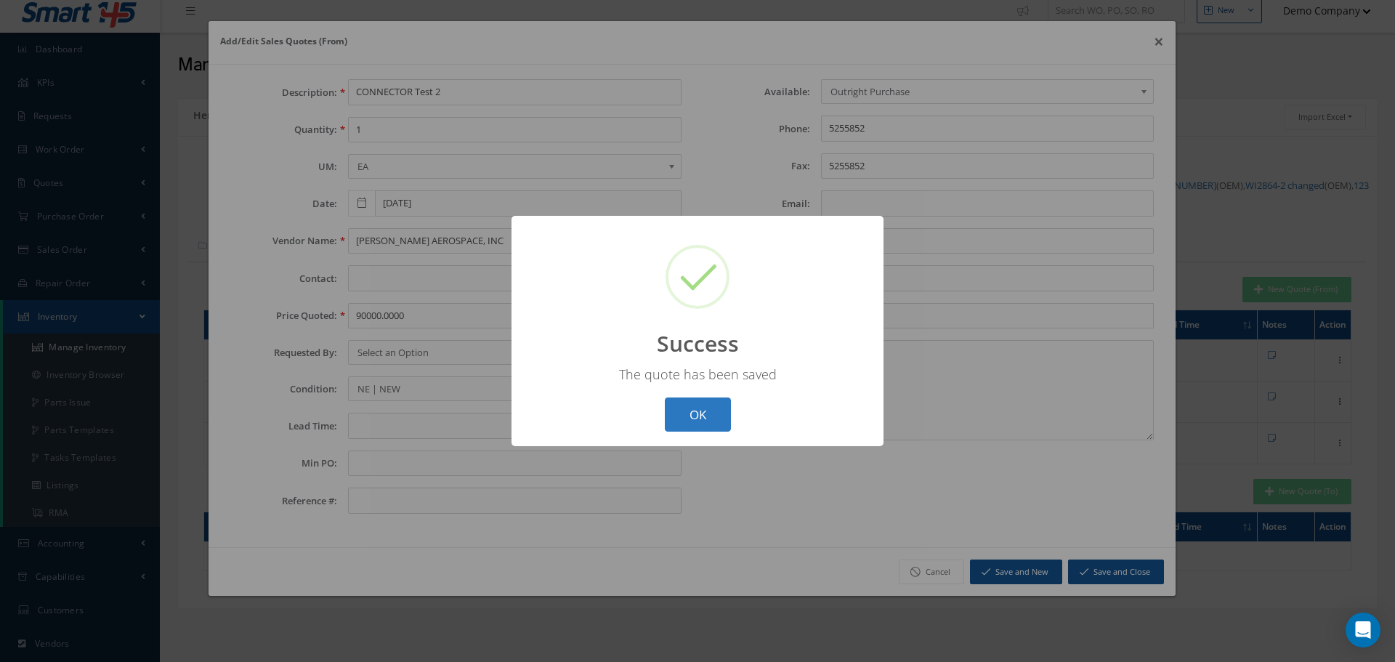
click at [699, 403] on button "OK" at bounding box center [698, 414] width 66 height 34
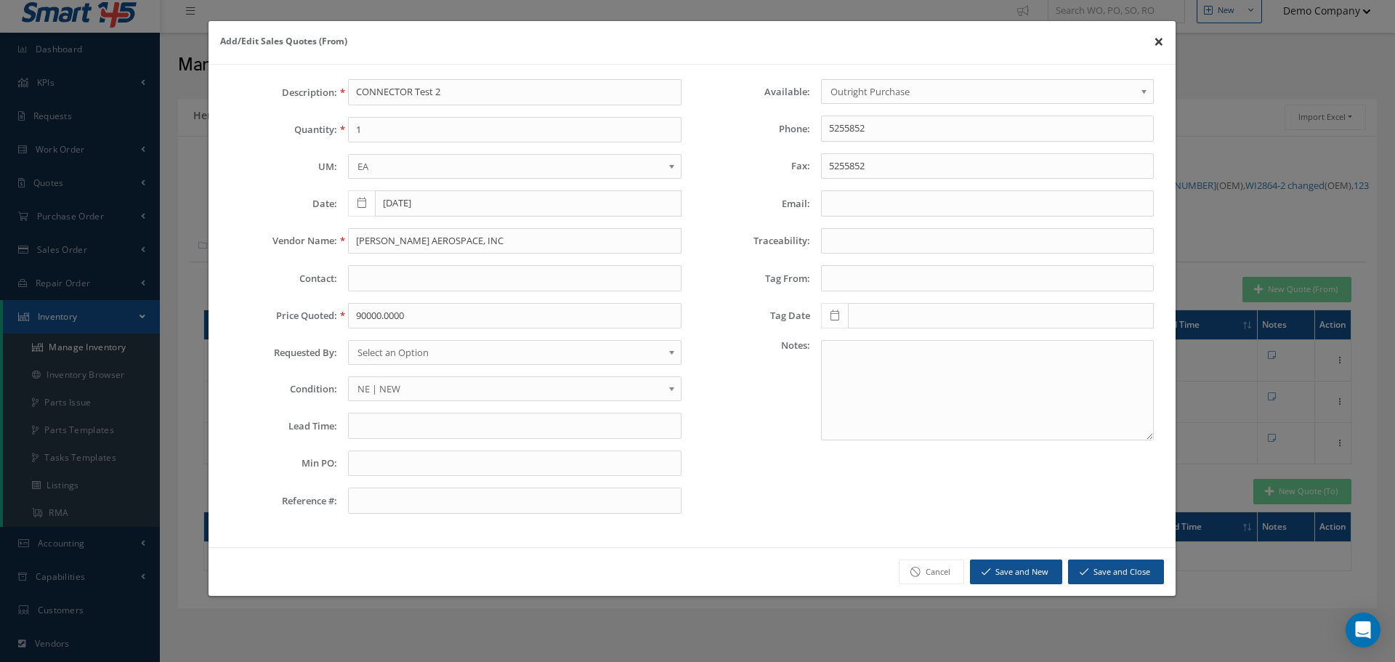
click at [1162, 39] on button "×" at bounding box center [1158, 41] width 33 height 41
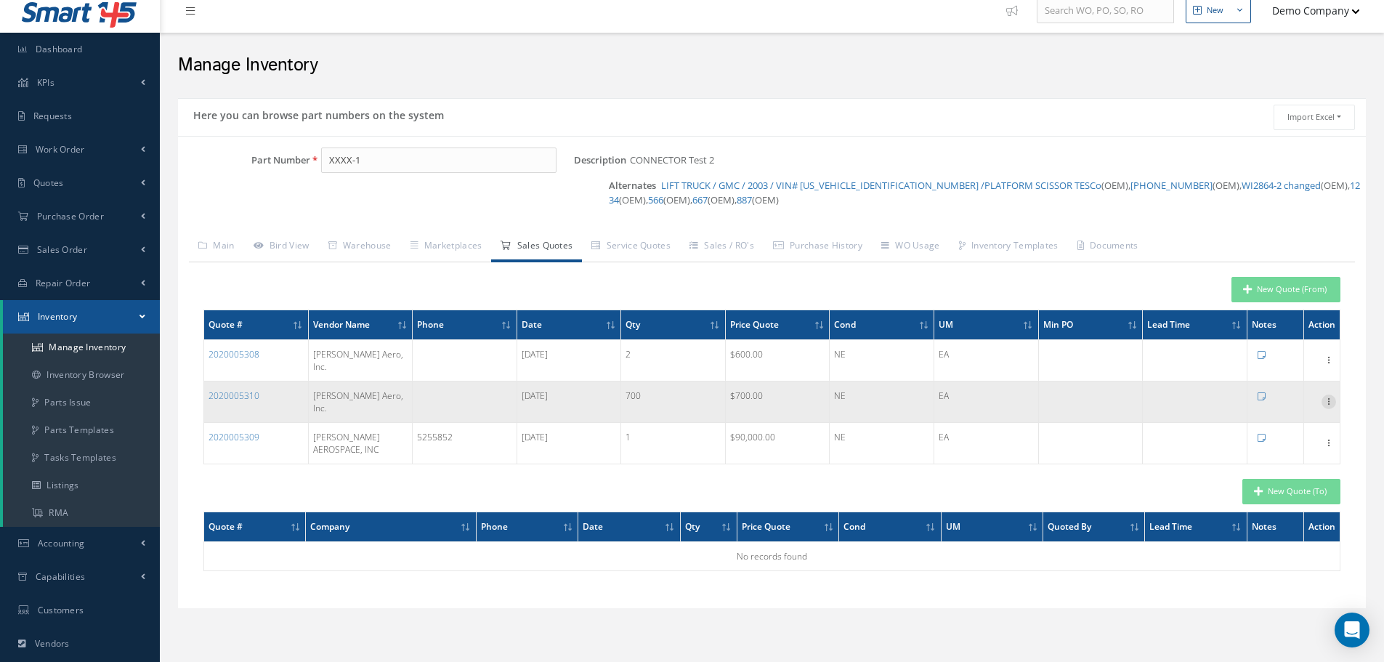
click at [1330, 394] on icon at bounding box center [1328, 400] width 15 height 12
click at [1289, 402] on link "Edit" at bounding box center [1261, 411] width 115 height 19
type input "700"
type input "[PERSON_NAME] Aero, Inc."
type input "700.0000"
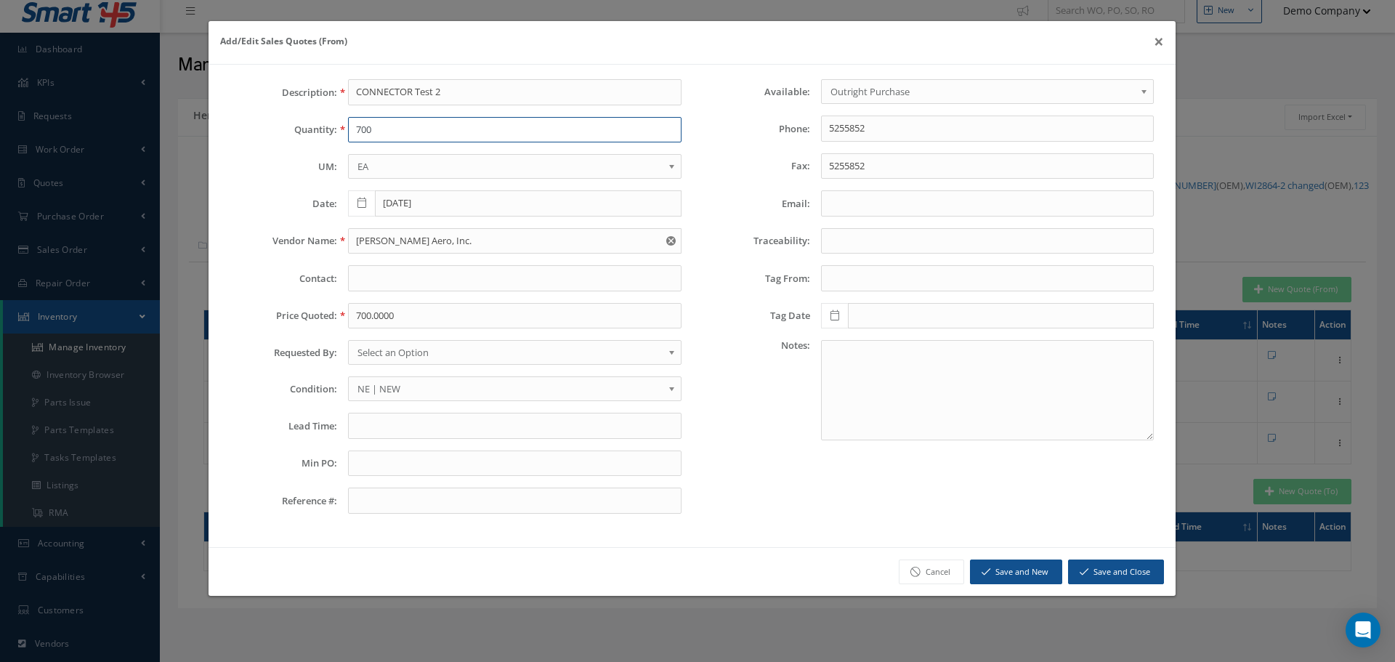
drag, startPoint x: 384, startPoint y: 132, endPoint x: 320, endPoint y: 131, distance: 63.9
click at [320, 131] on div "Quantity: 700" at bounding box center [455, 130] width 473 height 26
type input "1"
click at [1095, 573] on button "Save and Close" at bounding box center [1116, 571] width 96 height 25
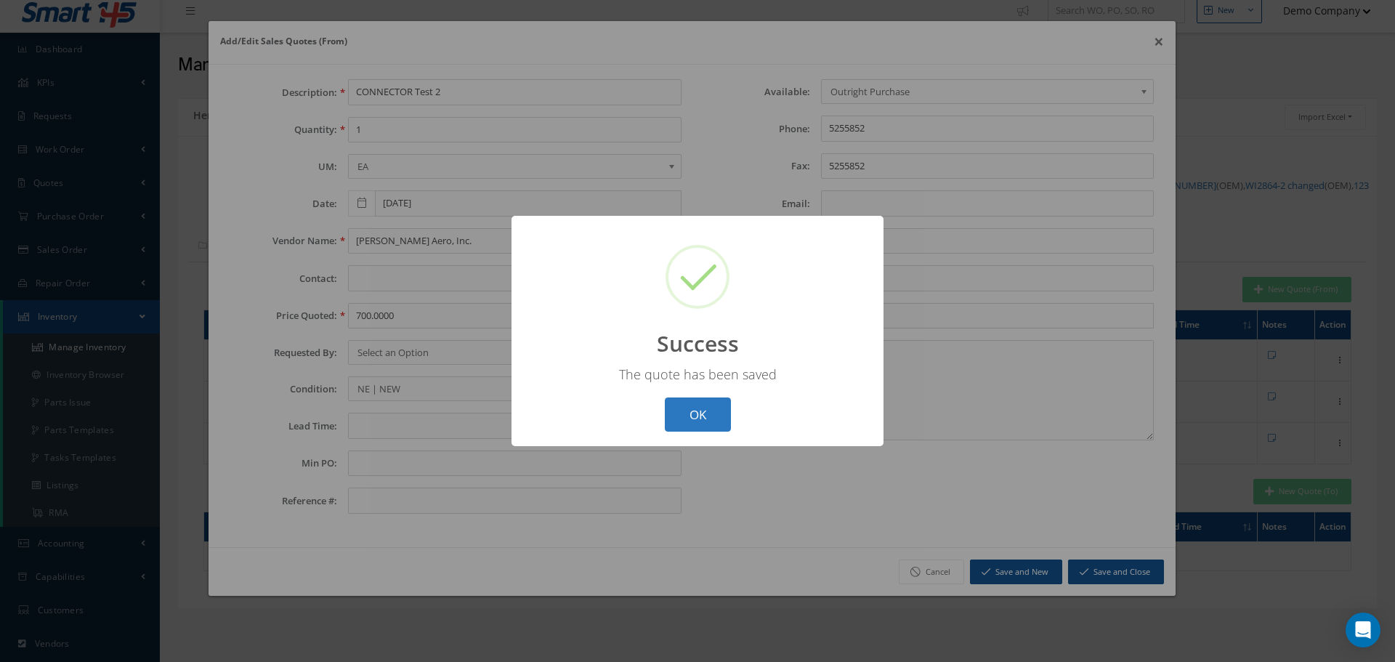
click at [700, 405] on button "OK" at bounding box center [698, 414] width 66 height 34
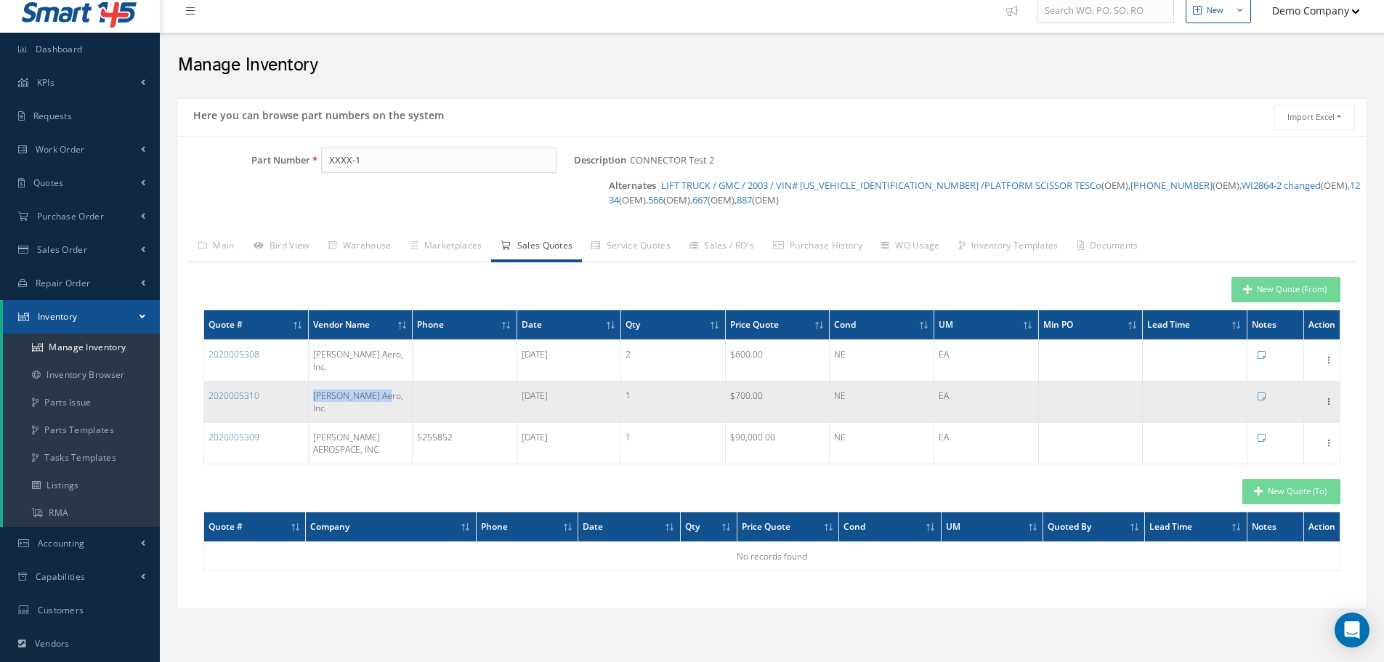
drag, startPoint x: 377, startPoint y: 386, endPoint x: 308, endPoint y: 385, distance: 69.0
click at [308, 385] on td "[PERSON_NAME] Aero, Inc." at bounding box center [360, 401] width 105 height 41
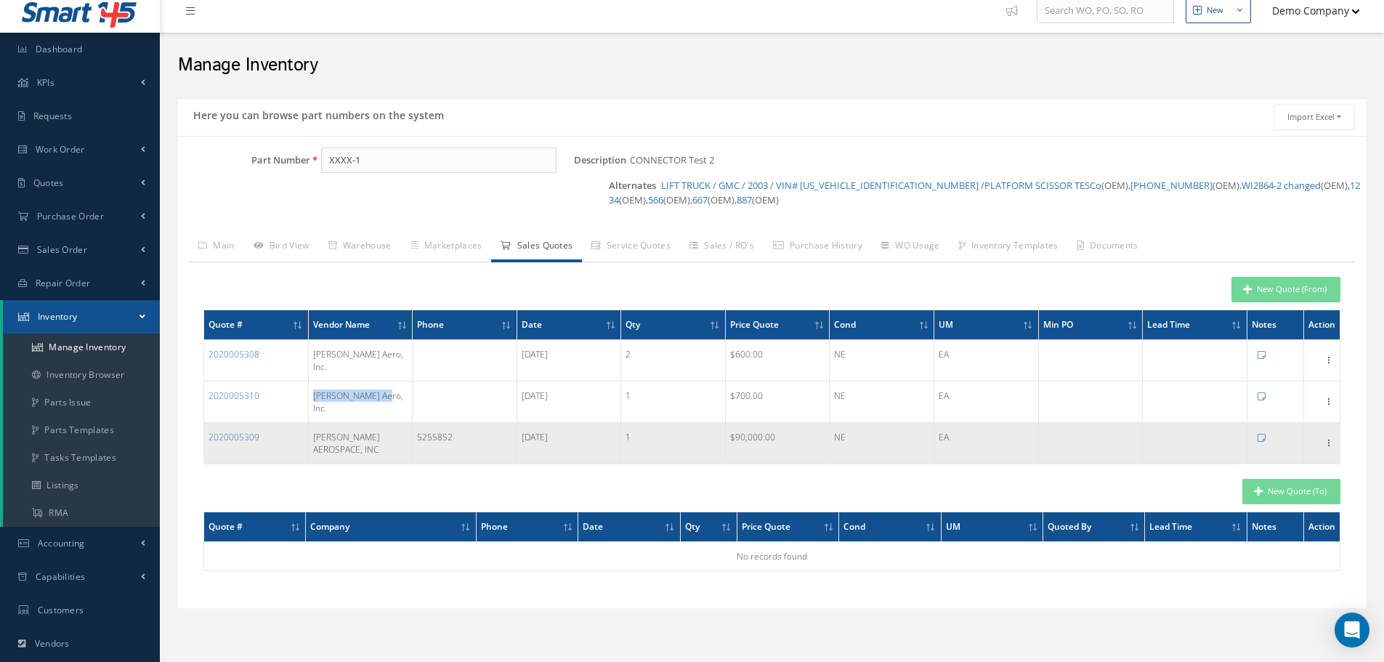
copy td "[PERSON_NAME] Aero, Inc."
click at [1329, 436] on icon at bounding box center [1328, 442] width 15 height 12
click at [1282, 443] on link "Edit" at bounding box center [1261, 452] width 115 height 19
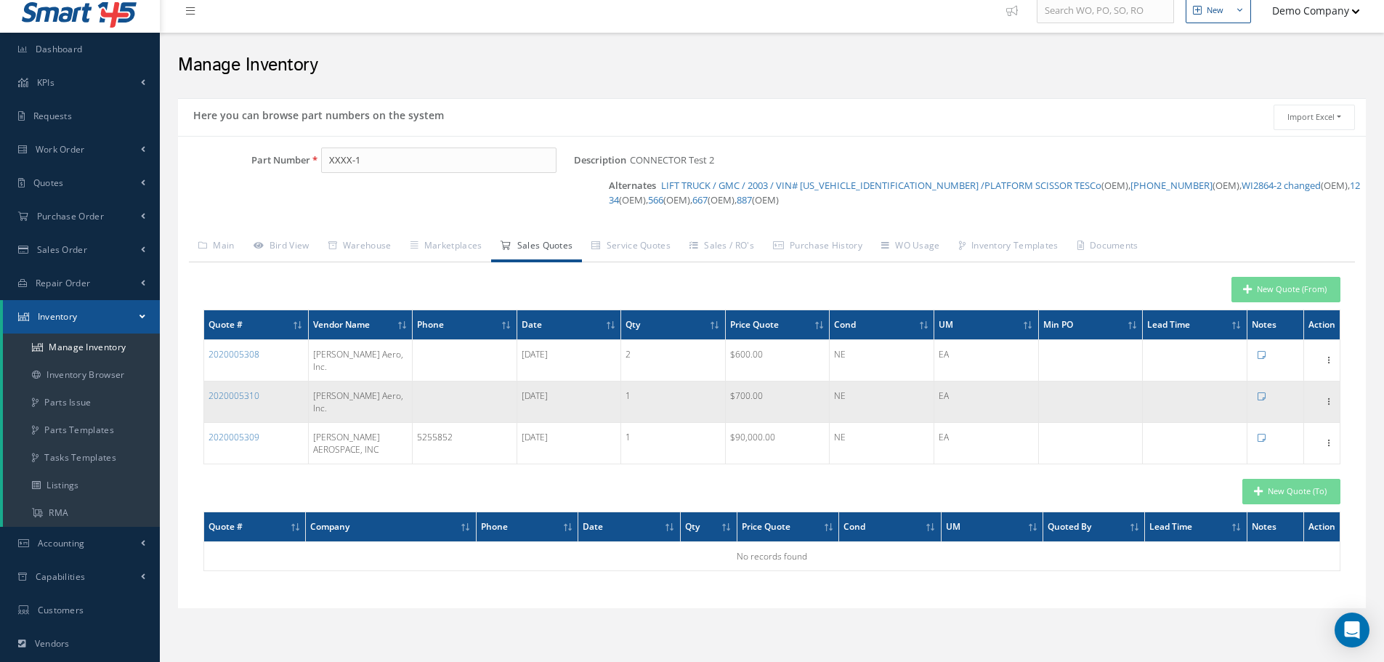
type input "[PERSON_NAME] AEROSPACE, INC"
type input "90000.0000"
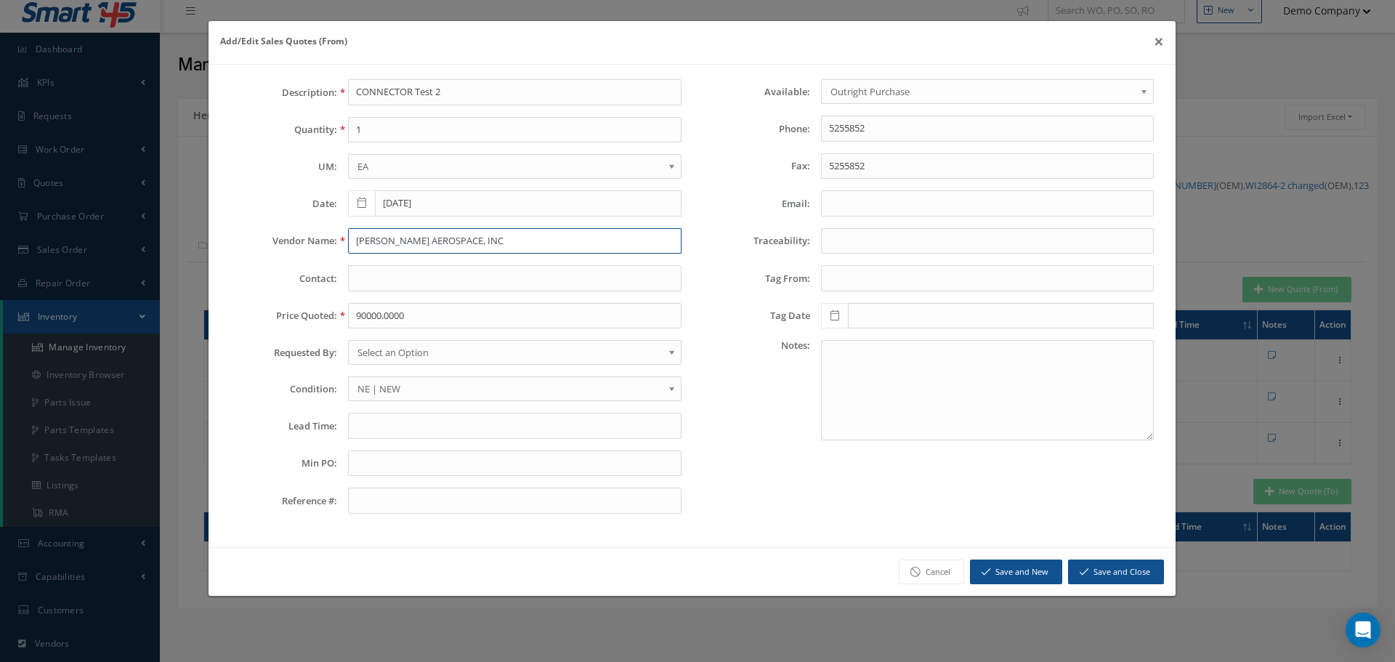
drag, startPoint x: 493, startPoint y: 233, endPoint x: 317, endPoint y: 232, distance: 176.5
click at [316, 232] on div "Vendor Name: JACKSON AEROSPACE, INC" at bounding box center [455, 241] width 473 height 26
paste input "[PERSON_NAME] Aero, Inc."
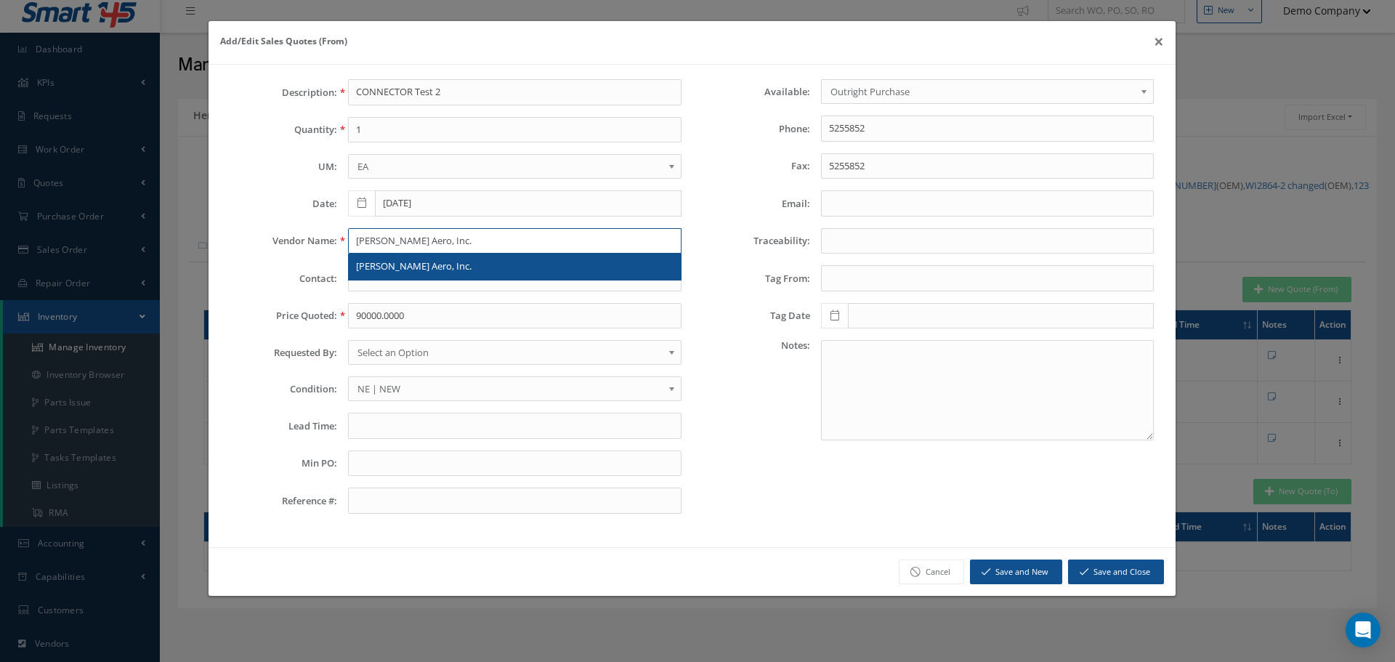
type input "[PERSON_NAME] Aero, Inc."
click at [382, 261] on span "[PERSON_NAME] Aero, Inc." at bounding box center [413, 265] width 115 height 13
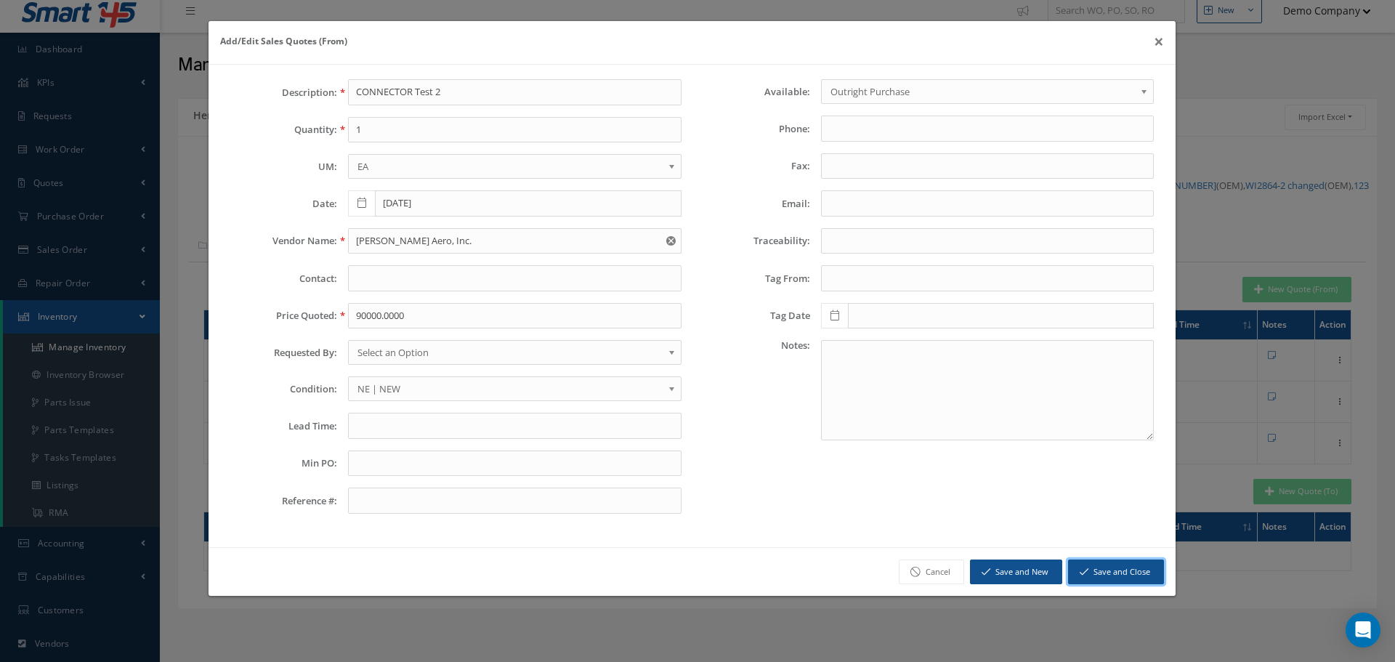
click at [1105, 581] on button "Save and Close" at bounding box center [1116, 571] width 96 height 25
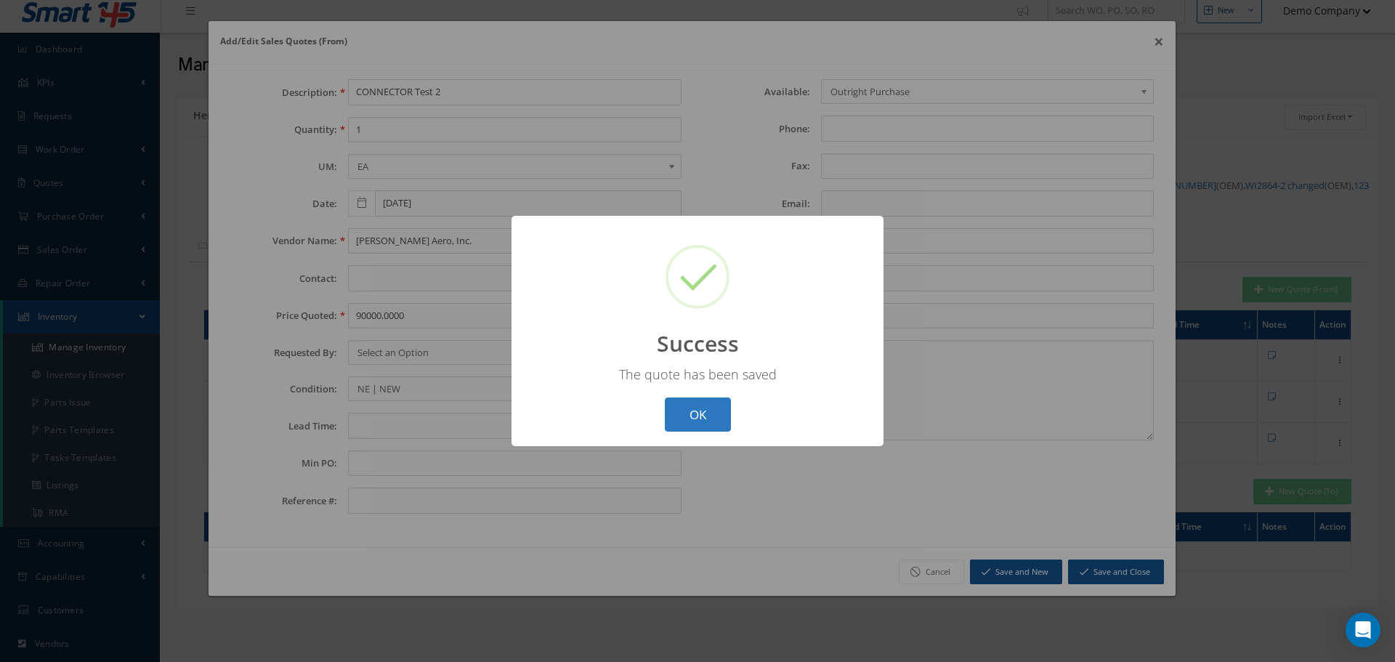
click at [713, 405] on button "OK" at bounding box center [698, 414] width 66 height 34
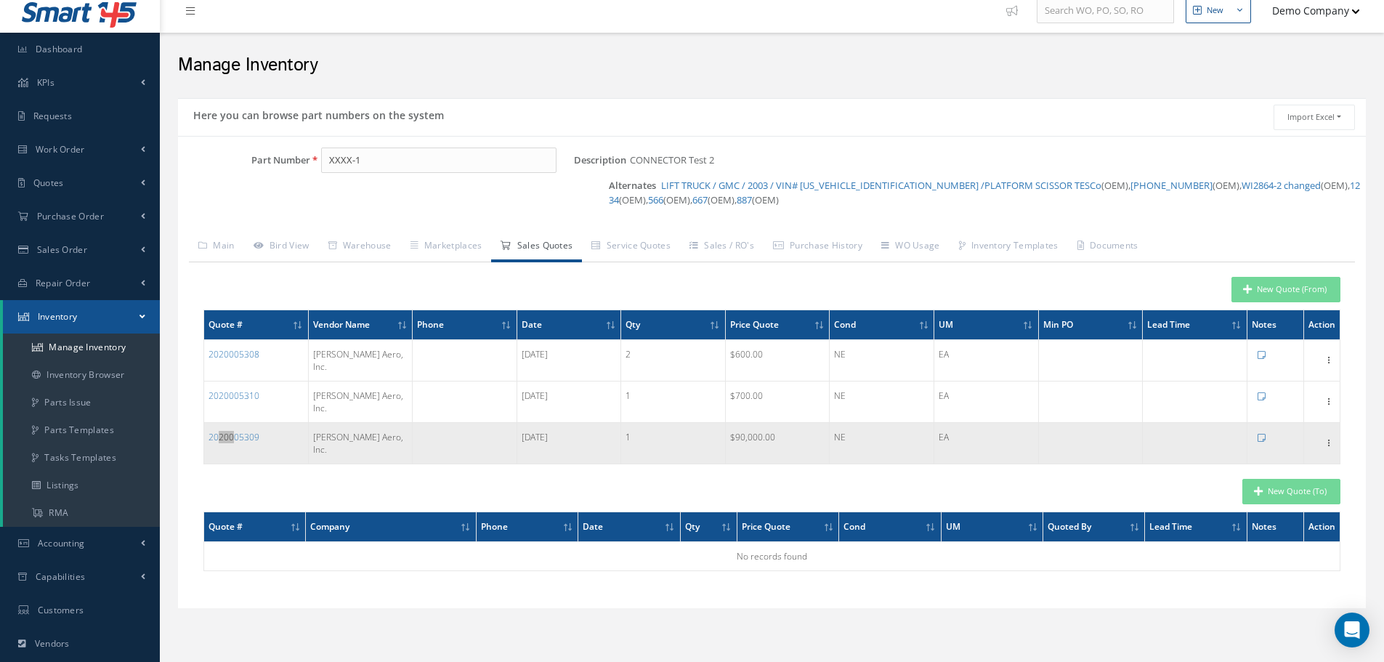
drag, startPoint x: 232, startPoint y: 422, endPoint x: 254, endPoint y: 422, distance: 21.1
click at [251, 423] on td "2020005309" at bounding box center [256, 443] width 105 height 41
click at [1322, 436] on icon at bounding box center [1328, 442] width 15 height 12
click at [1286, 443] on link "Edit" at bounding box center [1261, 452] width 115 height 19
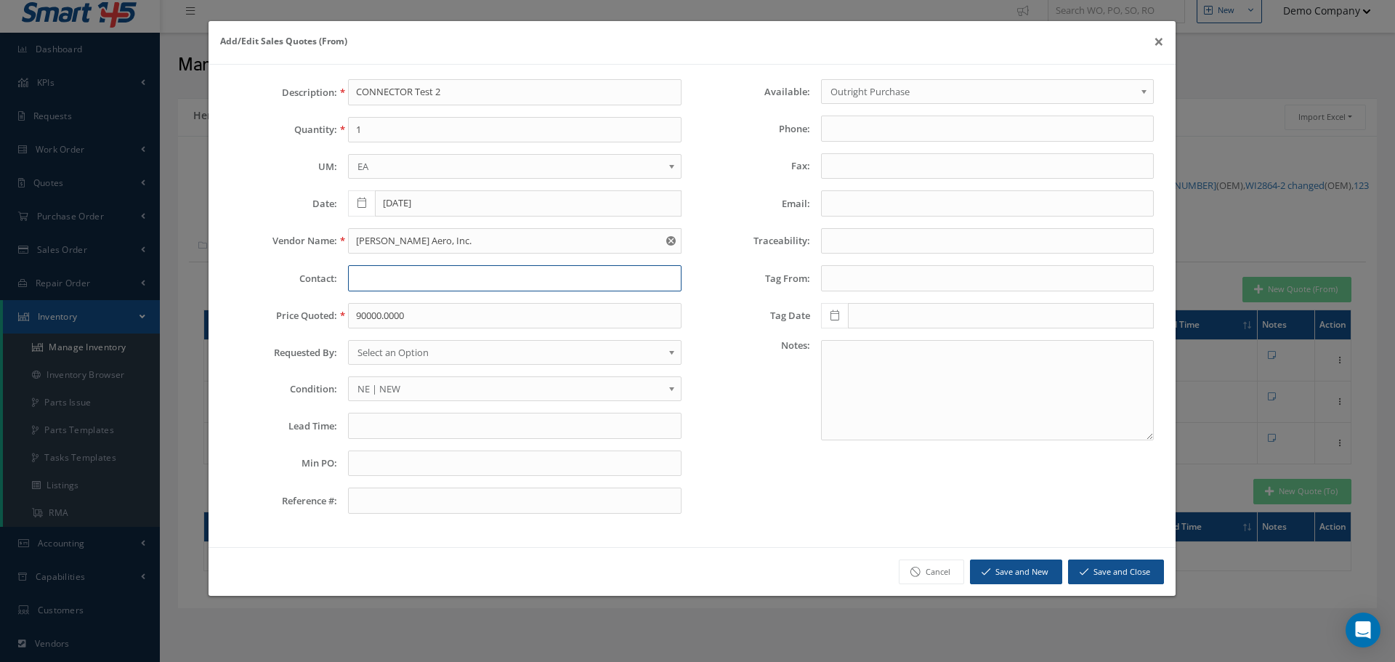
click at [399, 287] on input "text" at bounding box center [514, 278] width 333 height 26
type input "test"
click at [1007, 575] on button "Save and New" at bounding box center [1016, 571] width 92 height 25
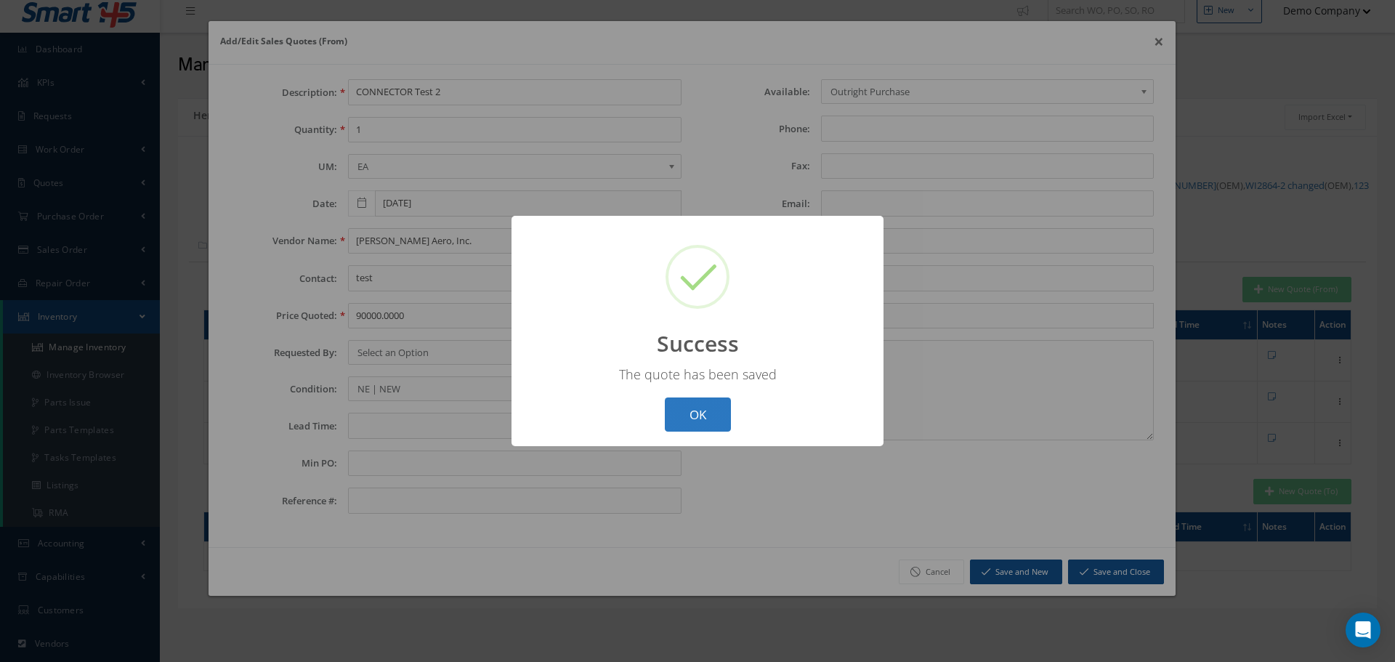
click at [693, 418] on button "OK" at bounding box center [698, 414] width 66 height 34
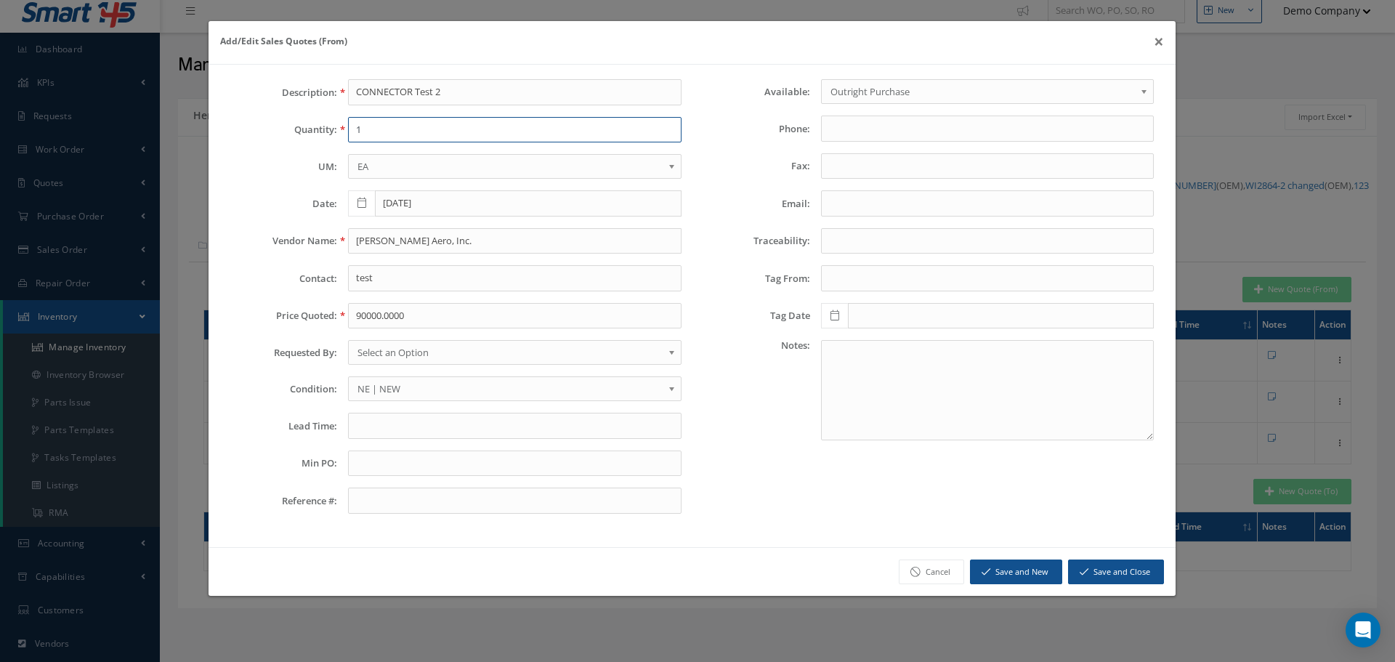
click at [391, 121] on input "1" at bounding box center [514, 130] width 333 height 26
type input "900"
click at [376, 248] on input "[PERSON_NAME] Aero, Inc." at bounding box center [514, 241] width 333 height 26
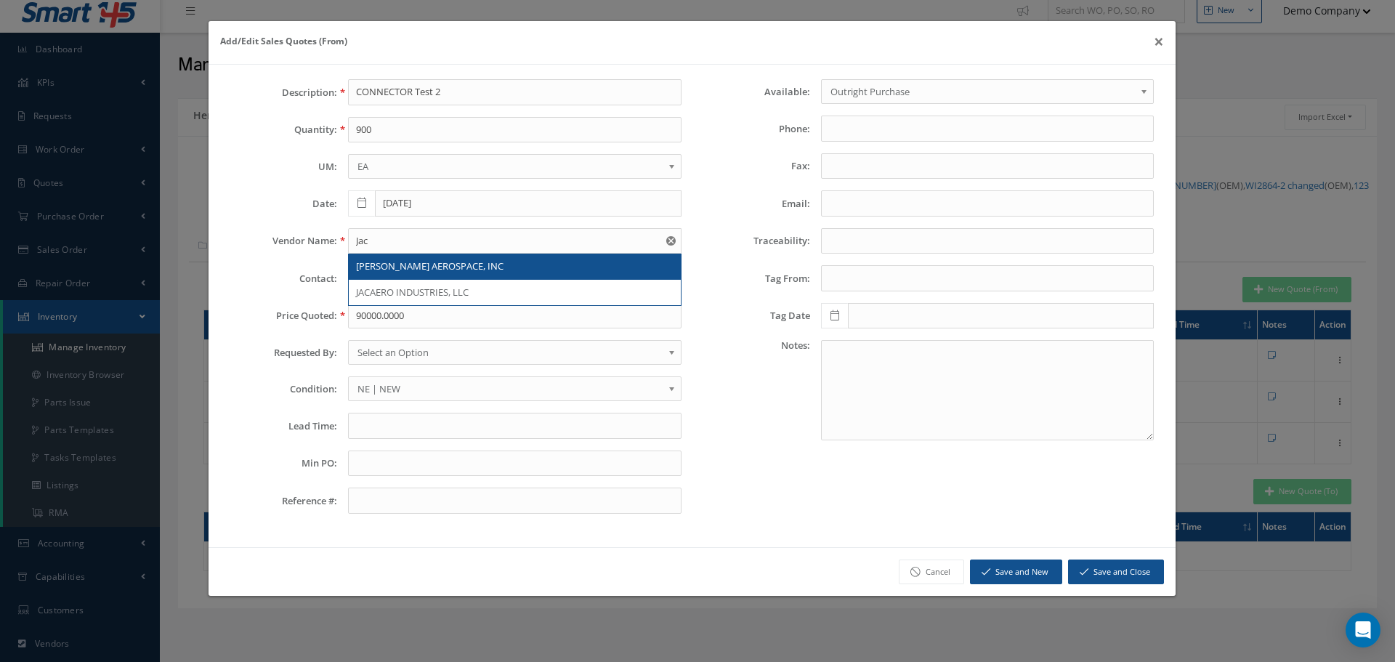
click at [397, 268] on span "[PERSON_NAME] AEROSPACE, INC" at bounding box center [429, 265] width 147 height 13
type input "[PERSON_NAME] AEROSPACE, INC"
type input "5255852"
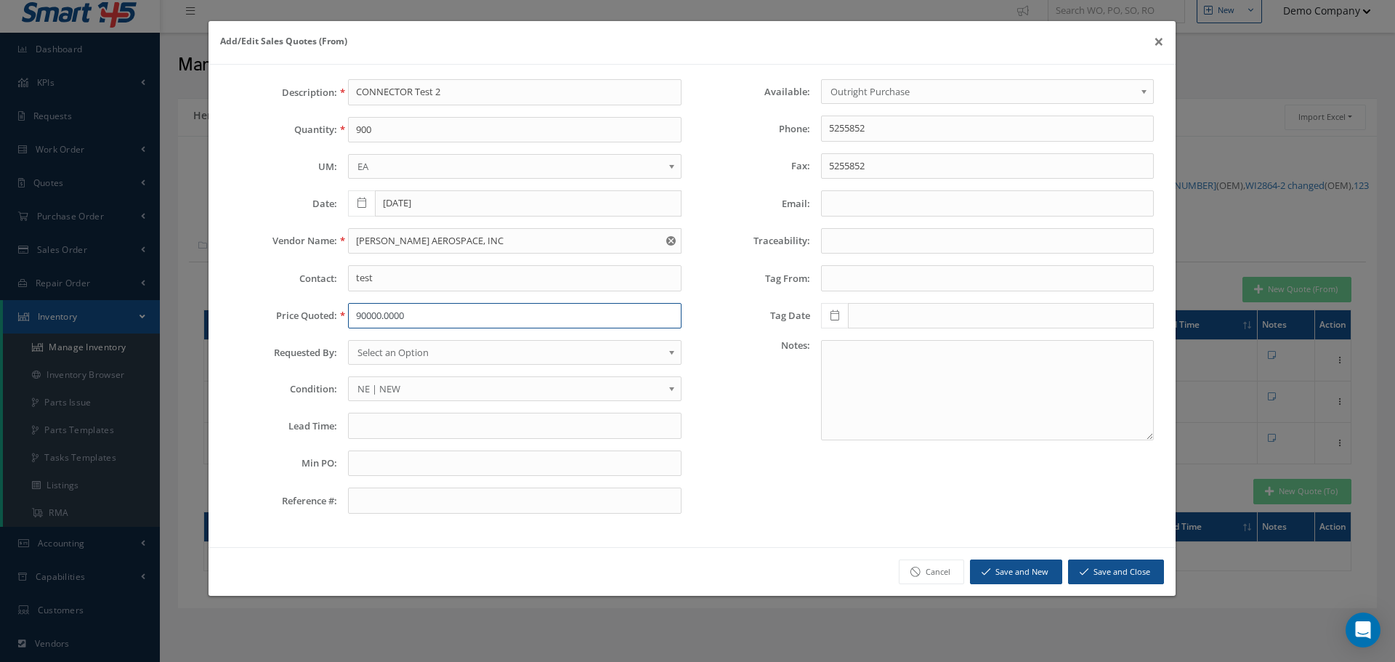
click at [378, 317] on input "90000.0000" at bounding box center [514, 316] width 333 height 26
click at [1101, 572] on button "Save and Close" at bounding box center [1116, 571] width 96 height 25
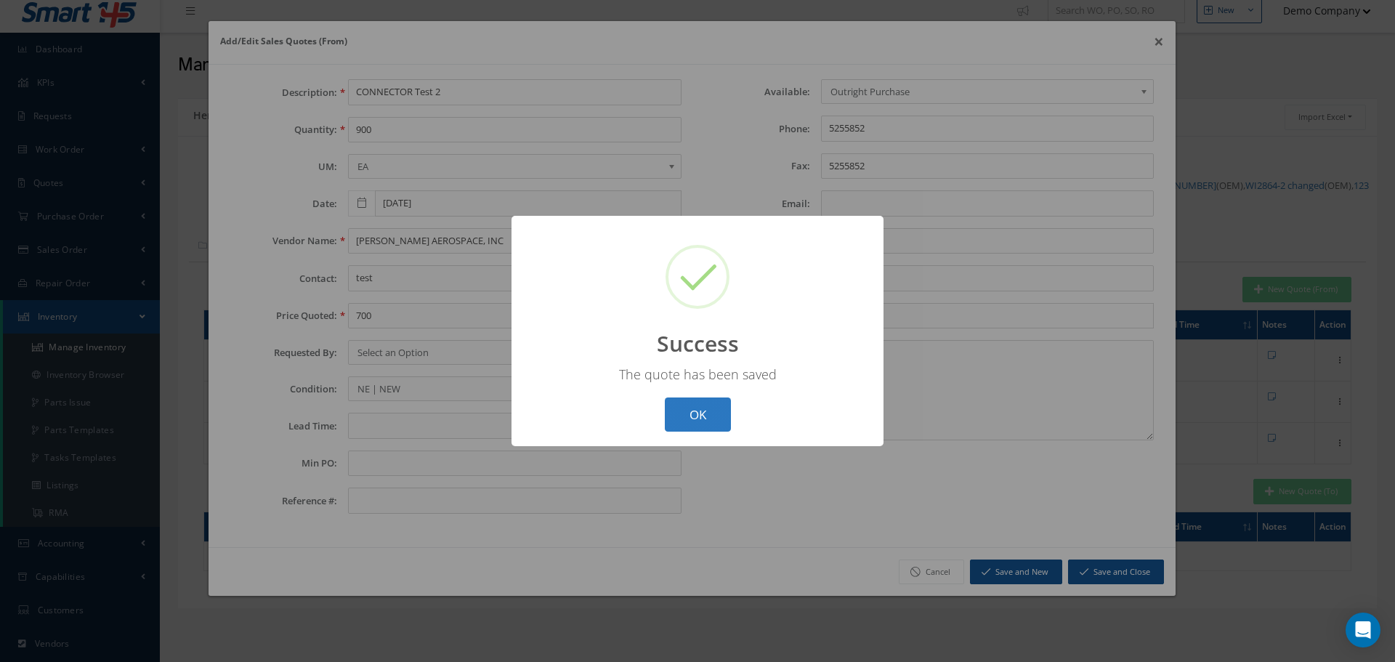
click at [709, 419] on button "OK" at bounding box center [698, 414] width 66 height 34
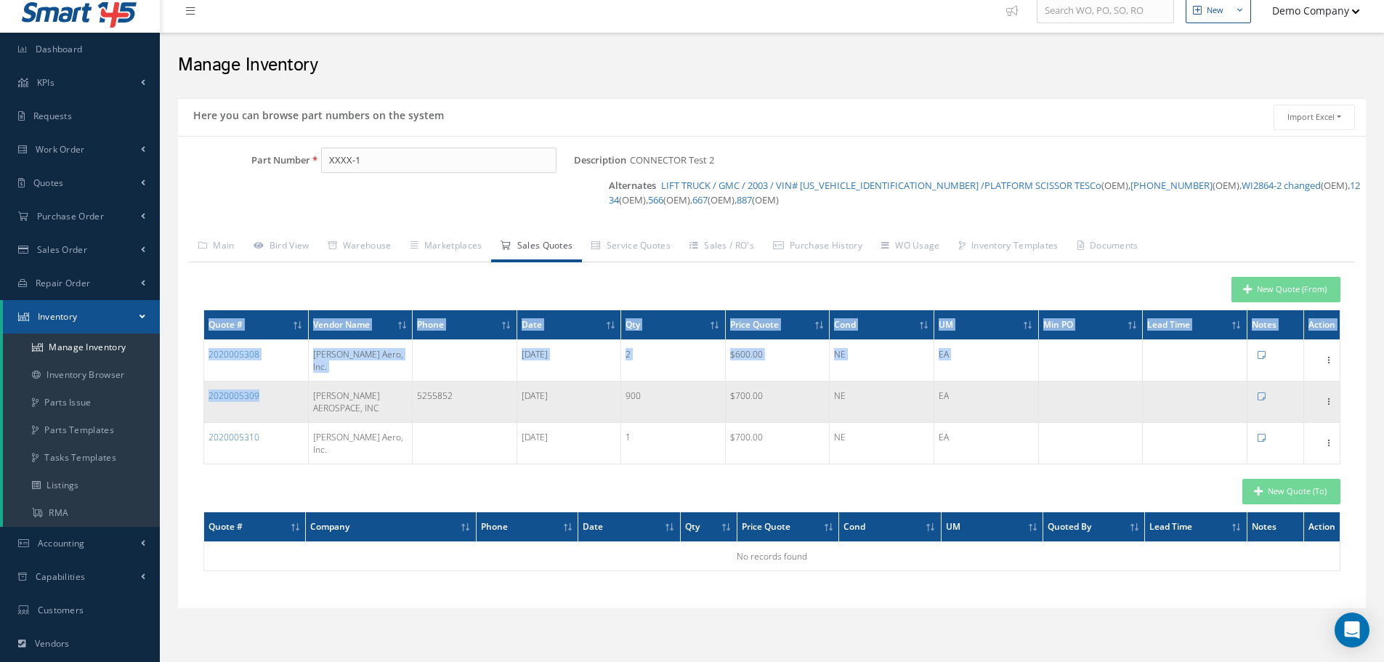
drag, startPoint x: 187, startPoint y: 389, endPoint x: 263, endPoint y: 390, distance: 76.3
click at [263, 390] on div "Based on the selected General Ledger, Warehouse & Marketplaces will be disabled…" at bounding box center [772, 414] width 1188 height 365
click at [268, 390] on td "2020005309" at bounding box center [256, 401] width 105 height 41
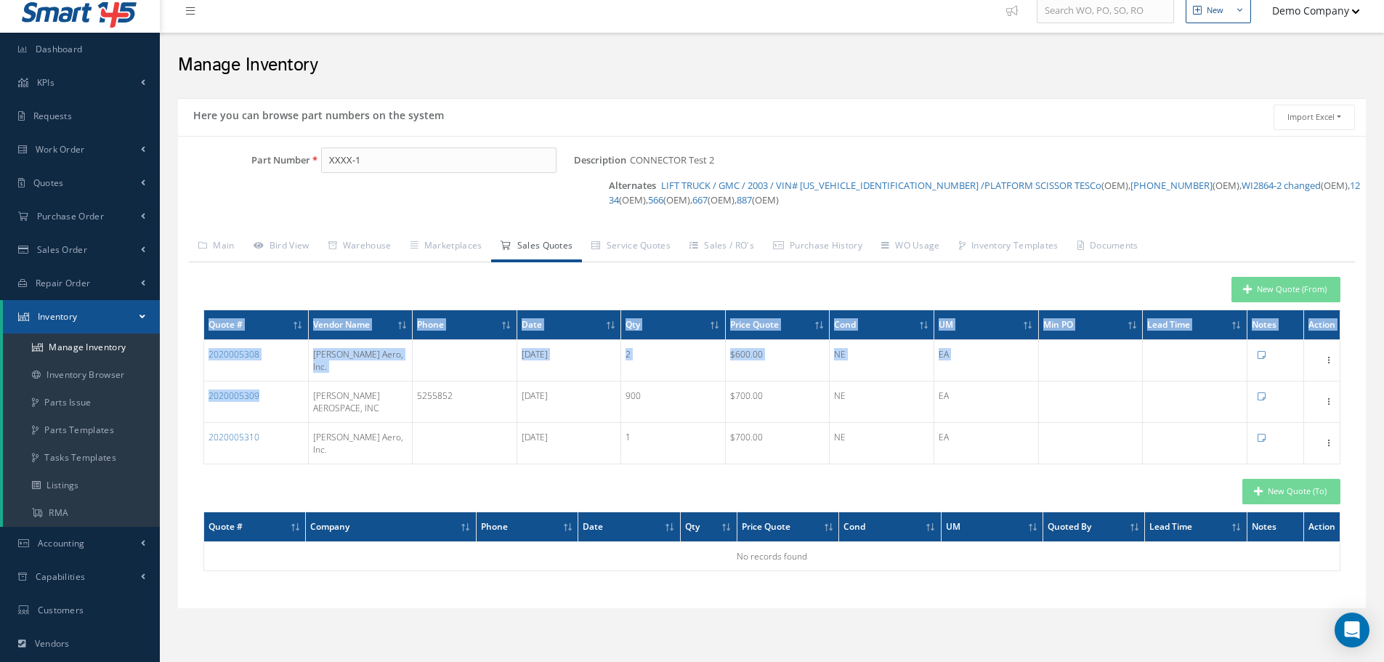
drag, startPoint x: 269, startPoint y: 382, endPoint x: 196, endPoint y: 389, distance: 73.7
click at [196, 389] on div "New Quote (From) Quote # Vendor Name Phone Date Qty Price Quote Cond UM Min PO …" at bounding box center [772, 429] width 1166 height 335
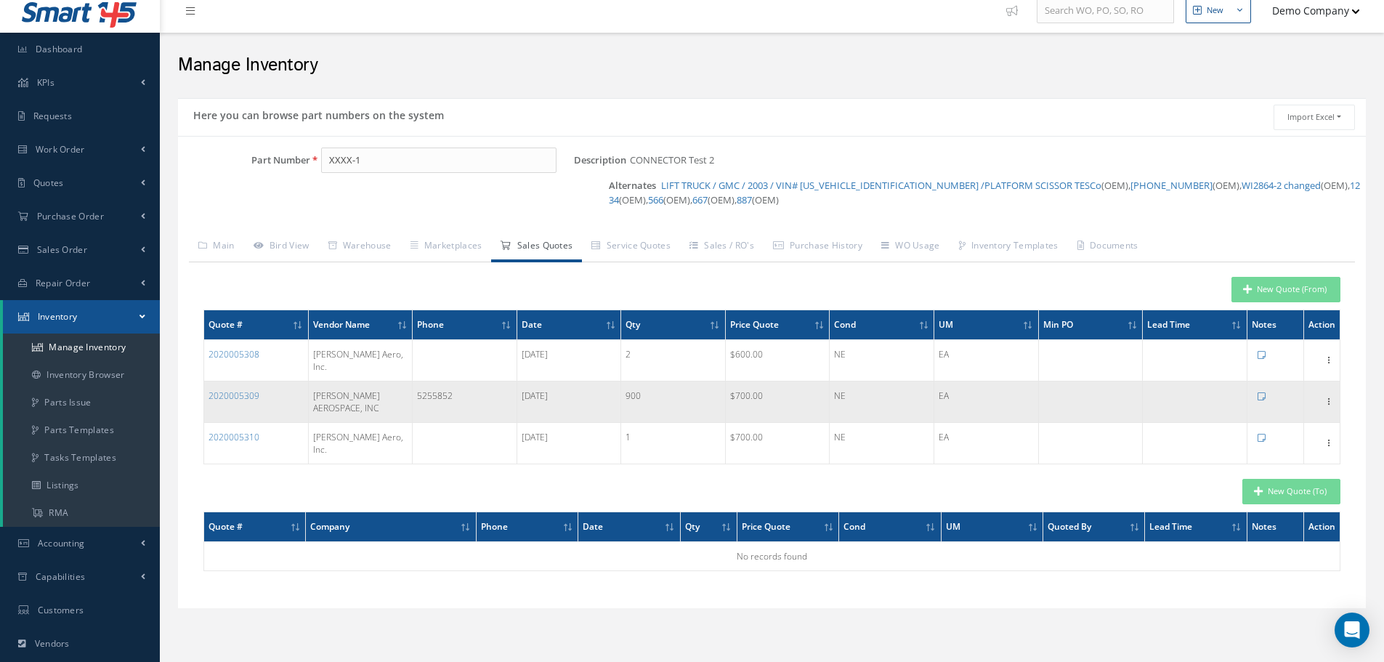
click at [344, 400] on td "[PERSON_NAME] AEROSPACE, INC" at bounding box center [360, 401] width 105 height 41
drag, startPoint x: 312, startPoint y: 386, endPoint x: 356, endPoint y: 394, distance: 45.2
click at [356, 394] on td "[PERSON_NAME] AEROSPACE, INC" at bounding box center [360, 401] width 105 height 41
drag, startPoint x: 418, startPoint y: 379, endPoint x: 460, endPoint y: 383, distance: 42.3
click at [460, 383] on td "5255852" at bounding box center [465, 401] width 105 height 41
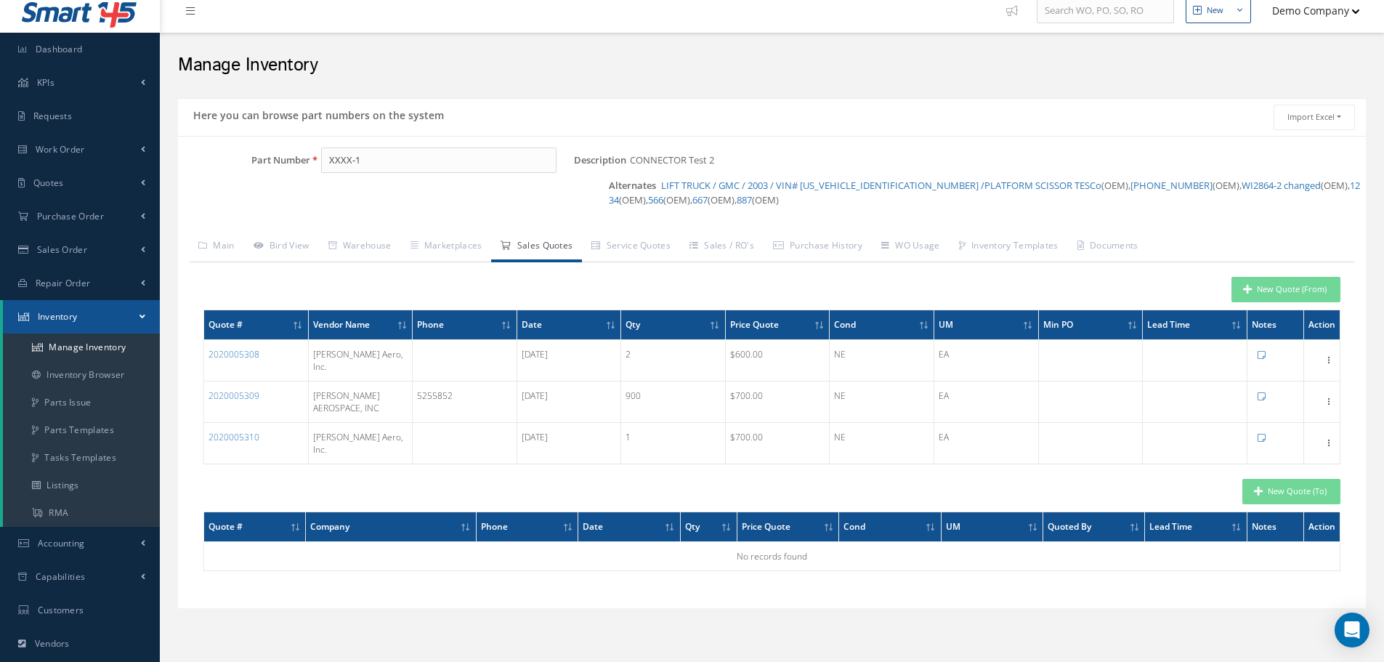
click at [1183, 305] on div "New Quote (From) Quote # Vendor Name Phone Date Qty Price Quote Cond UM Min PO …" at bounding box center [771, 370] width 1137 height 187
click at [1363, 267] on div "Based on the selected General Ledger, Warehouse & Marketplaces will be disabled…" at bounding box center [772, 414] width 1188 height 365
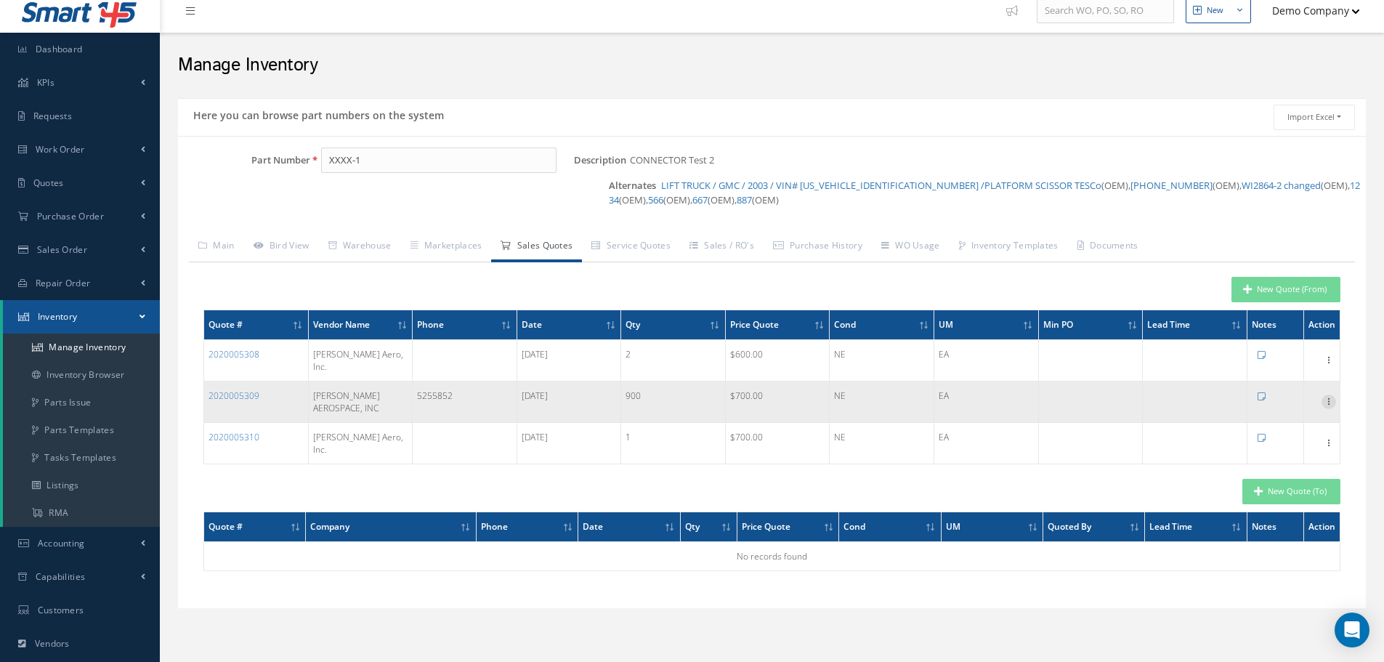
click at [1326, 394] on icon at bounding box center [1328, 400] width 15 height 12
click at [1274, 402] on link "Edit" at bounding box center [1261, 411] width 115 height 19
type input "700.0000"
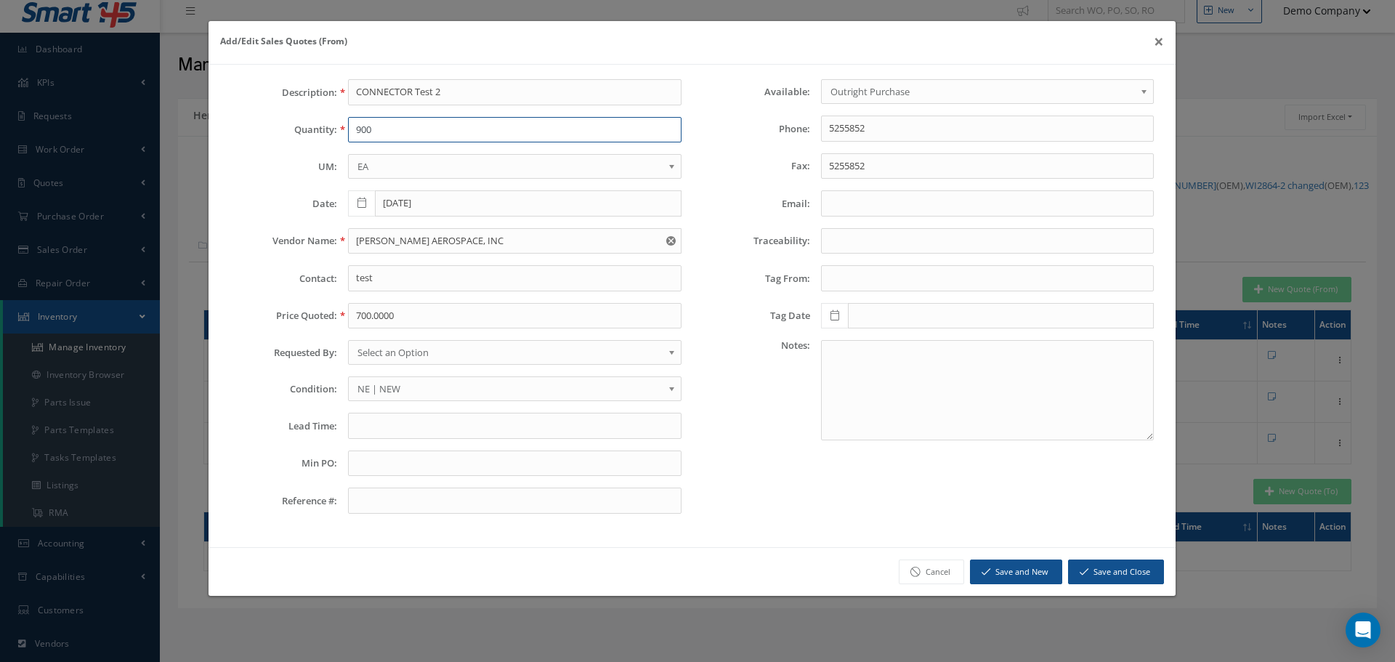
drag, startPoint x: 383, startPoint y: 128, endPoint x: 320, endPoint y: 129, distance: 63.2
click at [320, 129] on div "Quantity: 900" at bounding box center [455, 130] width 473 height 26
click at [1159, 42] on button "×" at bounding box center [1158, 41] width 33 height 41
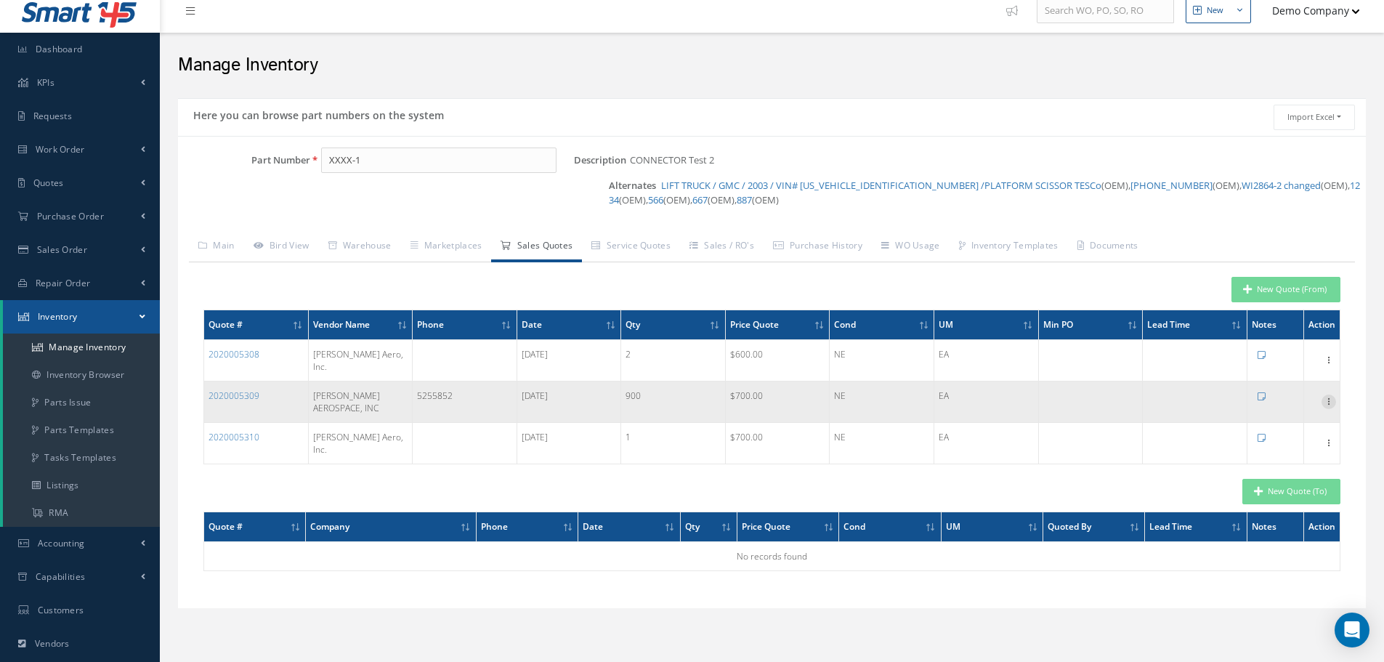
click at [1325, 394] on icon at bounding box center [1328, 400] width 15 height 12
click at [1263, 402] on link "Edit" at bounding box center [1261, 411] width 115 height 19
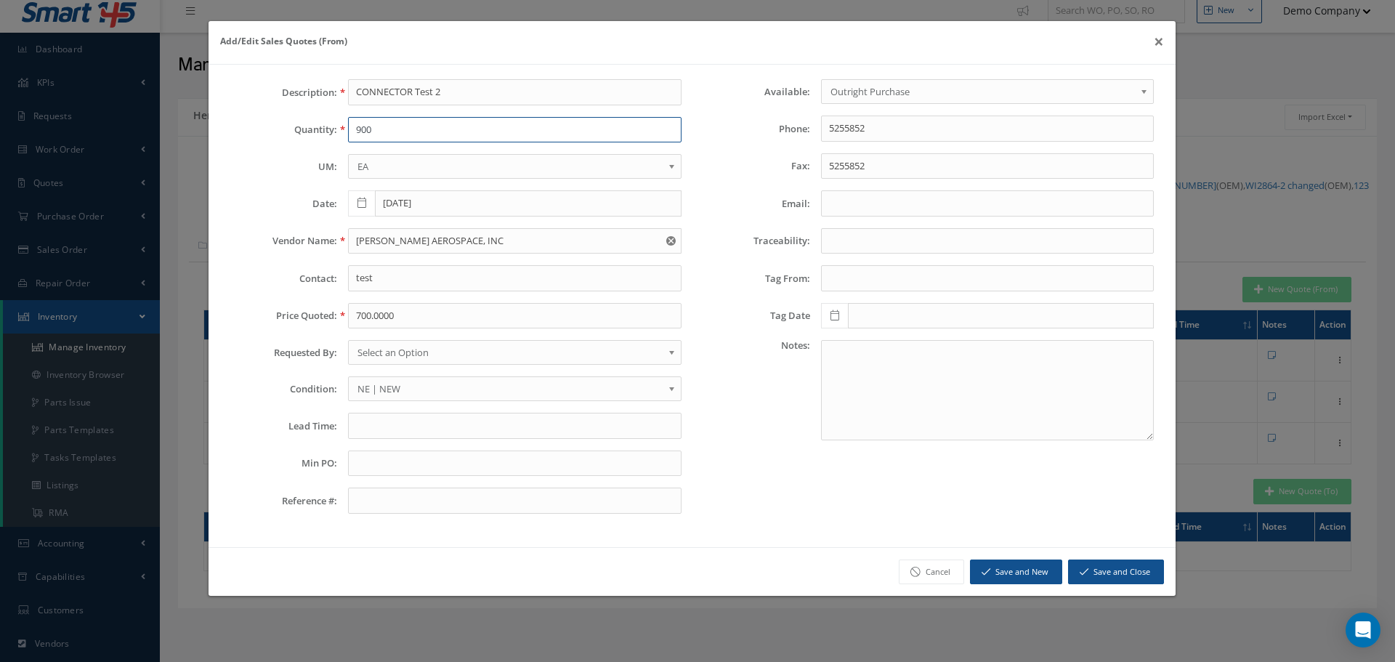
drag, startPoint x: 393, startPoint y: 136, endPoint x: 337, endPoint y: 136, distance: 55.9
click at [337, 136] on div "900" at bounding box center [514, 130] width 354 height 26
type input "1"
drag, startPoint x: 466, startPoint y: 246, endPoint x: 332, endPoint y: 248, distance: 134.4
click at [332, 248] on div "Vendor Name: JACKSON AEROSPACE, INC" at bounding box center [455, 241] width 473 height 26
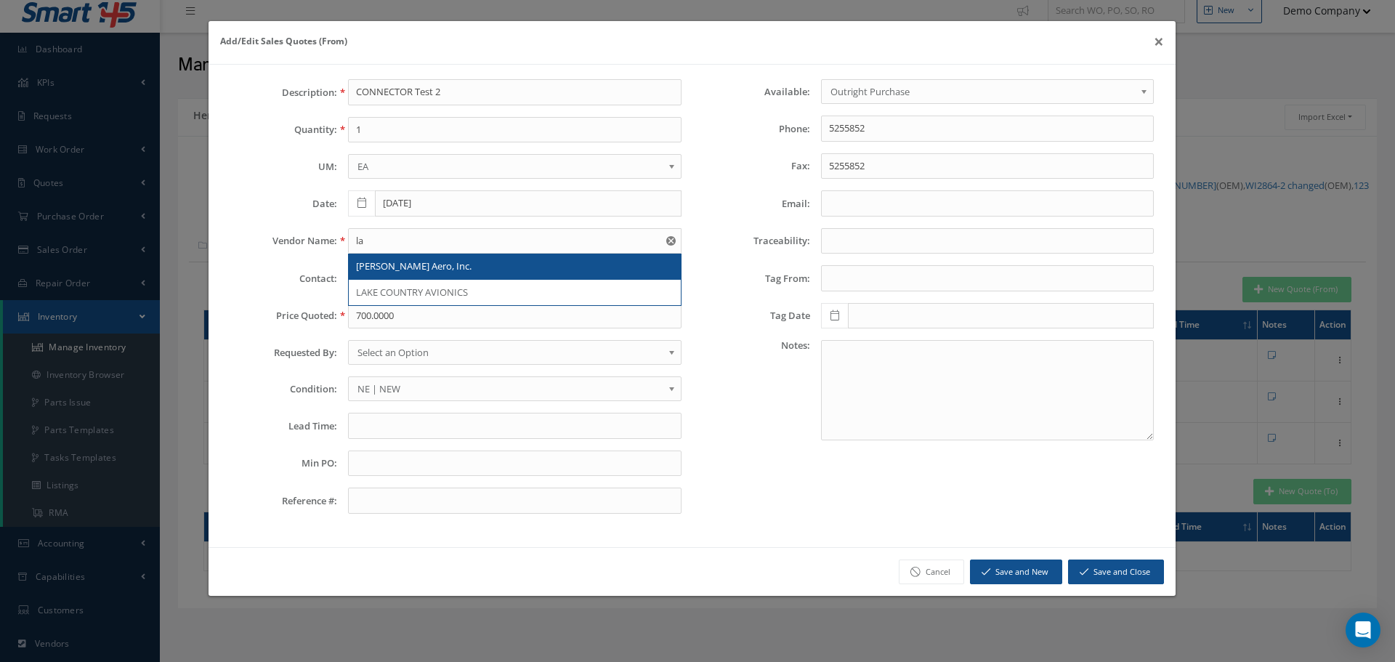
click at [431, 276] on div "[PERSON_NAME] Aero, Inc." at bounding box center [514, 267] width 331 height 26
type input "[PERSON_NAME] Aero, Inc."
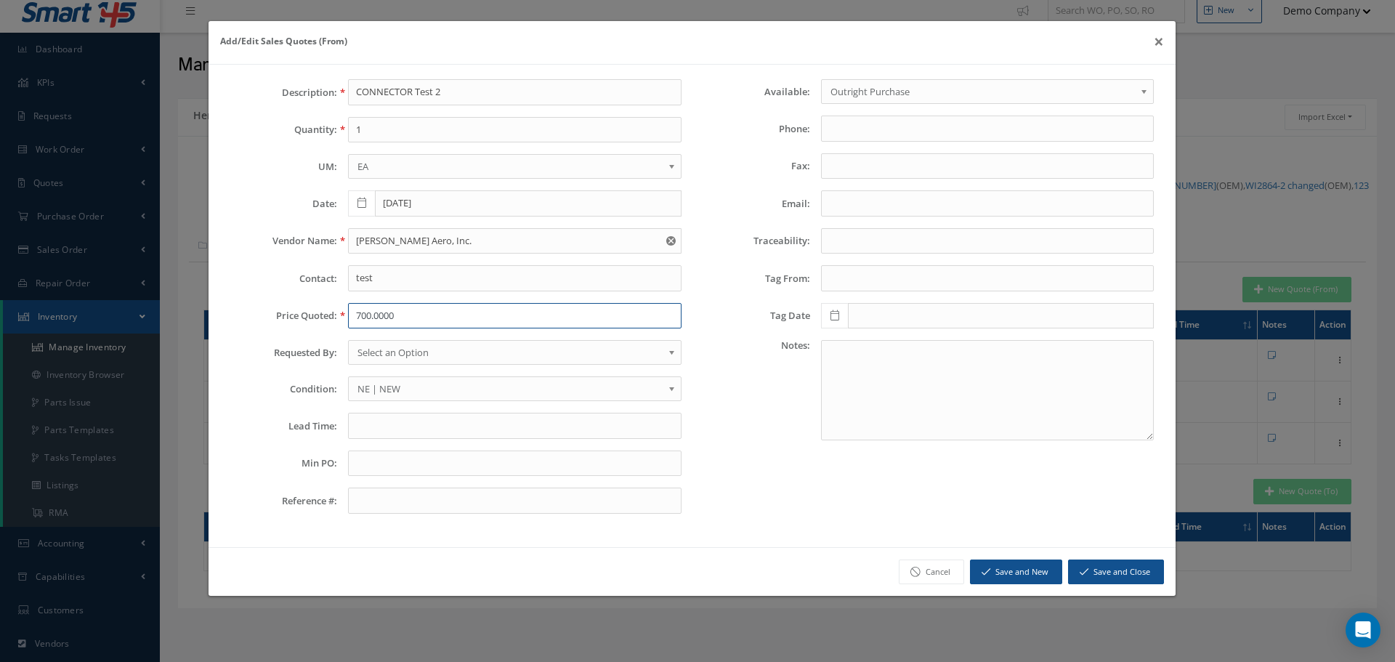
drag, startPoint x: 415, startPoint y: 317, endPoint x: 304, endPoint y: 330, distance: 112.5
click at [304, 330] on div "Description: CONNECTOR Test 2 Quantity: 1 UM: EA FT GR IN KG LM LB SM EA Date: …" at bounding box center [455, 302] width 473 height 446
click at [1139, 572] on button "Save and Close" at bounding box center [1116, 571] width 96 height 25
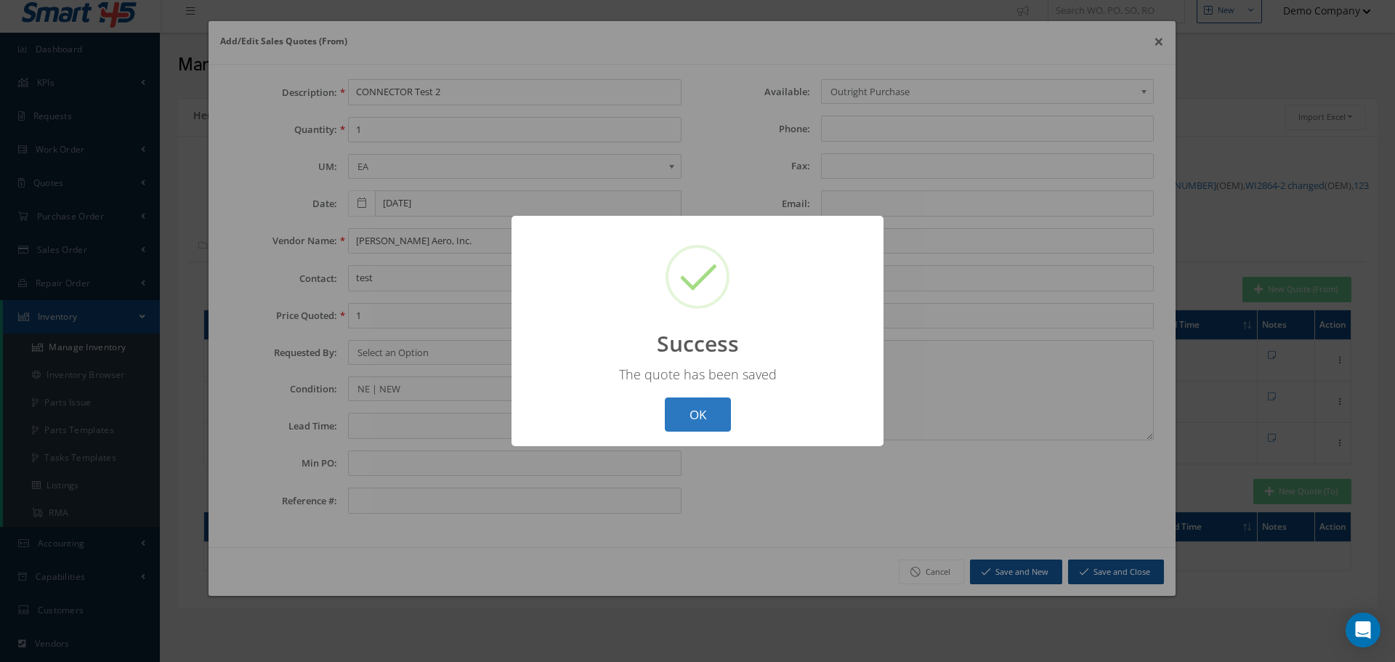
click at [697, 405] on button "OK" at bounding box center [698, 414] width 66 height 34
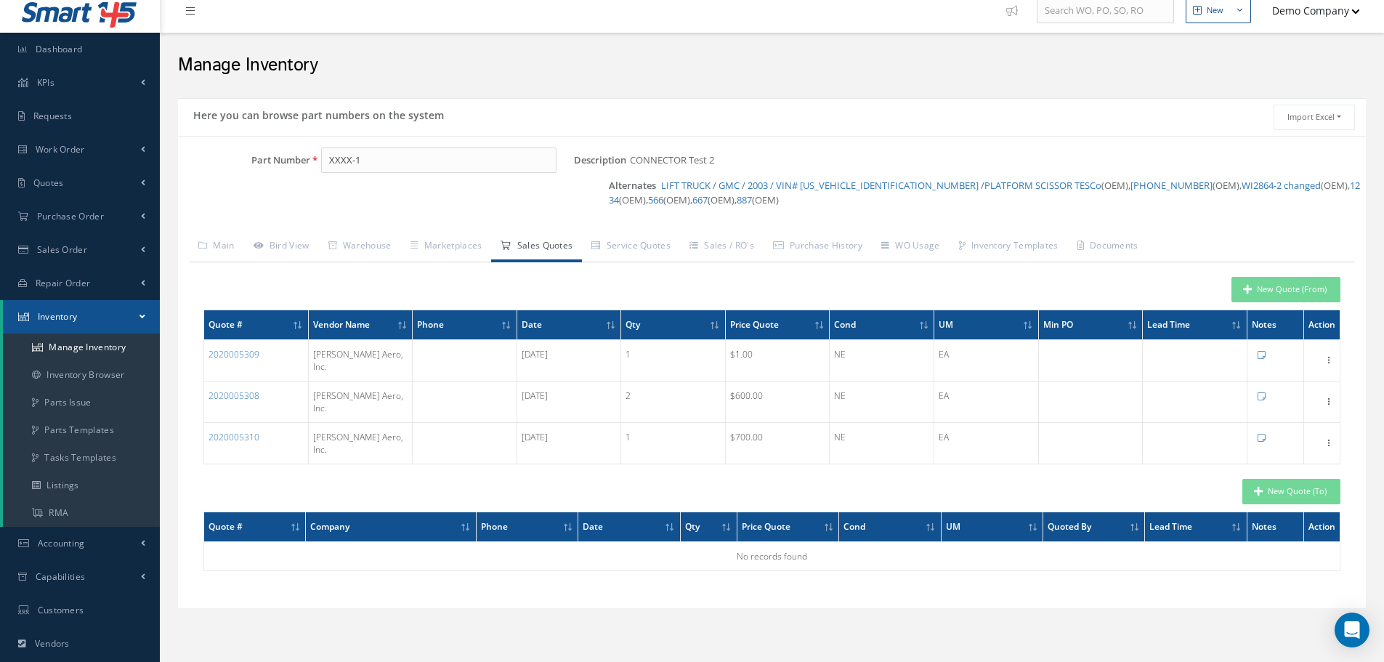
click at [705, 479] on div "New Quote (To)" at bounding box center [771, 491] width 1159 height 25
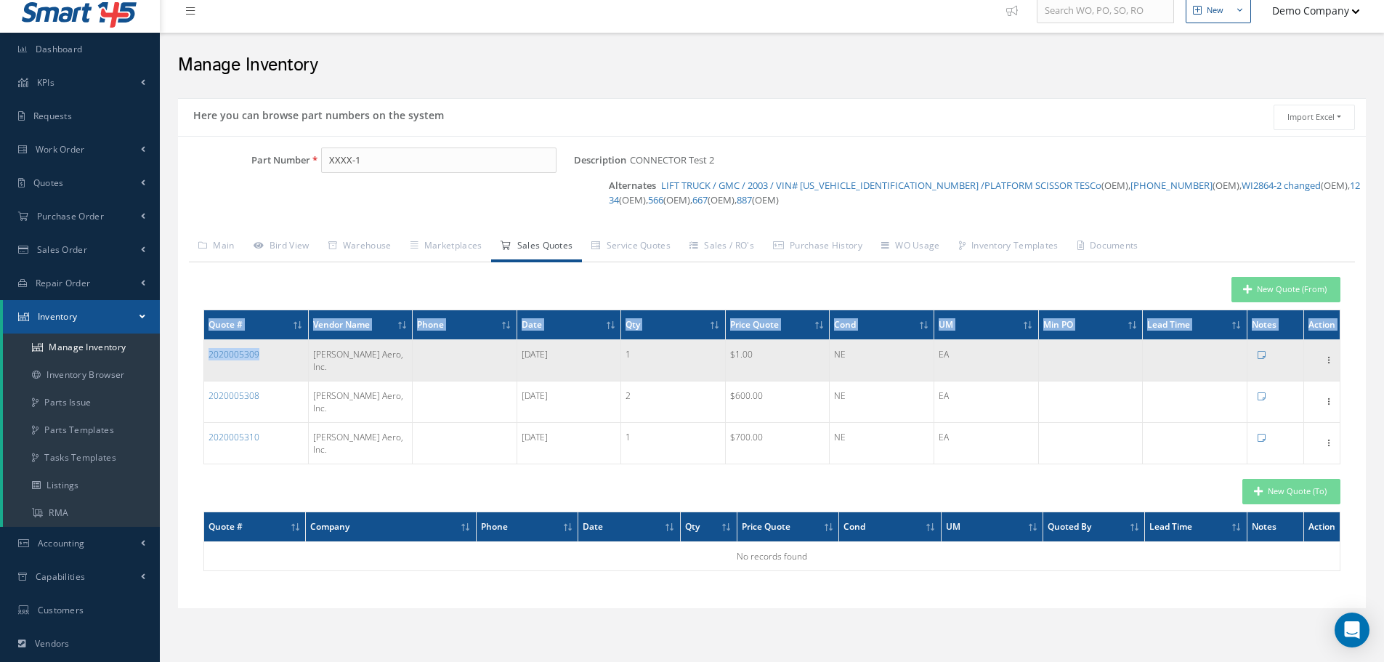
drag, startPoint x: 199, startPoint y: 357, endPoint x: 260, endPoint y: 359, distance: 61.1
click at [260, 359] on div "New Quote (From) Quote # Vendor Name Phone Date Qty Price Quote Cond UM Min PO …" at bounding box center [772, 429] width 1166 height 335
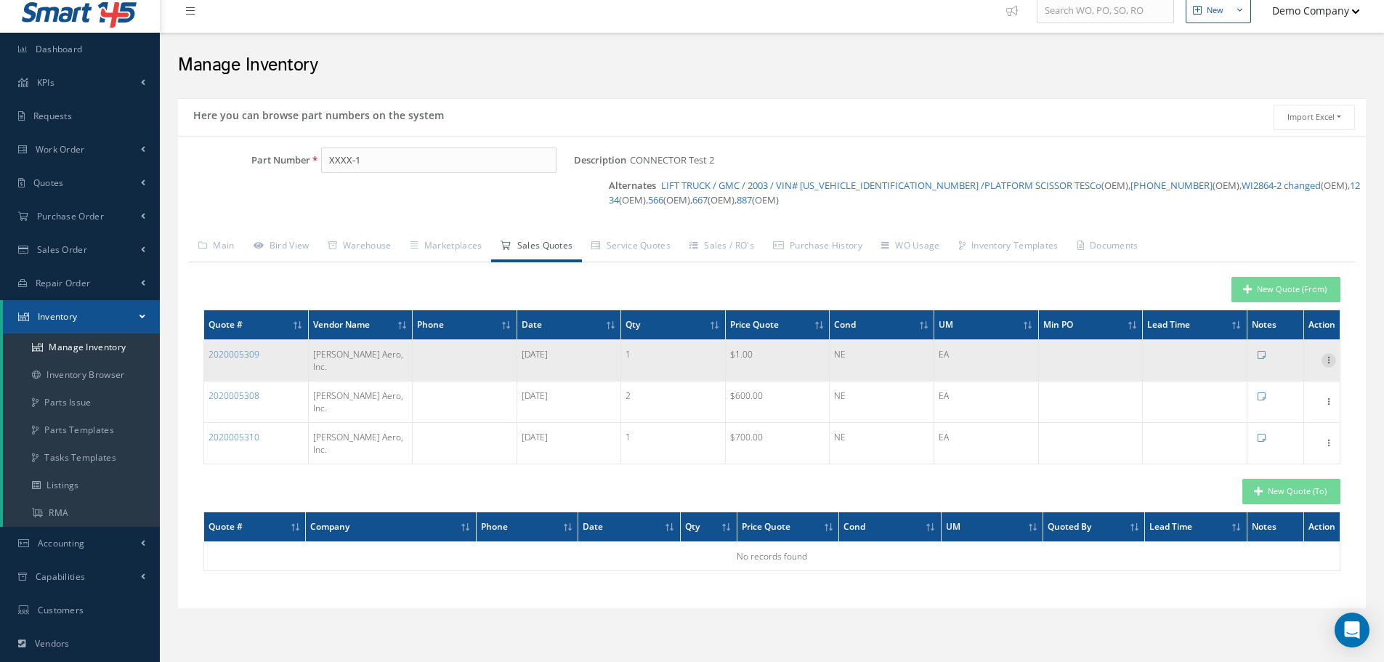
click at [1329, 353] on icon at bounding box center [1328, 359] width 15 height 12
click at [1279, 368] on link "Edit" at bounding box center [1261, 369] width 115 height 19
type input "1.0000"
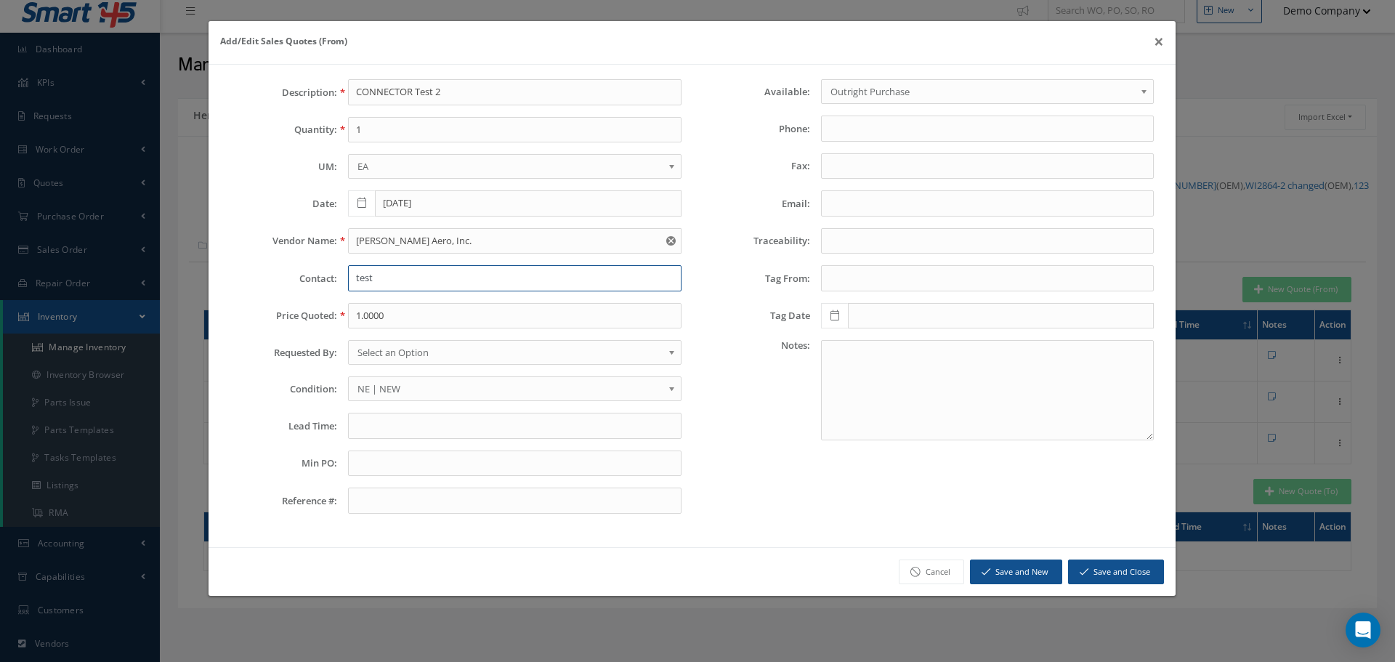
click at [363, 278] on input "test" at bounding box center [514, 278] width 333 height 26
type input "test"
click at [999, 574] on button "Save and New" at bounding box center [1016, 571] width 92 height 25
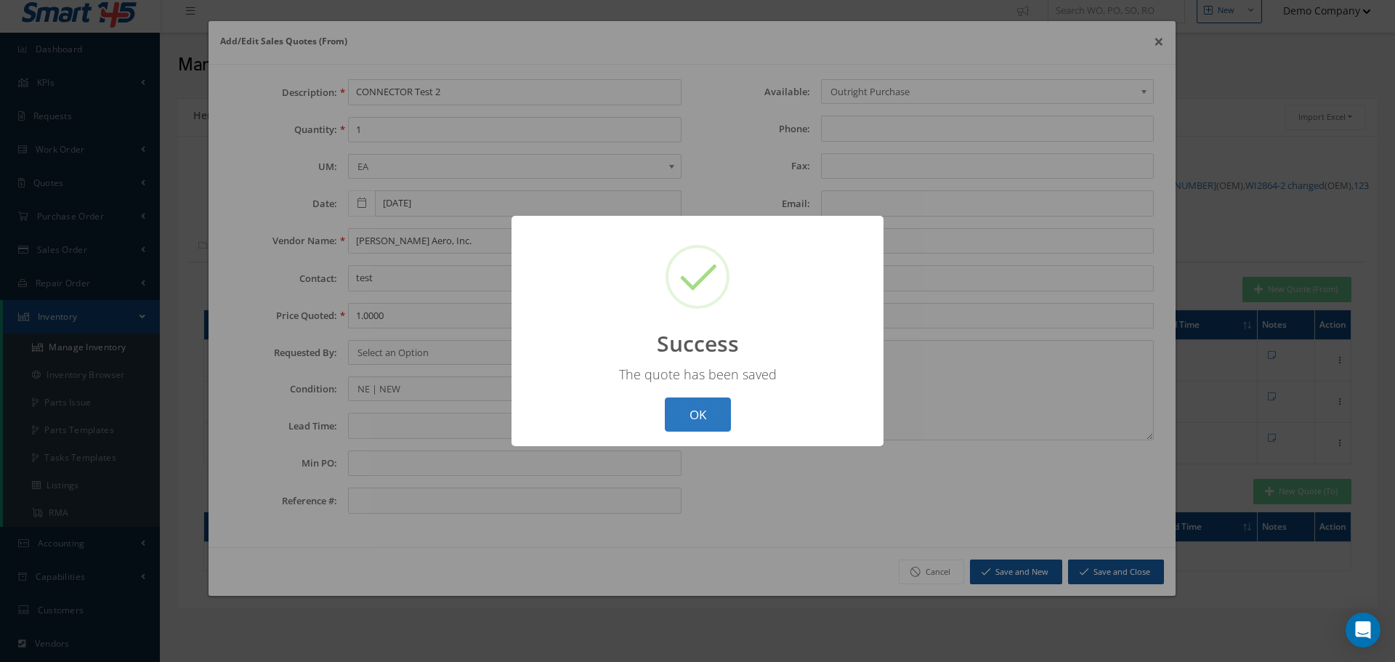
click at [712, 411] on button "OK" at bounding box center [698, 414] width 66 height 34
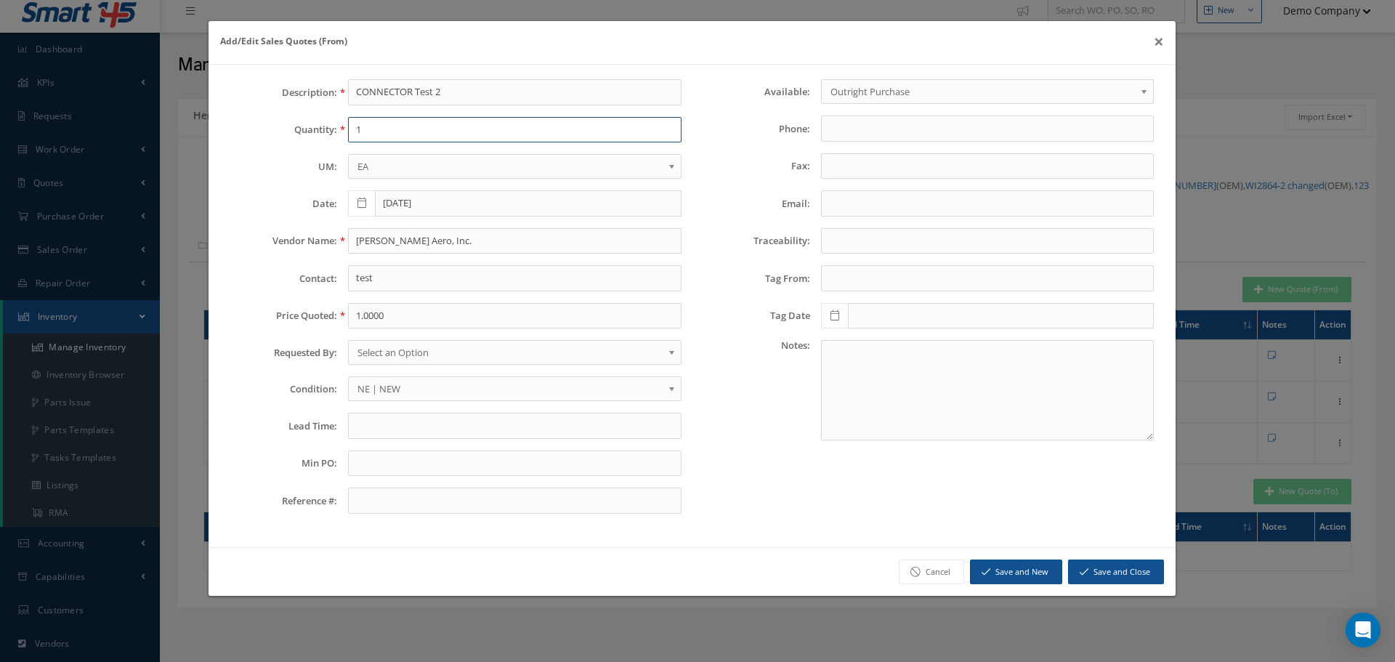
click at [371, 123] on input "1" at bounding box center [514, 130] width 333 height 26
type input "700"
click at [409, 245] on input "[PERSON_NAME] Aero, Inc." at bounding box center [514, 241] width 333 height 26
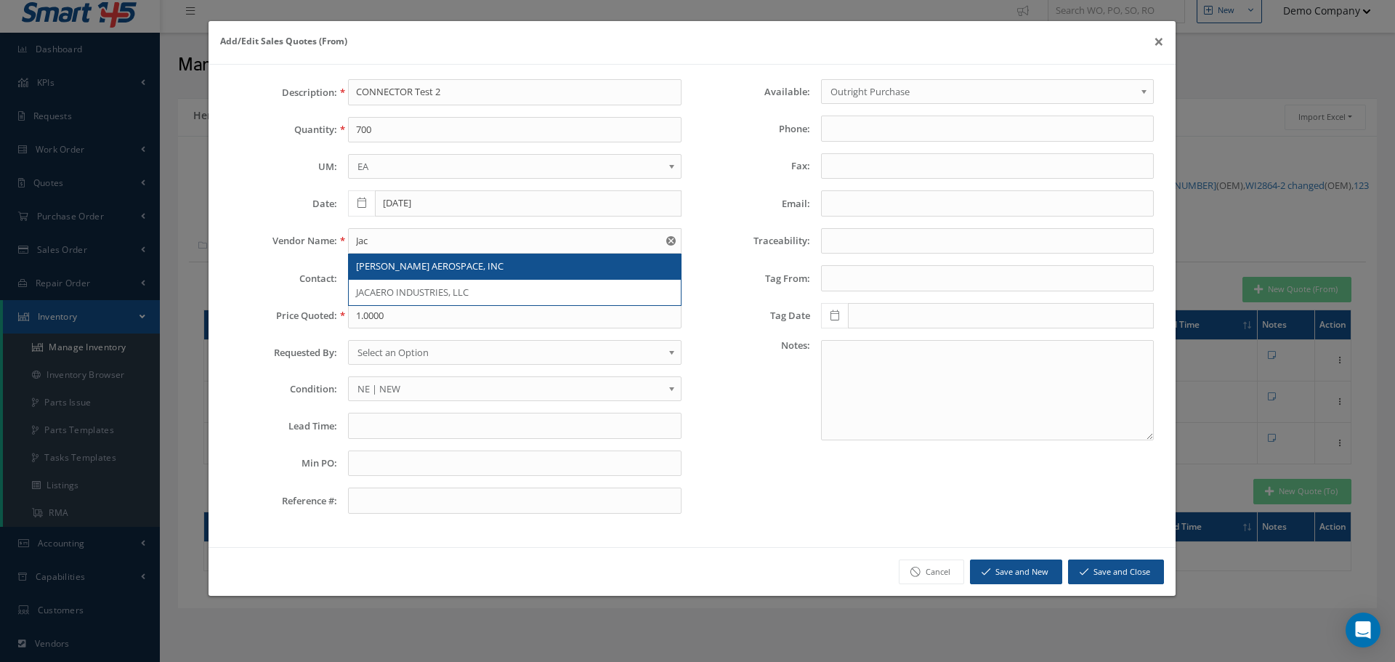
click at [400, 260] on span "[PERSON_NAME] AEROSPACE, INC" at bounding box center [429, 265] width 147 height 13
type input "[PERSON_NAME] AEROSPACE, INC"
type input "5255852"
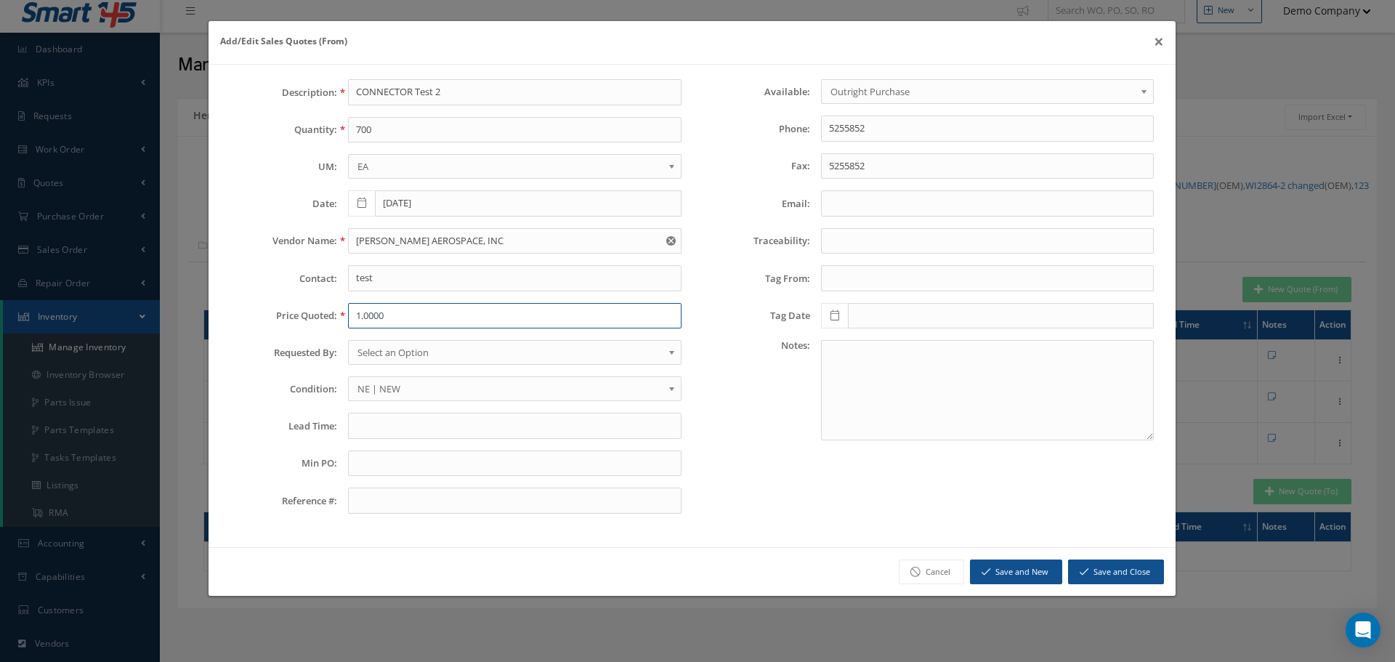
click at [373, 315] on input "1.0000" at bounding box center [514, 316] width 333 height 26
type input "700"
click at [1095, 581] on button "Save and Close" at bounding box center [1116, 571] width 96 height 25
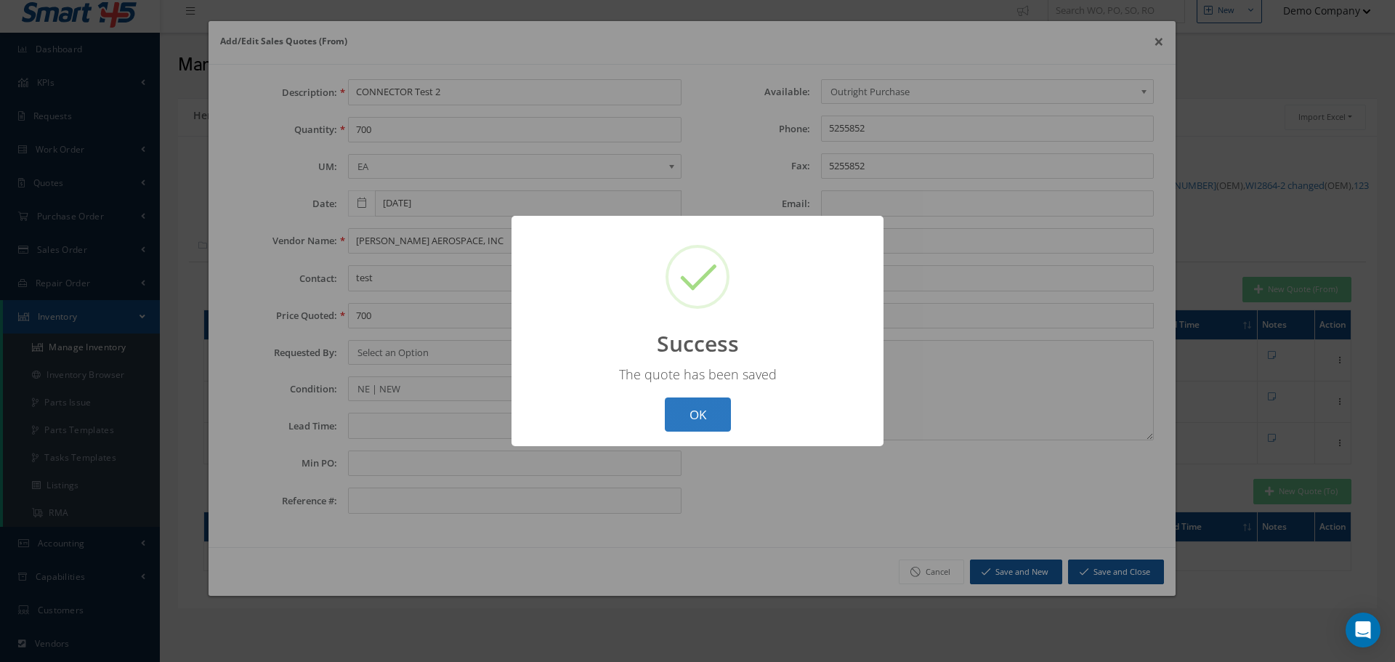
click at [708, 411] on button "OK" at bounding box center [698, 414] width 66 height 34
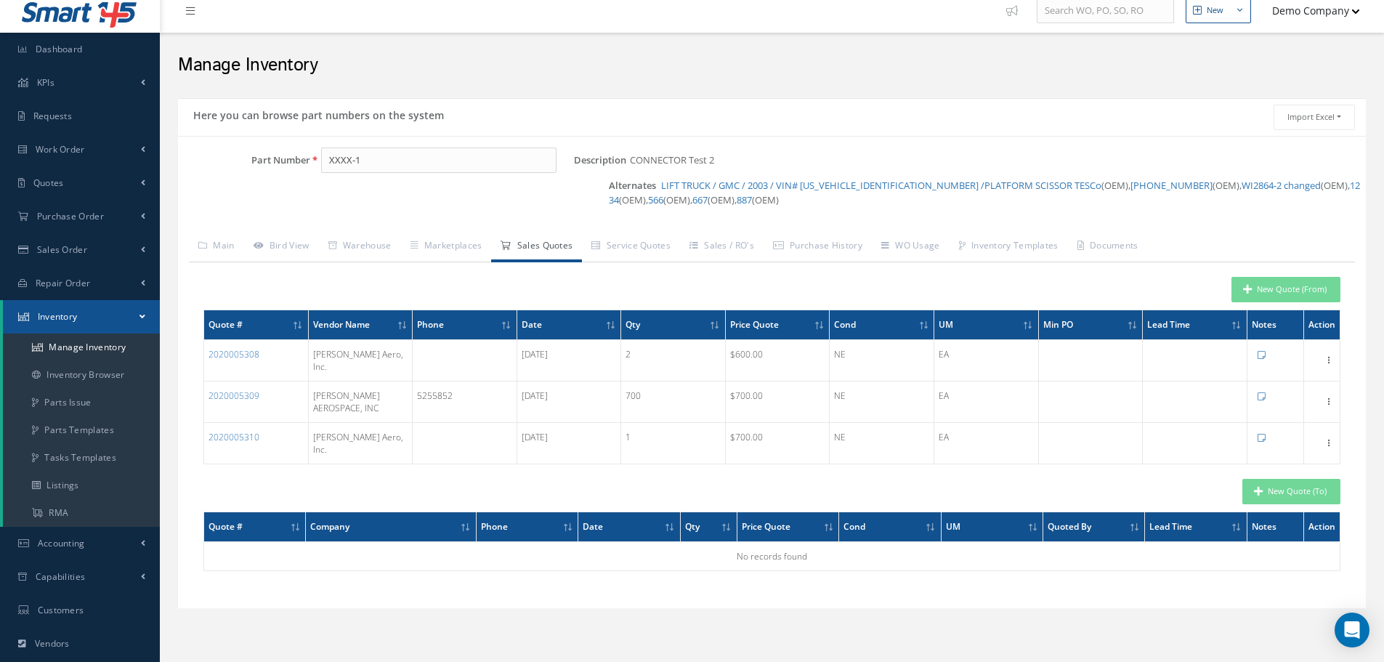
click at [1328, 8] on button "Demo Company" at bounding box center [1309, 10] width 102 height 28
click at [1323, 4] on button "Demo Company" at bounding box center [1309, 10] width 102 height 28
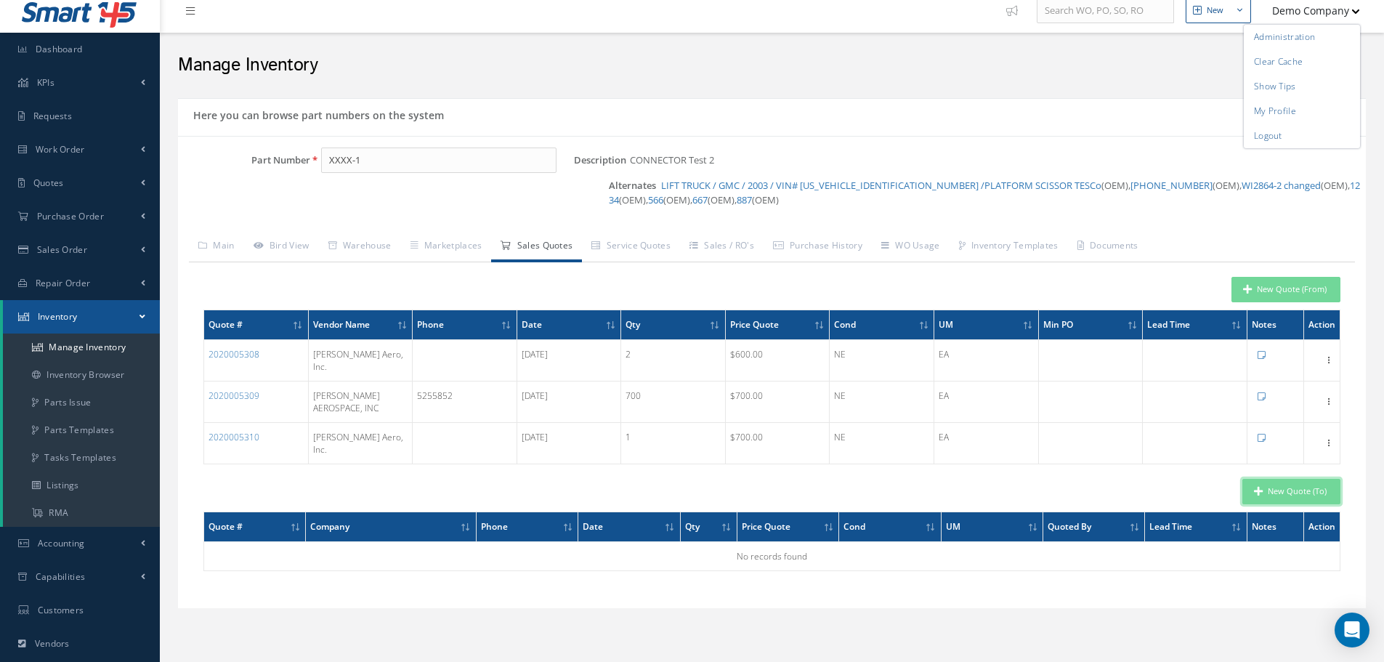
click at [1322, 479] on button "New Quote (To)" at bounding box center [1291, 491] width 98 height 25
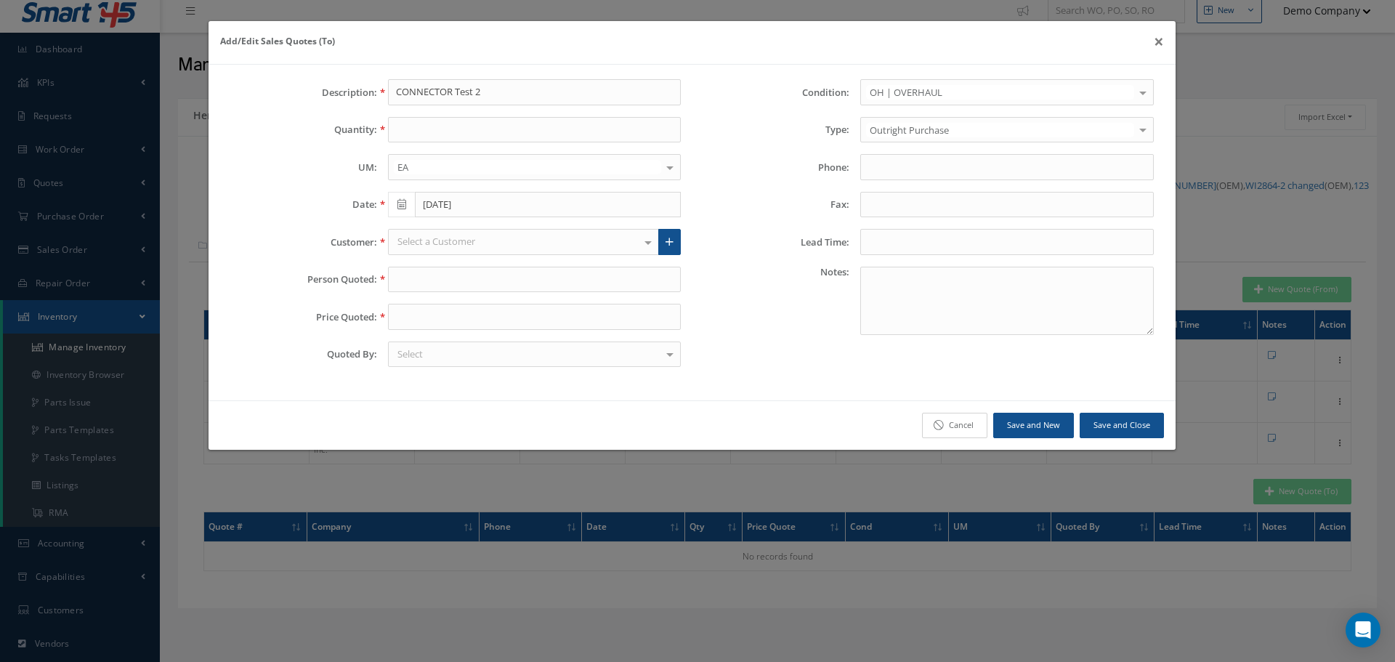
click at [956, 425] on button "Cancel" at bounding box center [954, 425] width 65 height 25
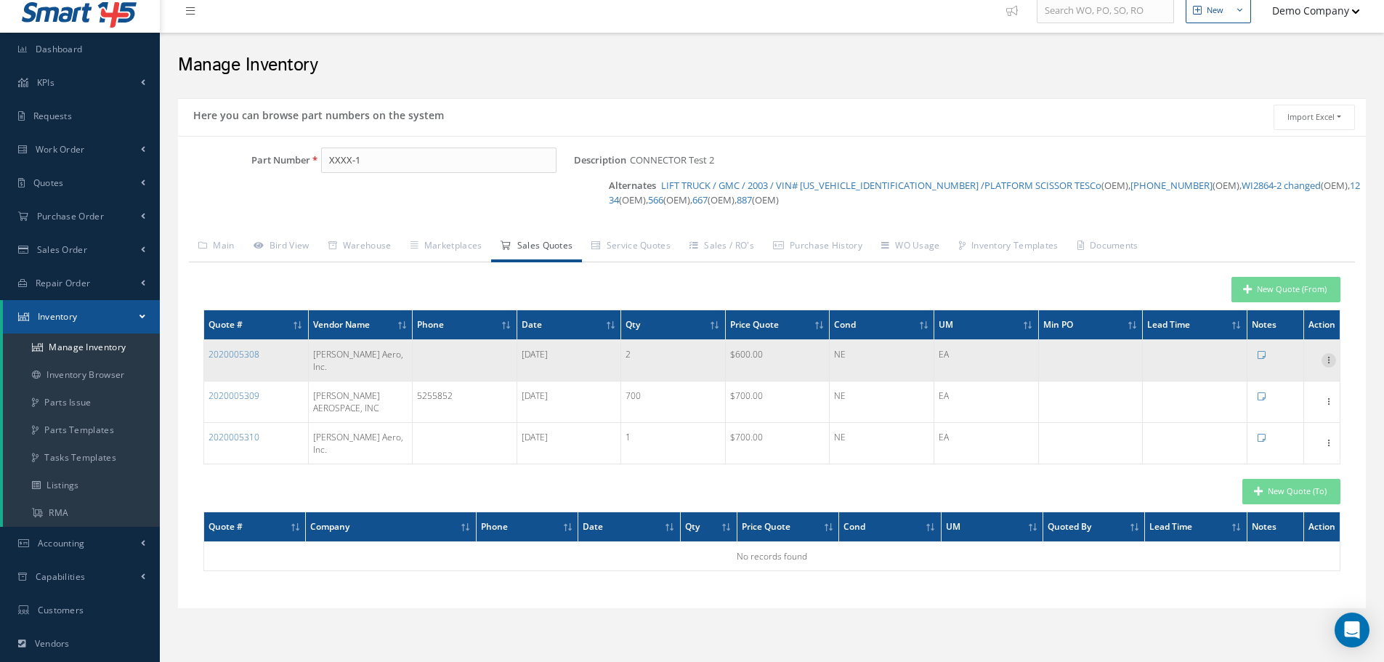
click at [1329, 353] on icon at bounding box center [1328, 359] width 15 height 12
click at [1294, 362] on link "Edit" at bounding box center [1261, 369] width 115 height 19
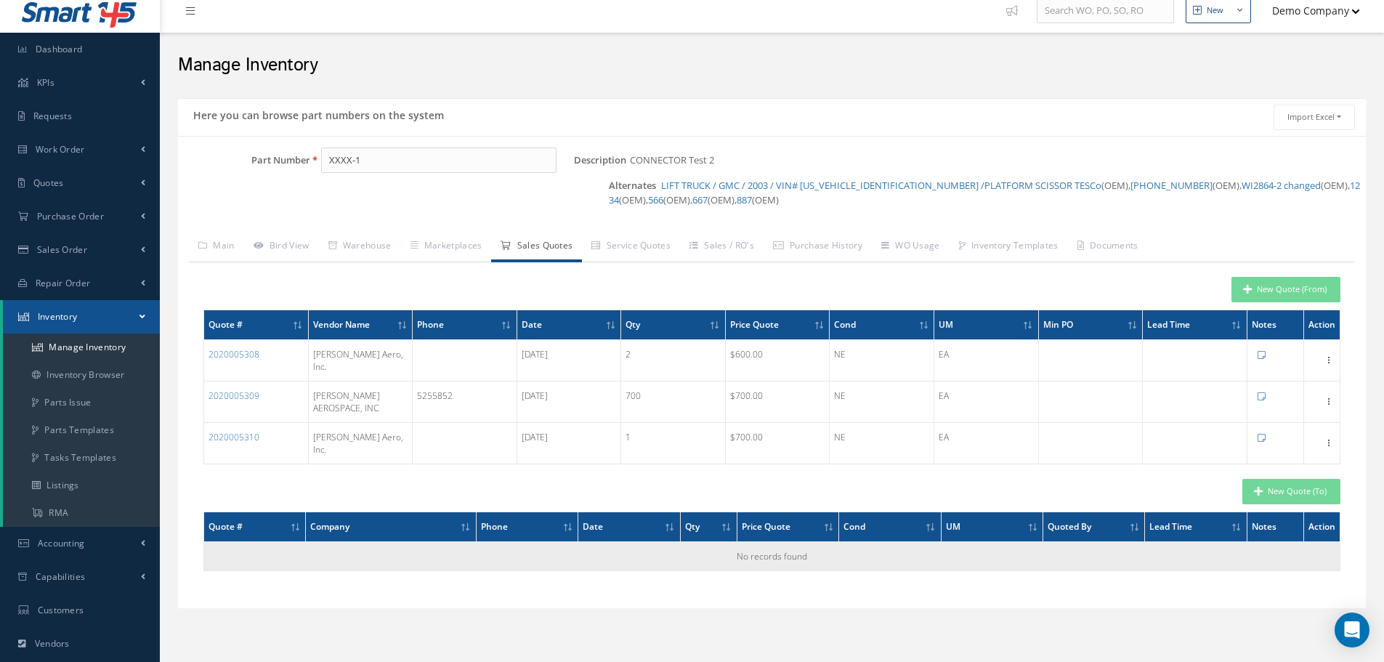
type input "2"
type input "[PERSON_NAME] Aero, Inc."
type input "600.0000"
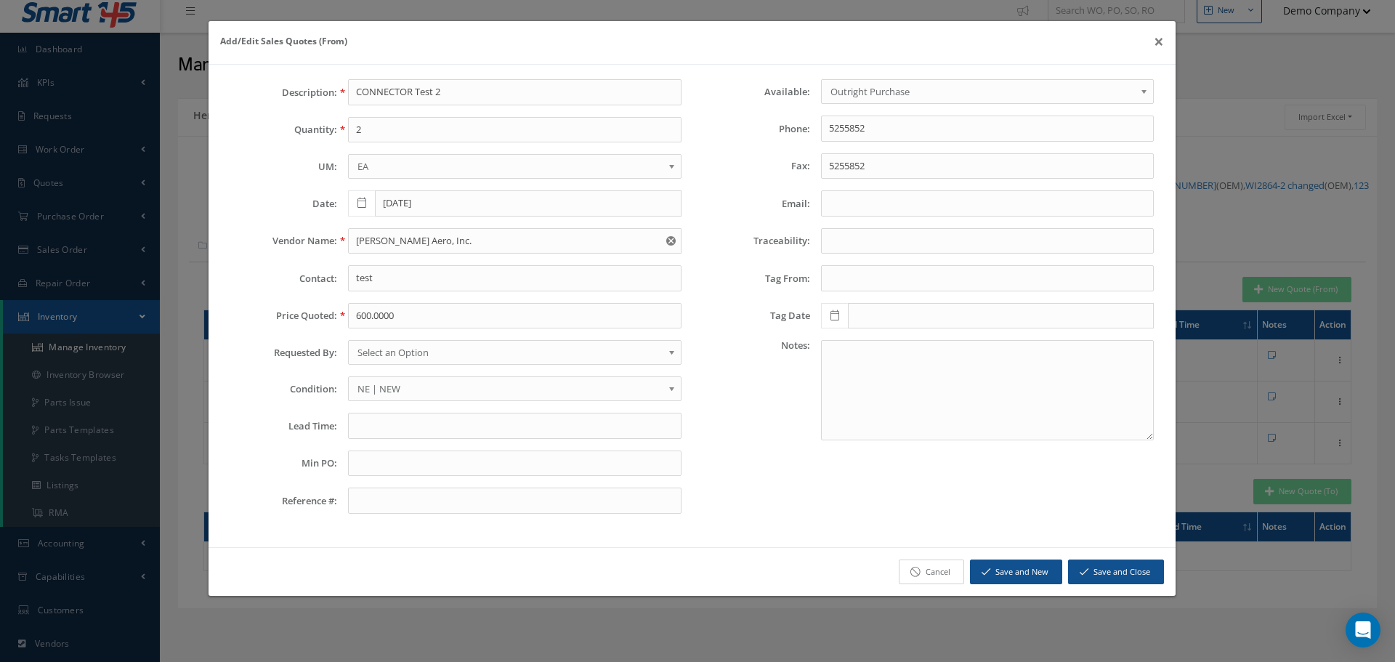
click at [935, 578] on link "Cancel" at bounding box center [931, 571] width 65 height 25
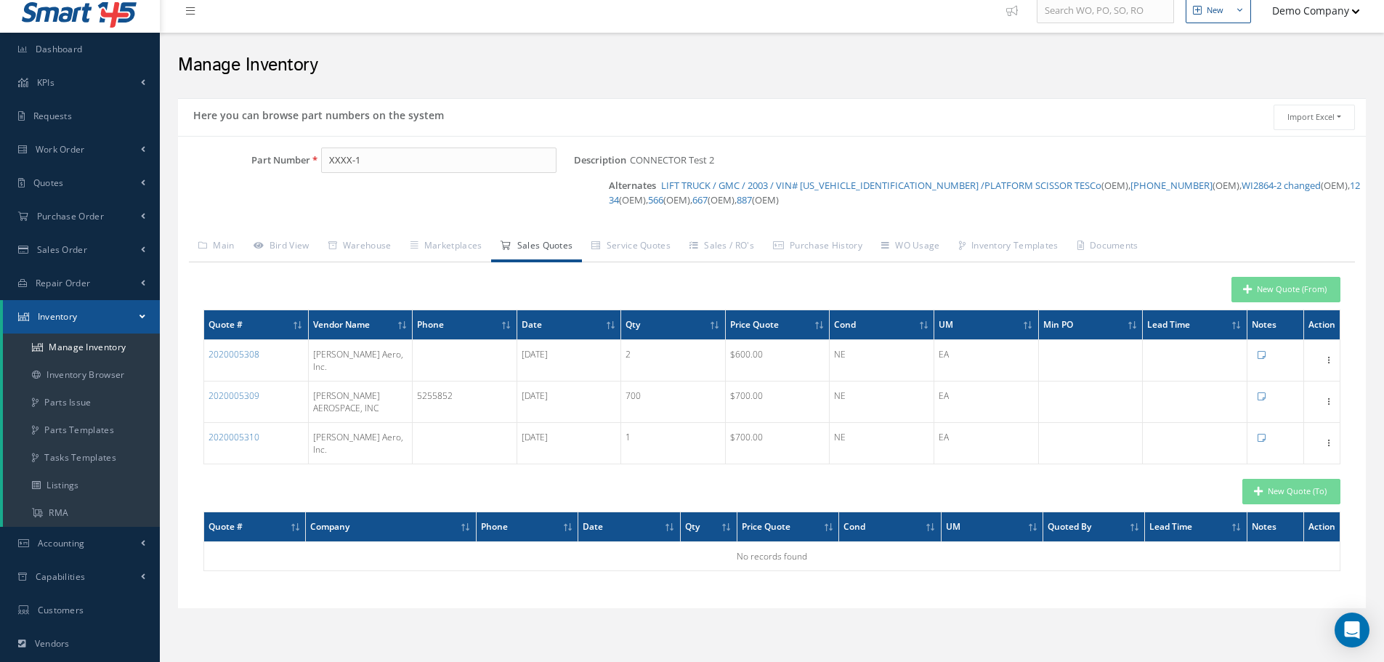
click at [291, 328] on th "Quote #" at bounding box center [256, 324] width 105 height 30
click at [299, 328] on icon at bounding box center [300, 325] width 4 height 9
click at [406, 325] on icon at bounding box center [404, 325] width 4 height 9
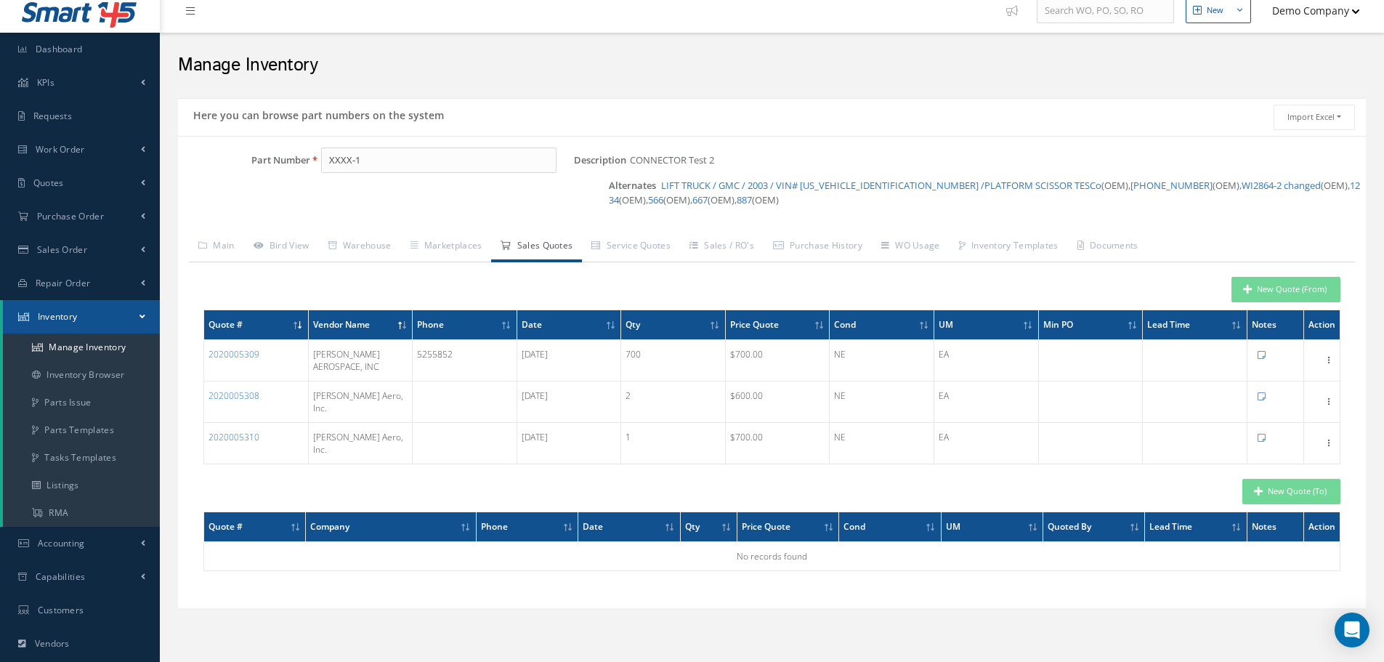
click at [406, 325] on icon at bounding box center [404, 325] width 4 height 9
click at [511, 323] on span at bounding box center [506, 324] width 11 height 13
click at [506, 323] on icon at bounding box center [508, 325] width 4 height 9
click at [615, 331] on span at bounding box center [610, 324] width 11 height 13
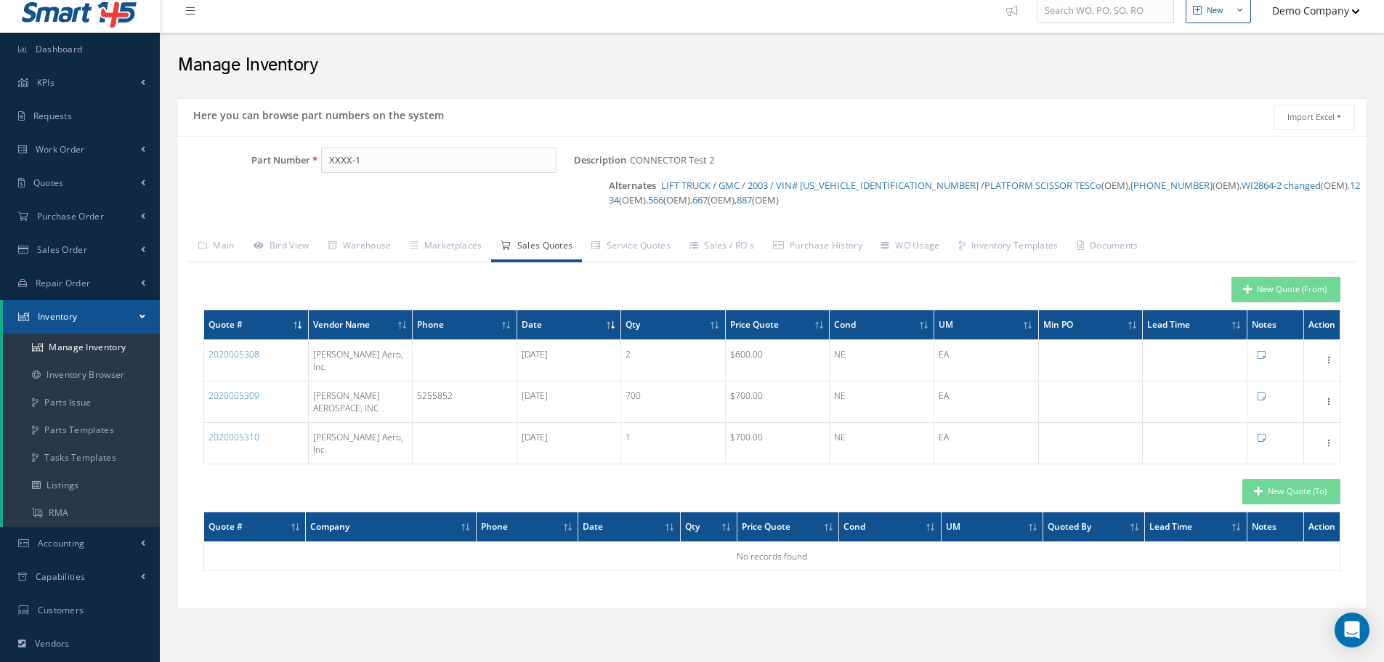
click at [615, 330] on span at bounding box center [610, 324] width 11 height 13
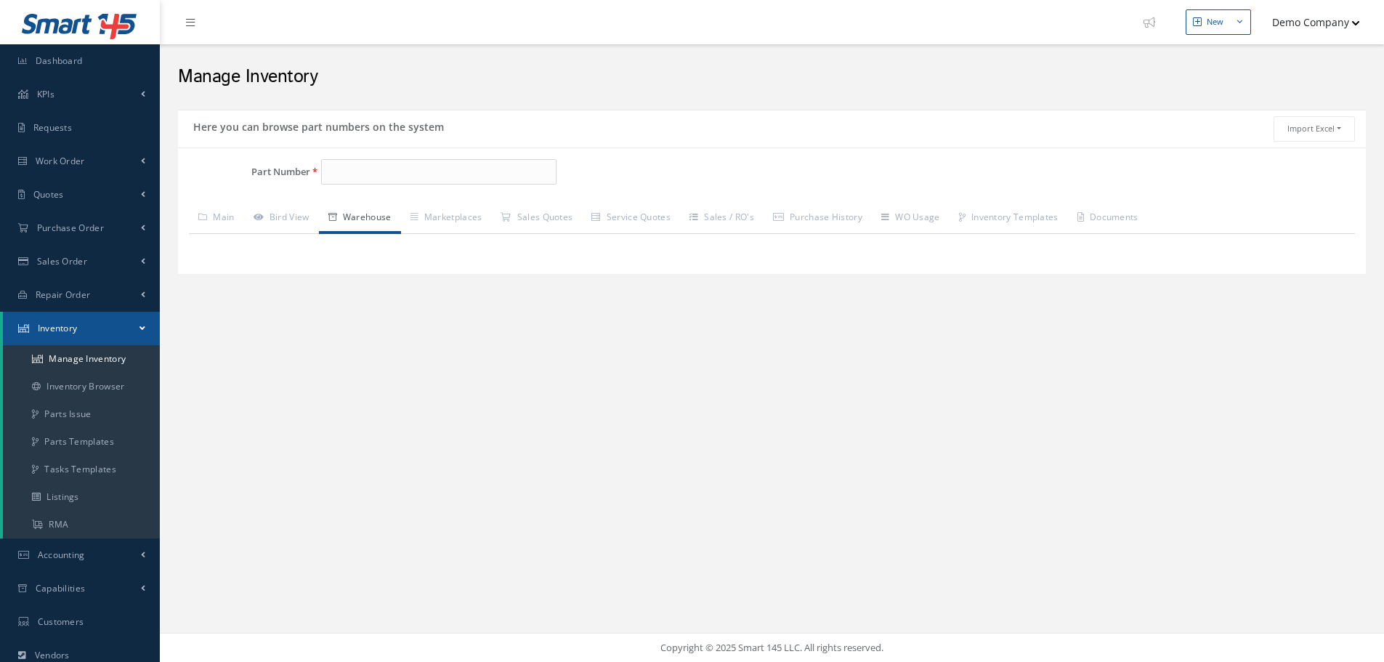
type input "XXXX-1"
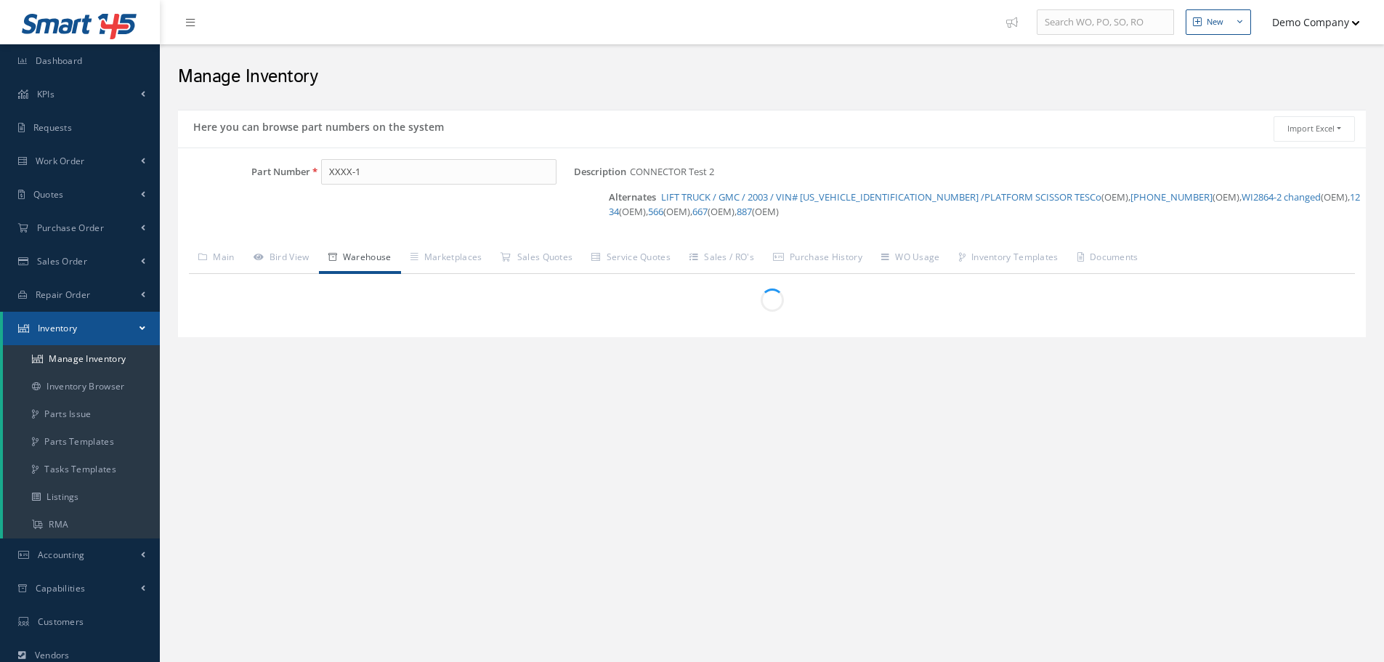
scroll to position [12, 0]
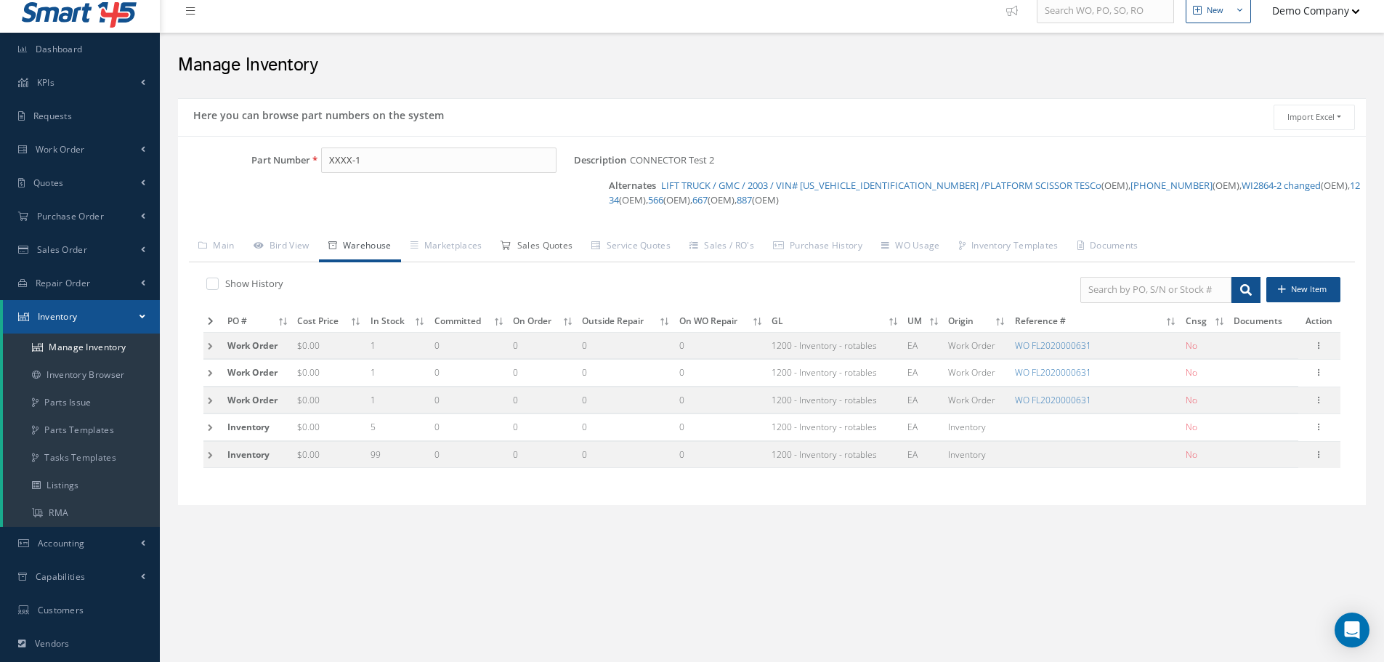
click at [535, 244] on link "Sales Quotes" at bounding box center [536, 247] width 91 height 31
